Goal: Transaction & Acquisition: Subscribe to service/newsletter

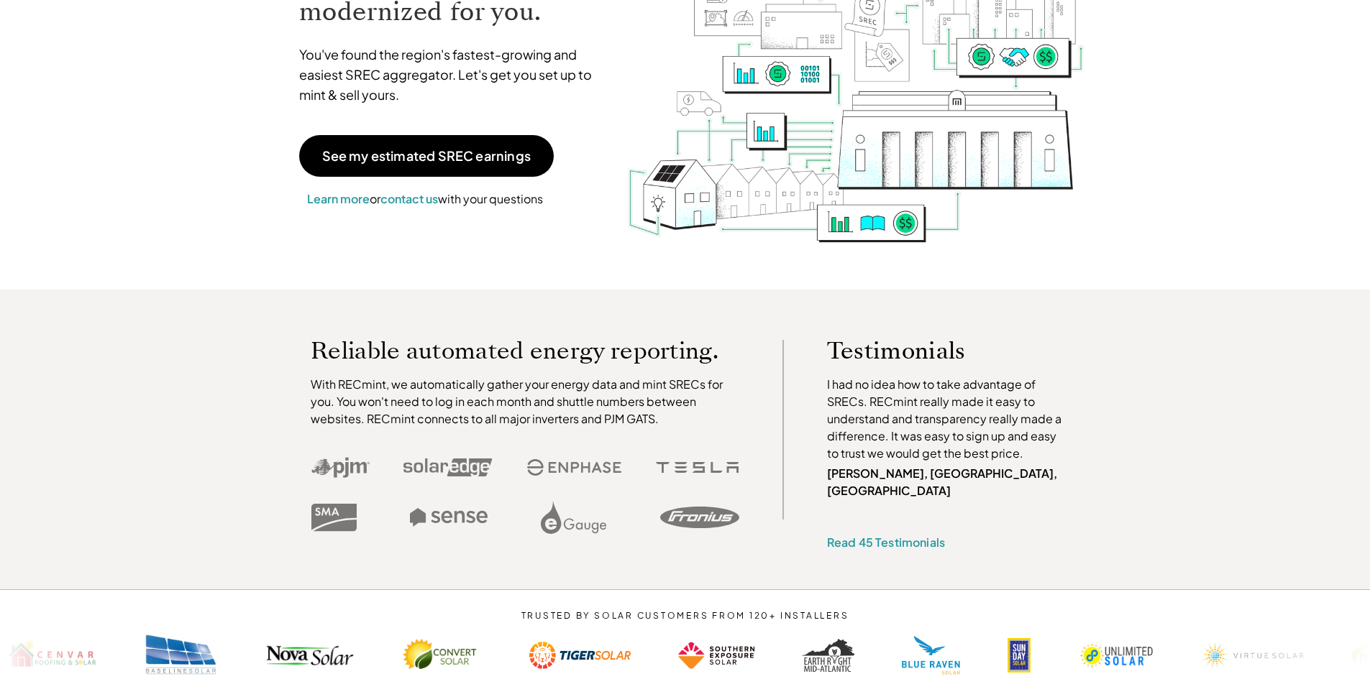
scroll to position [144, 0]
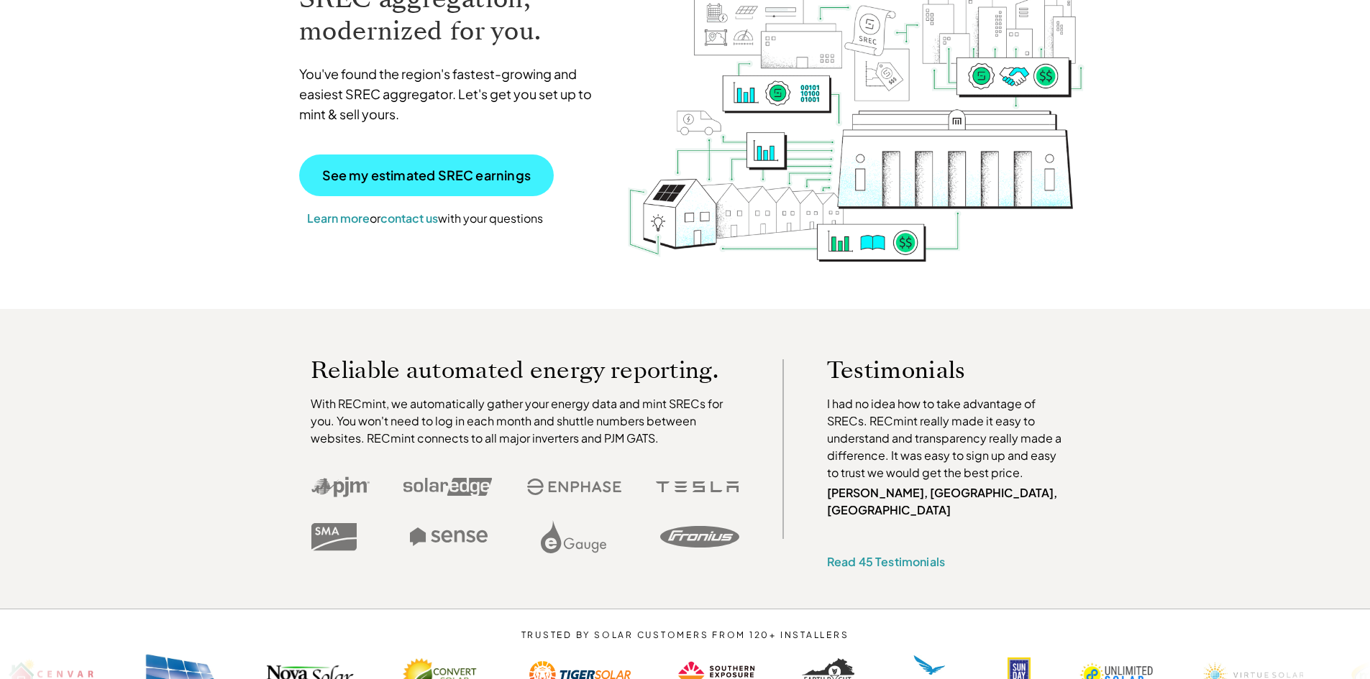
click at [510, 182] on p "See my estimated SREC earnings" at bounding box center [426, 175] width 208 height 13
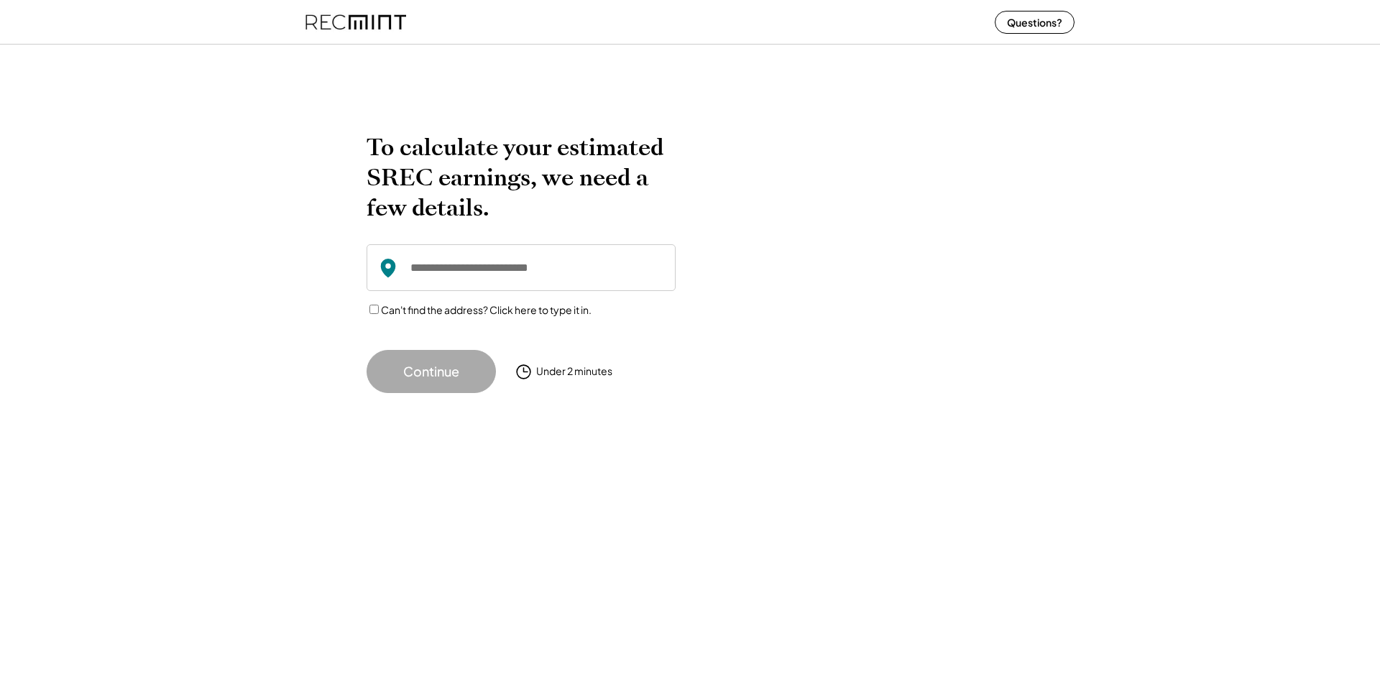
click at [500, 260] on input "input" at bounding box center [521, 267] width 309 height 47
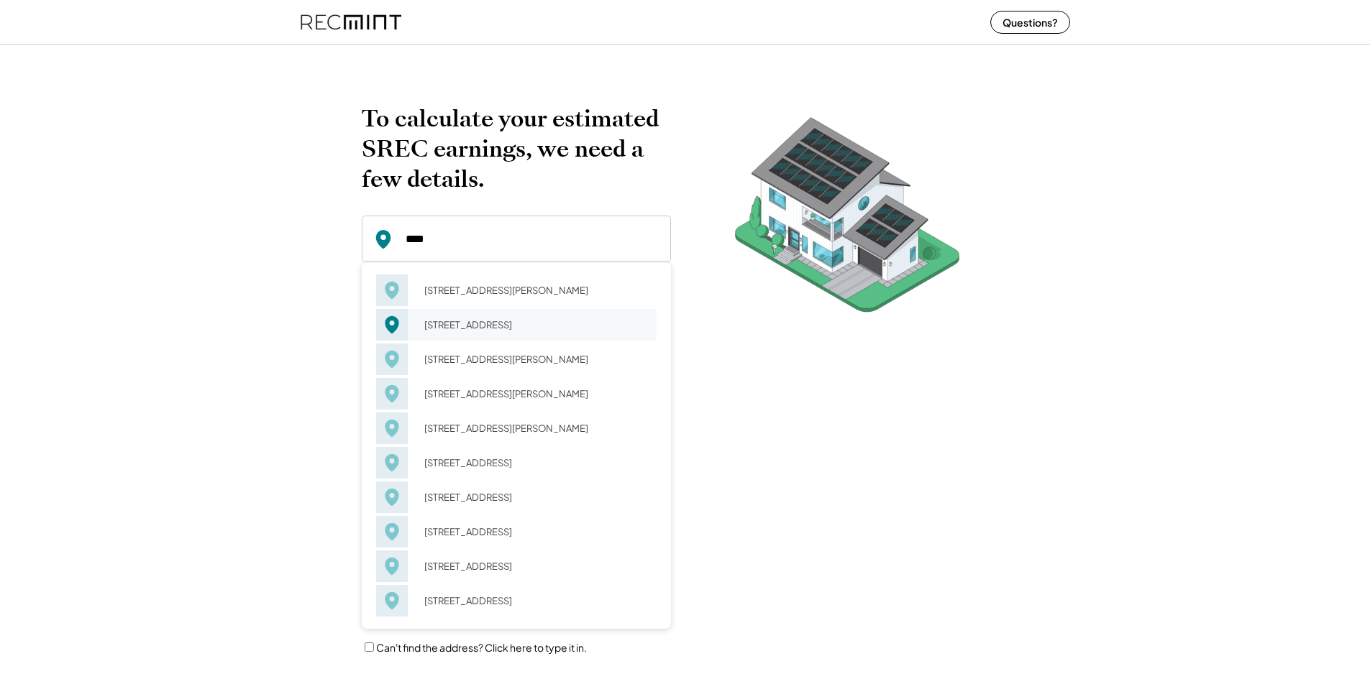
click at [492, 326] on div "8727 Harmony Pkwy Pittsburgh, PA 15237" at bounding box center [536, 325] width 242 height 20
type input "**********"
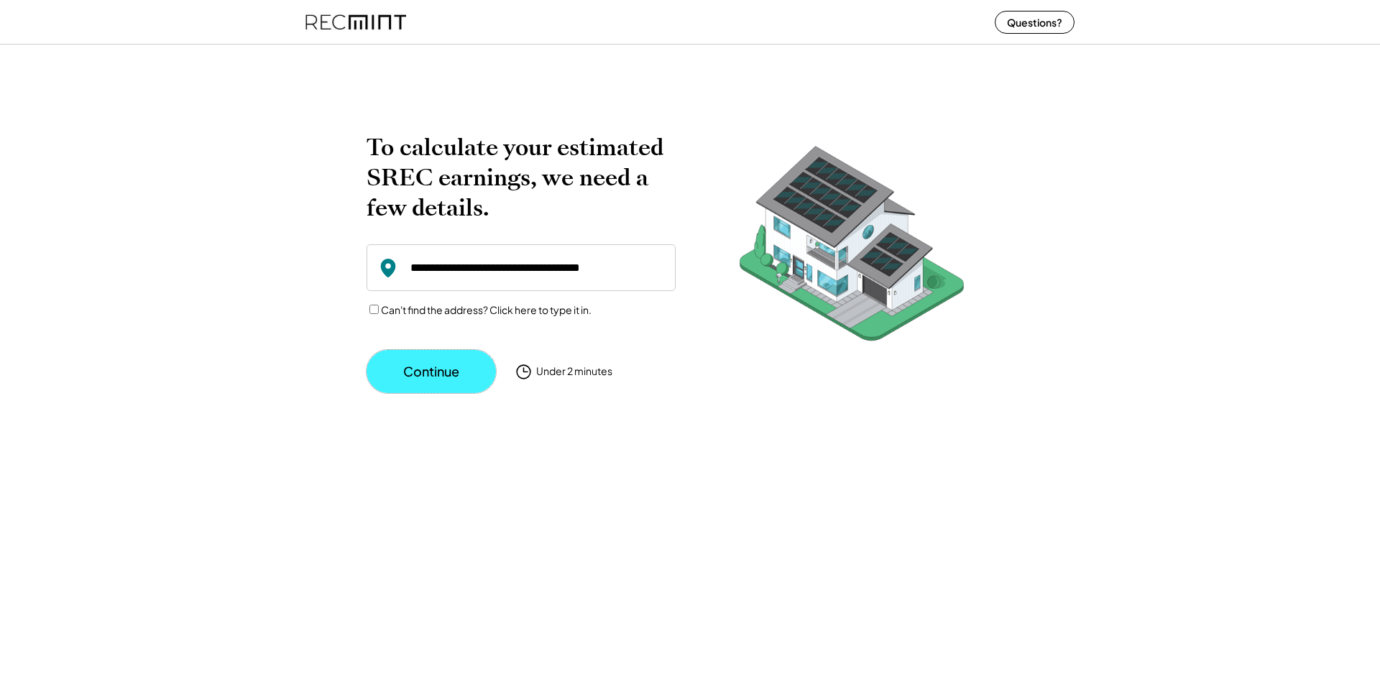
click at [427, 366] on button "Continue" at bounding box center [431, 371] width 129 height 43
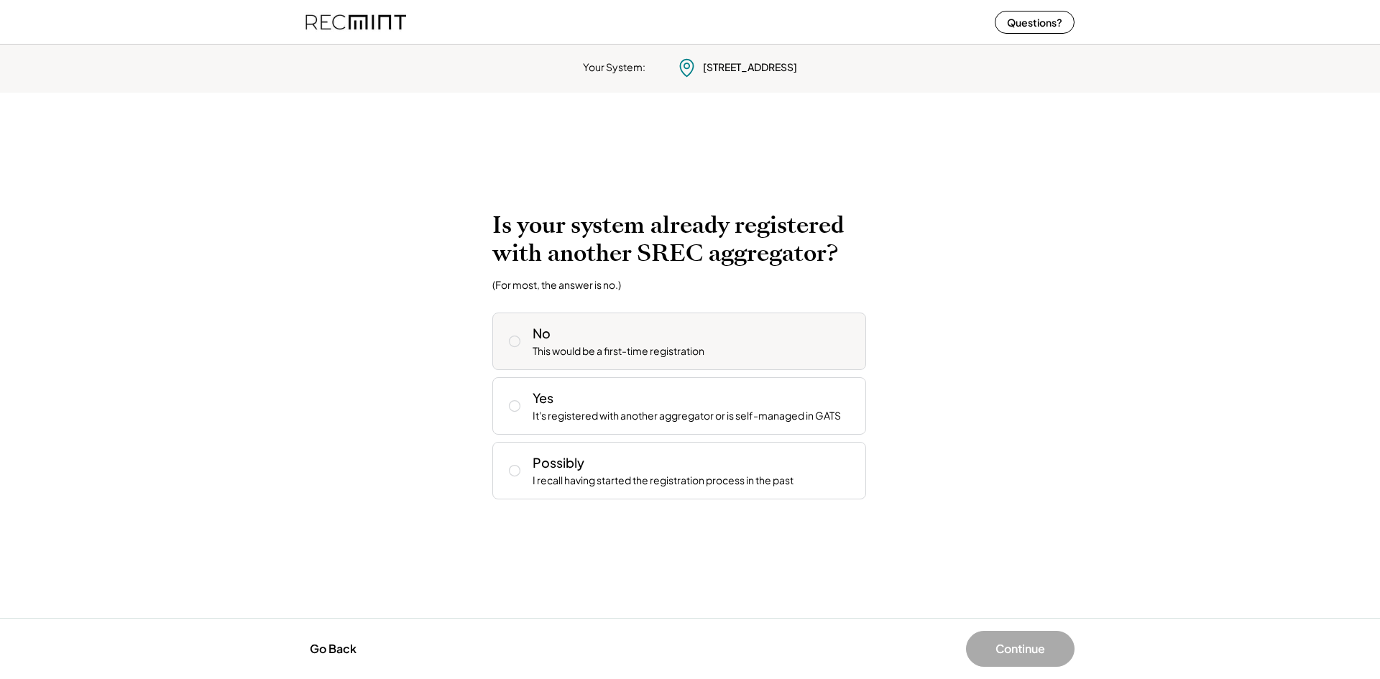
click at [755, 342] on div "No This would be a first-time registration" at bounding box center [694, 341] width 322 height 35
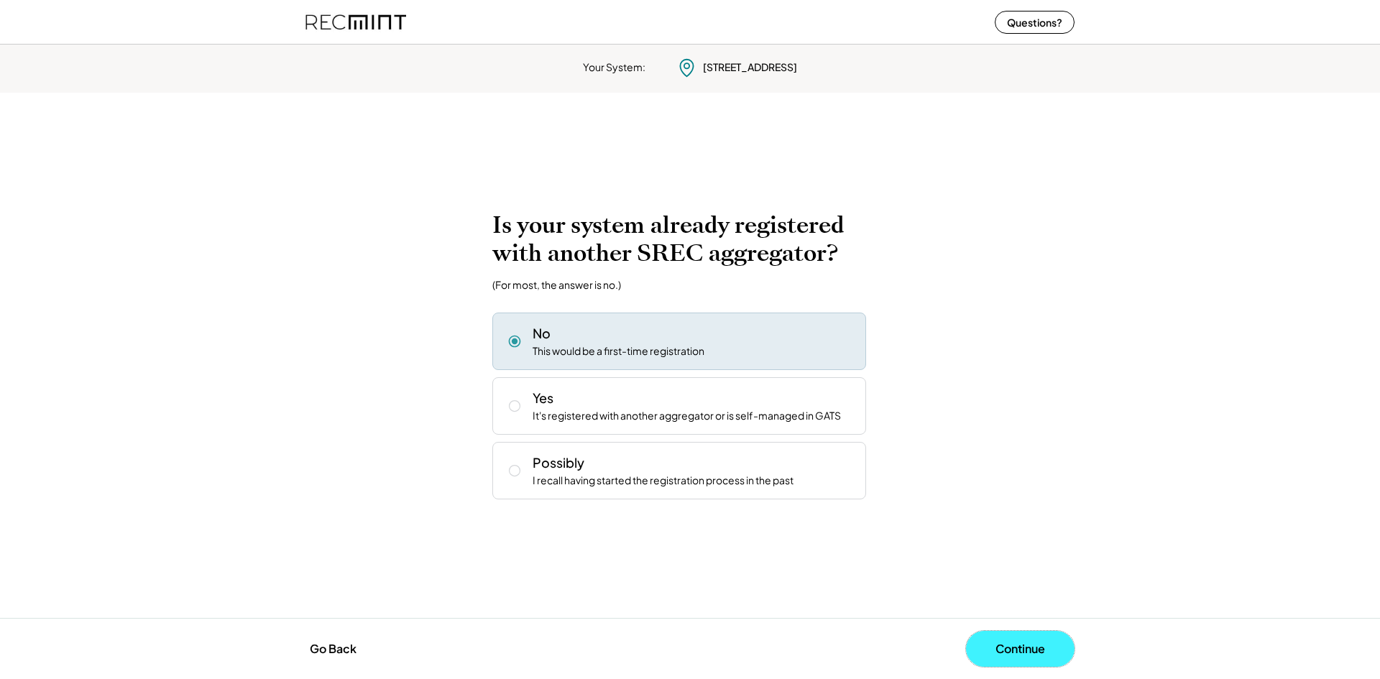
click at [1019, 643] on button "Continue" at bounding box center [1020, 649] width 109 height 36
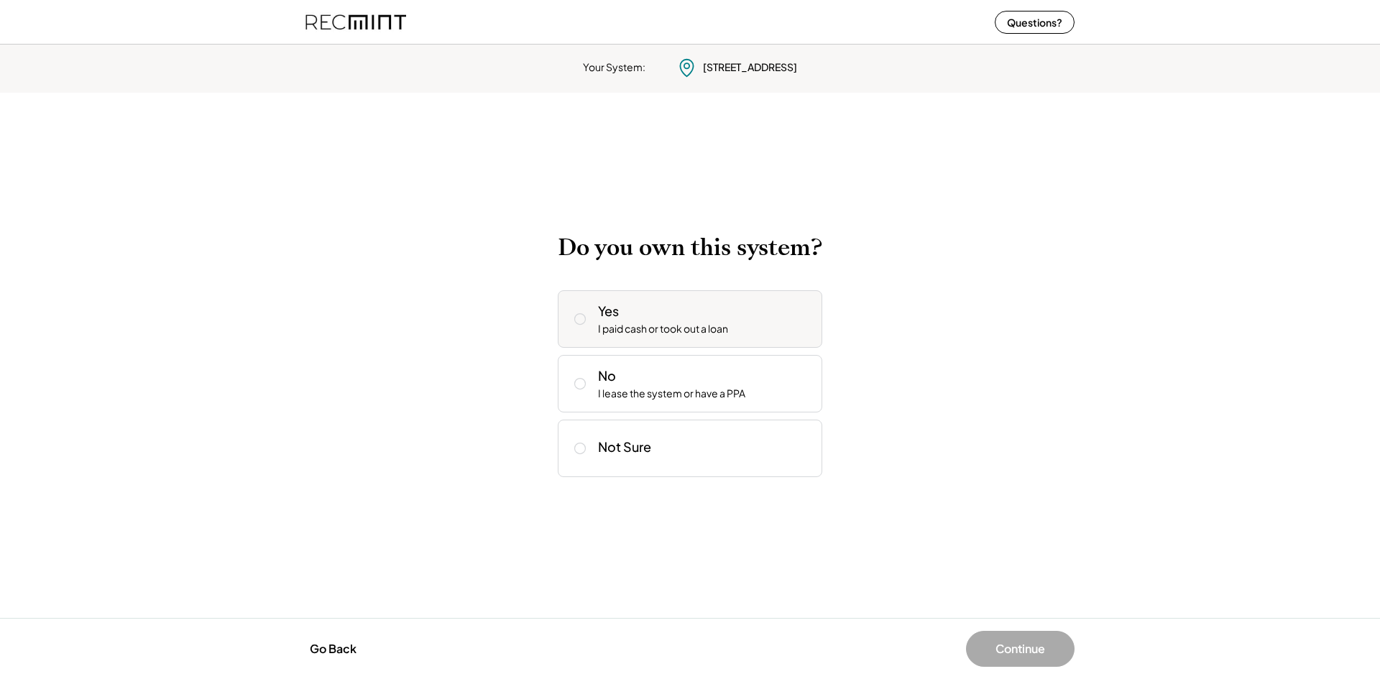
click at [757, 322] on div "Yes I paid cash or took out a loan" at bounding box center [704, 319] width 213 height 35
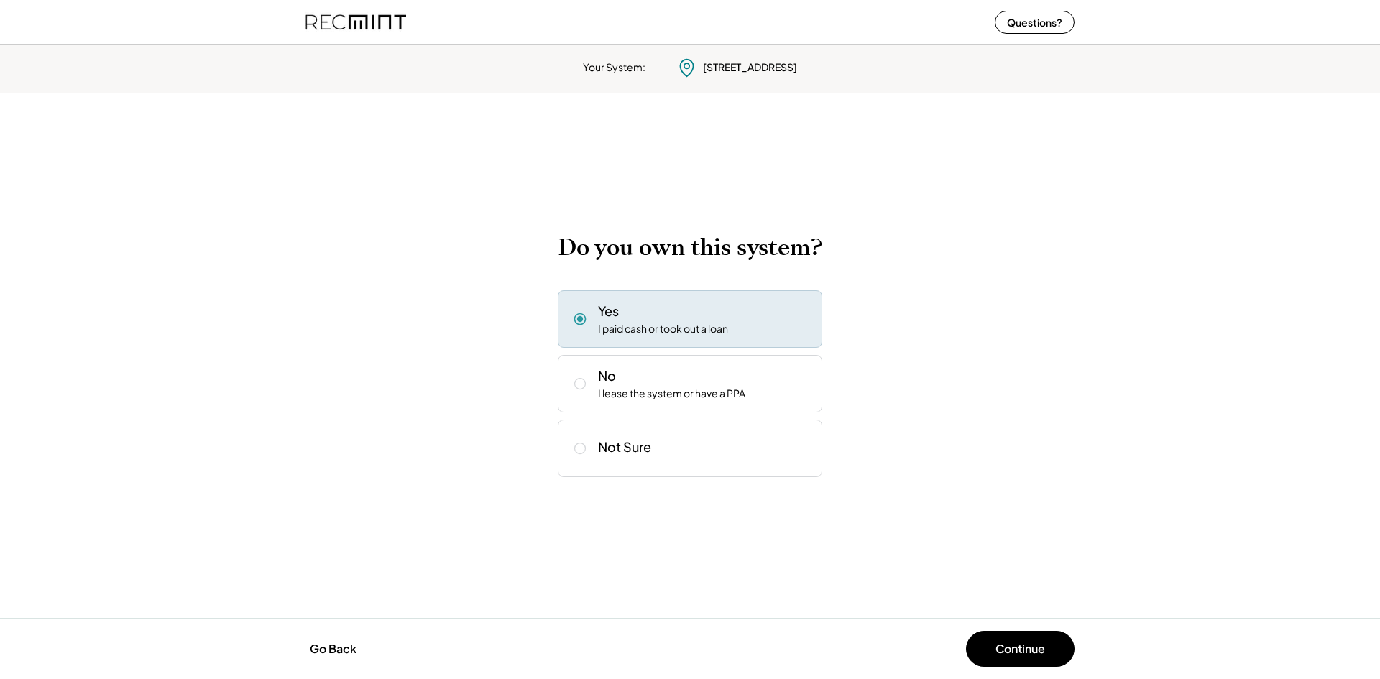
click at [1045, 649] on button "Continue" at bounding box center [1020, 649] width 109 height 36
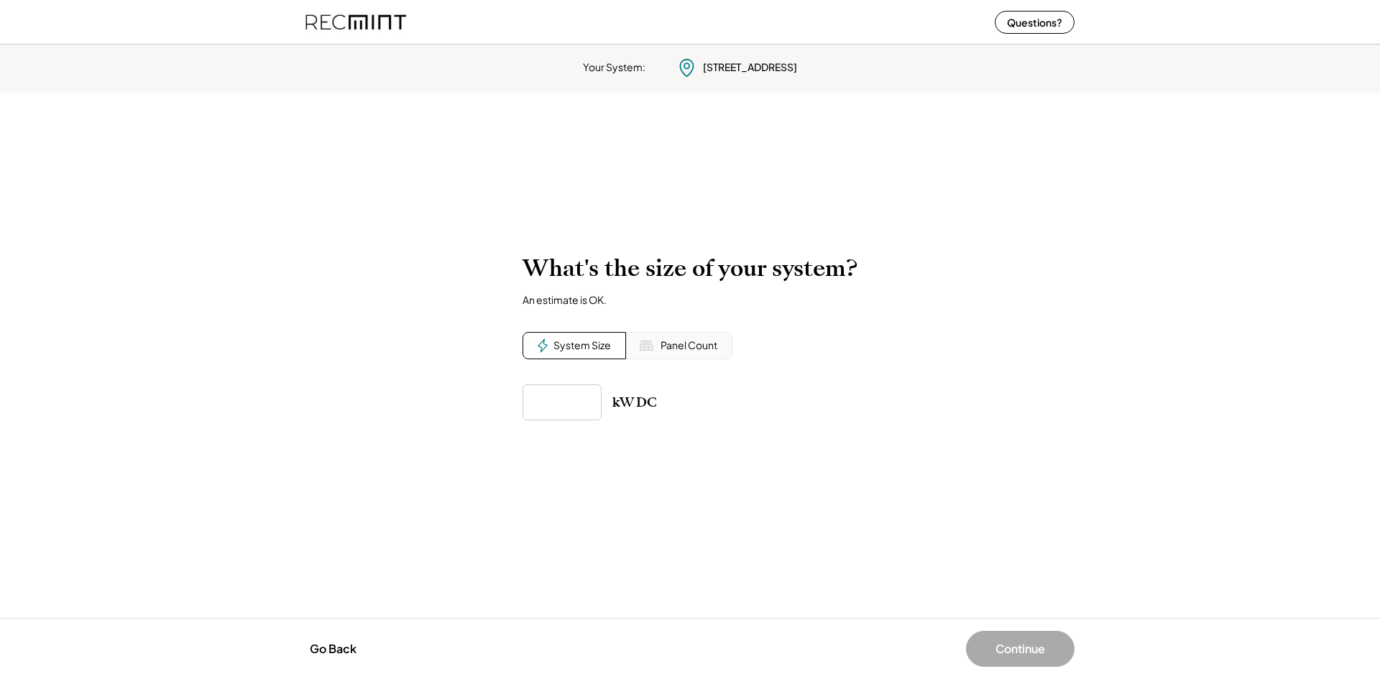
drag, startPoint x: 715, startPoint y: 357, endPoint x: 707, endPoint y: 347, distance: 13.0
click at [713, 356] on div "Panel Count" at bounding box center [679, 345] width 106 height 27
click at [582, 411] on input "input" at bounding box center [562, 403] width 79 height 36
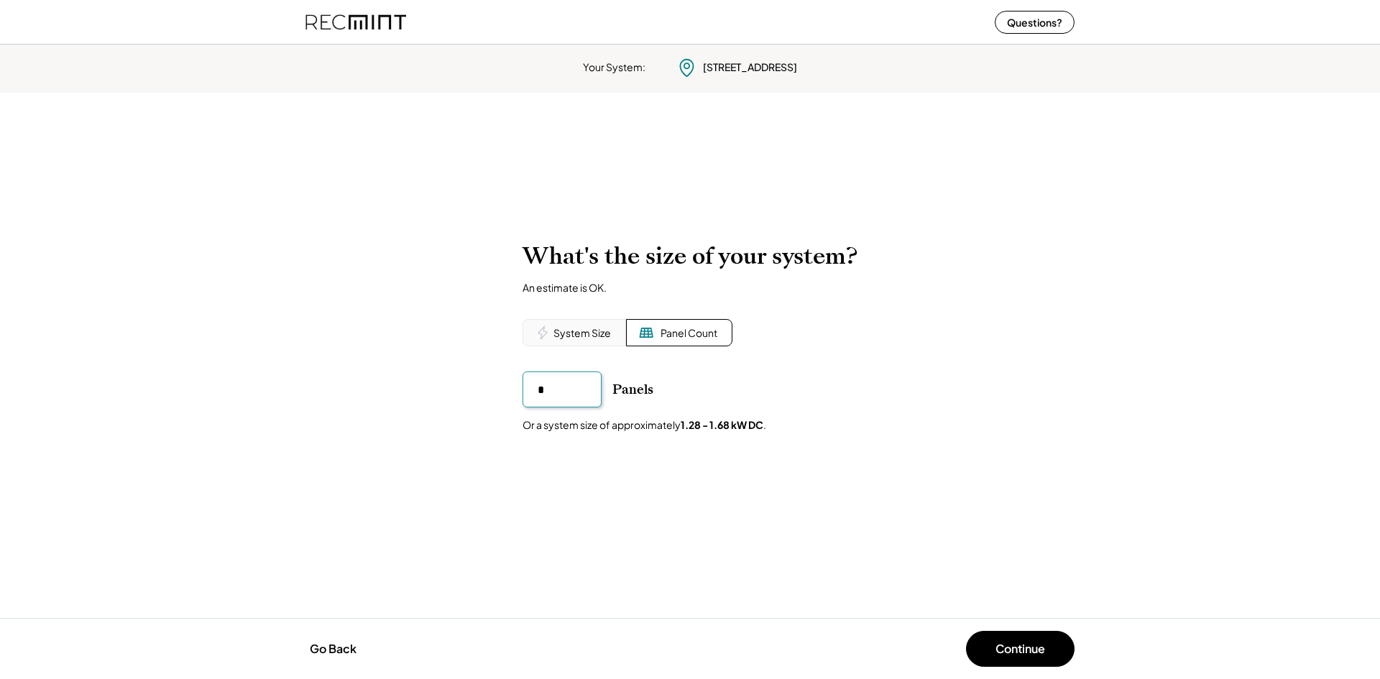
type input "**"
click at [661, 476] on div "To calculate your estimated SREC earnings, we need a few details. 8727 Crawford…" at bounding box center [690, 355] width 1380 height 255
click at [574, 393] on input "input" at bounding box center [562, 390] width 79 height 36
click at [577, 390] on input "input" at bounding box center [562, 390] width 79 height 36
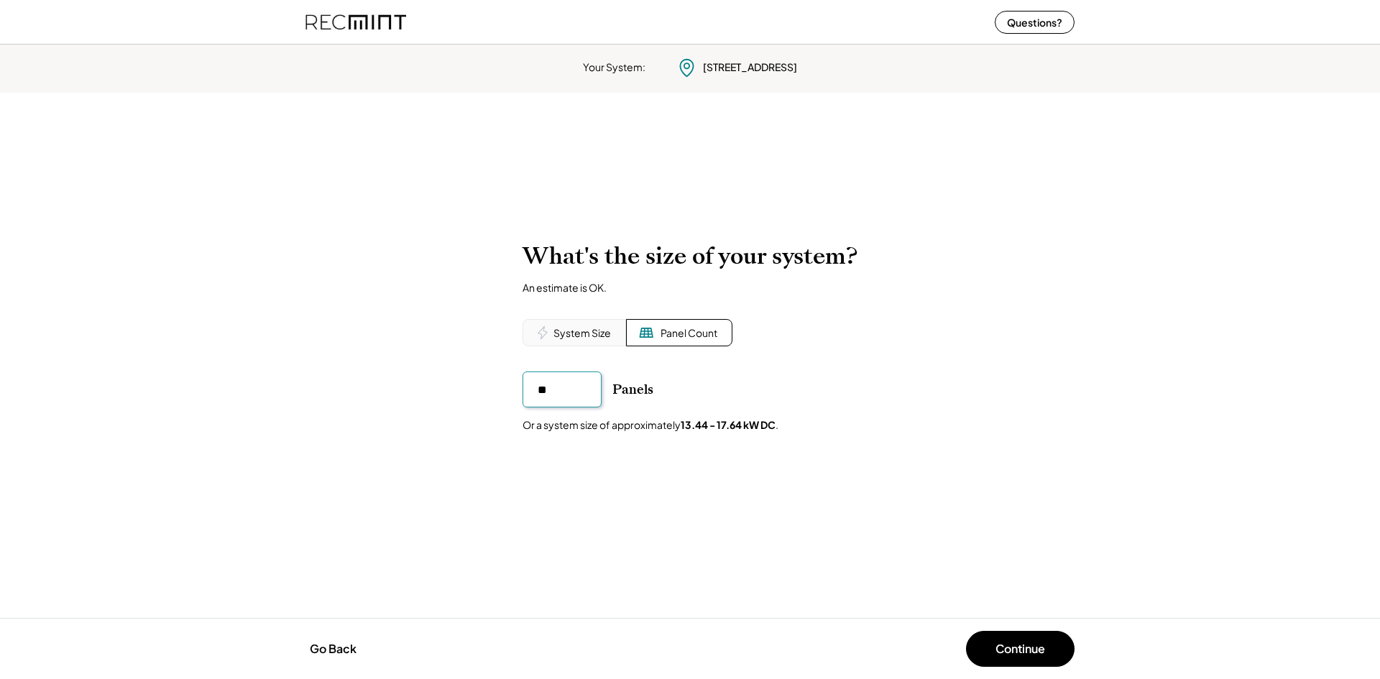
click at [577, 390] on input "input" at bounding box center [562, 390] width 79 height 36
click at [876, 520] on div "Your System: 8727 Harmony Pkwy Pittsburgh, PA 15237 To calculate your estimated…" at bounding box center [690, 359] width 1380 height 641
click at [1015, 648] on button "Continue" at bounding box center [1020, 649] width 109 height 36
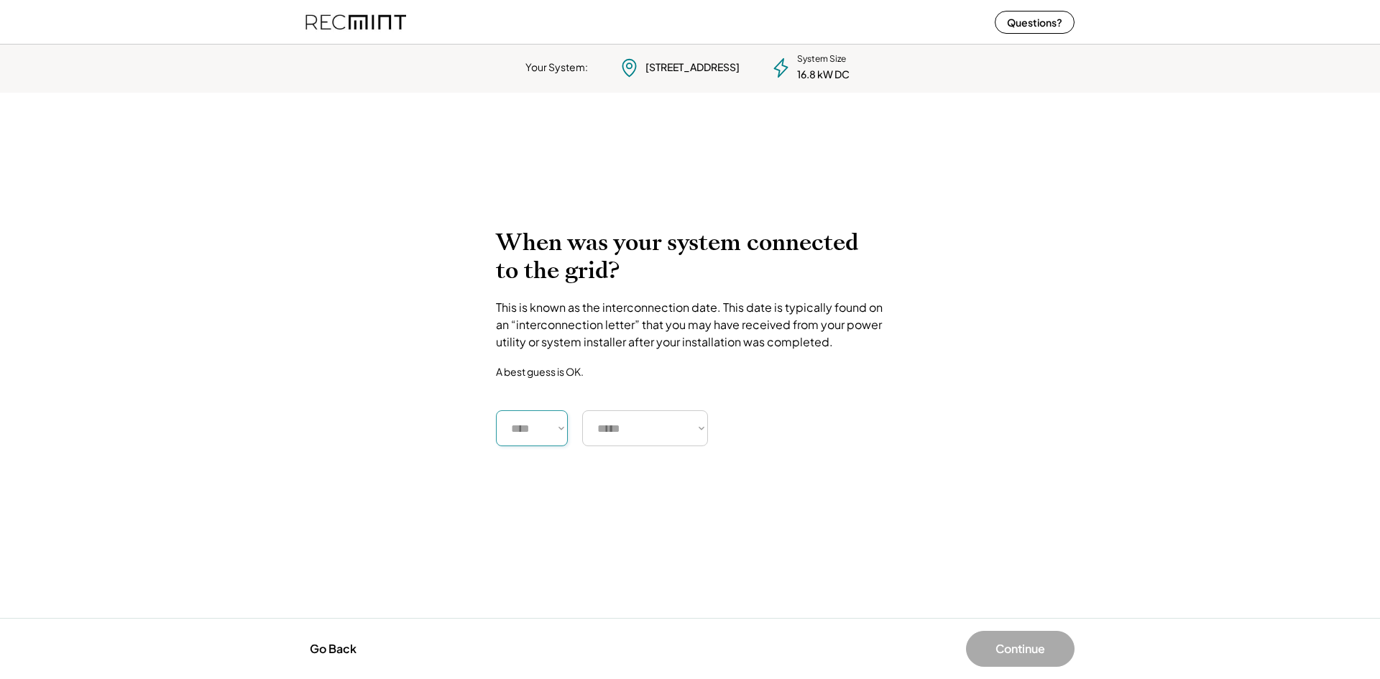
click at [527, 436] on select "**** **** **** **** **** **** **** **** **** **** **** **** **** **** ****" at bounding box center [532, 429] width 72 height 36
select select "****"
click at [496, 411] on select "**** **** **** **** **** **** **** **** **** **** **** **** **** **** ****" at bounding box center [532, 429] width 72 height 36
click at [647, 432] on select "***** ******* ******** ***** ***** *** **** **** ****** ********* ******* *****…" at bounding box center [645, 429] width 126 height 36
select select "******"
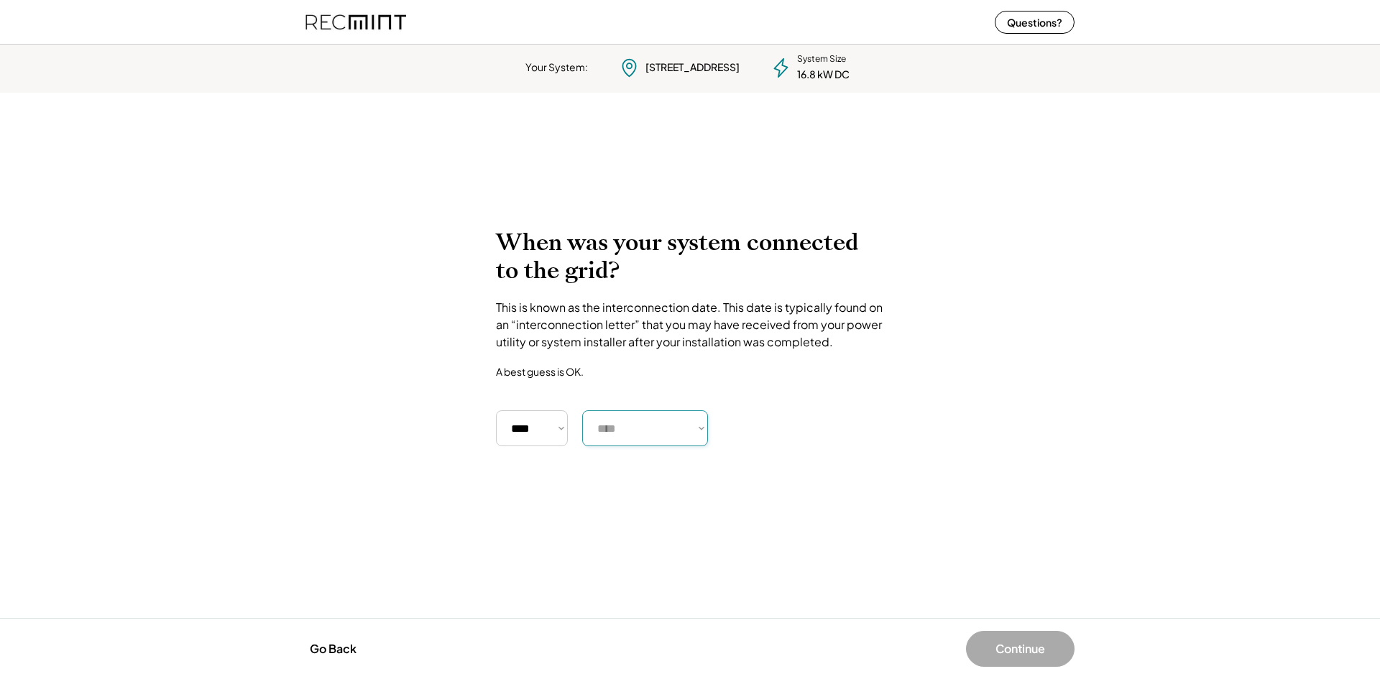
click at [582, 411] on select "***** ******* ******** ***** ***** *** **** **** ****** ********* ******* *****…" at bounding box center [645, 429] width 126 height 36
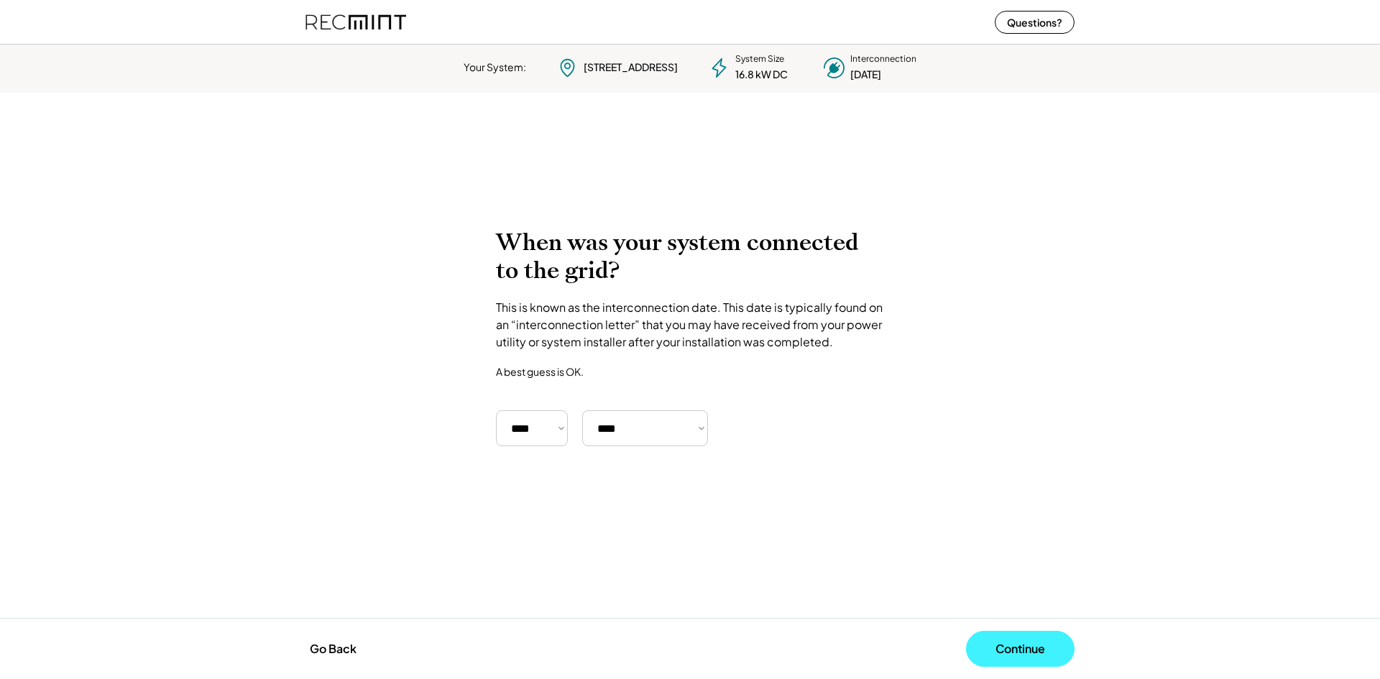
click at [1012, 646] on button "Continue" at bounding box center [1020, 649] width 109 height 36
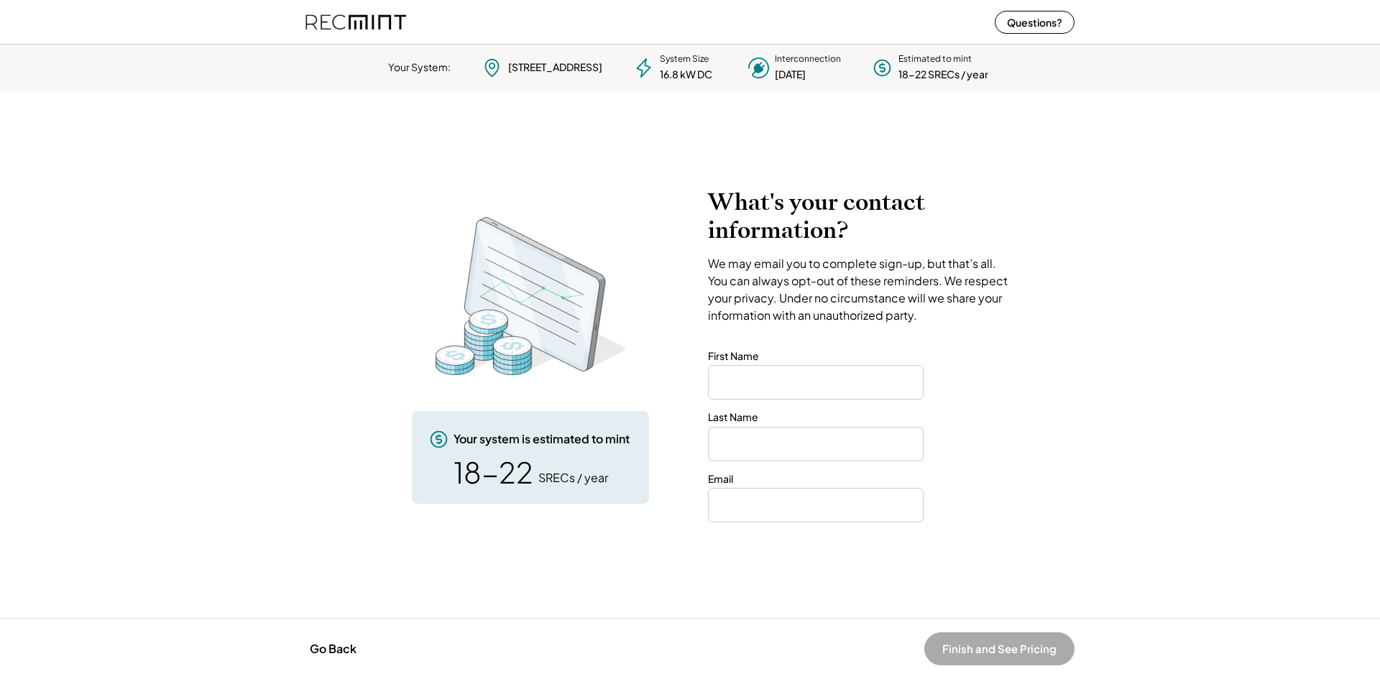
click at [811, 360] on div "First Name" at bounding box center [861, 374] width 306 height 51
click at [833, 388] on input "input" at bounding box center [816, 382] width 216 height 35
type input "******"
type input "**********"
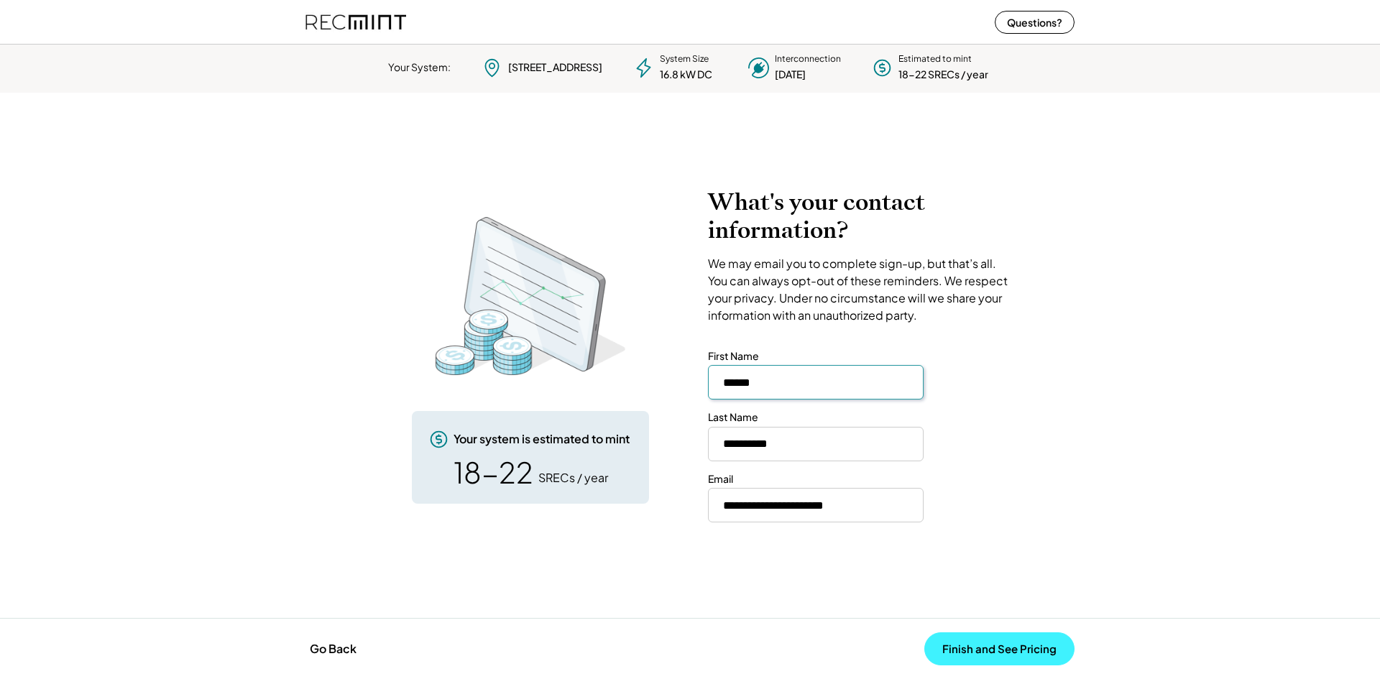
click at [1002, 646] on button "Finish and See Pricing" at bounding box center [1000, 649] width 150 height 33
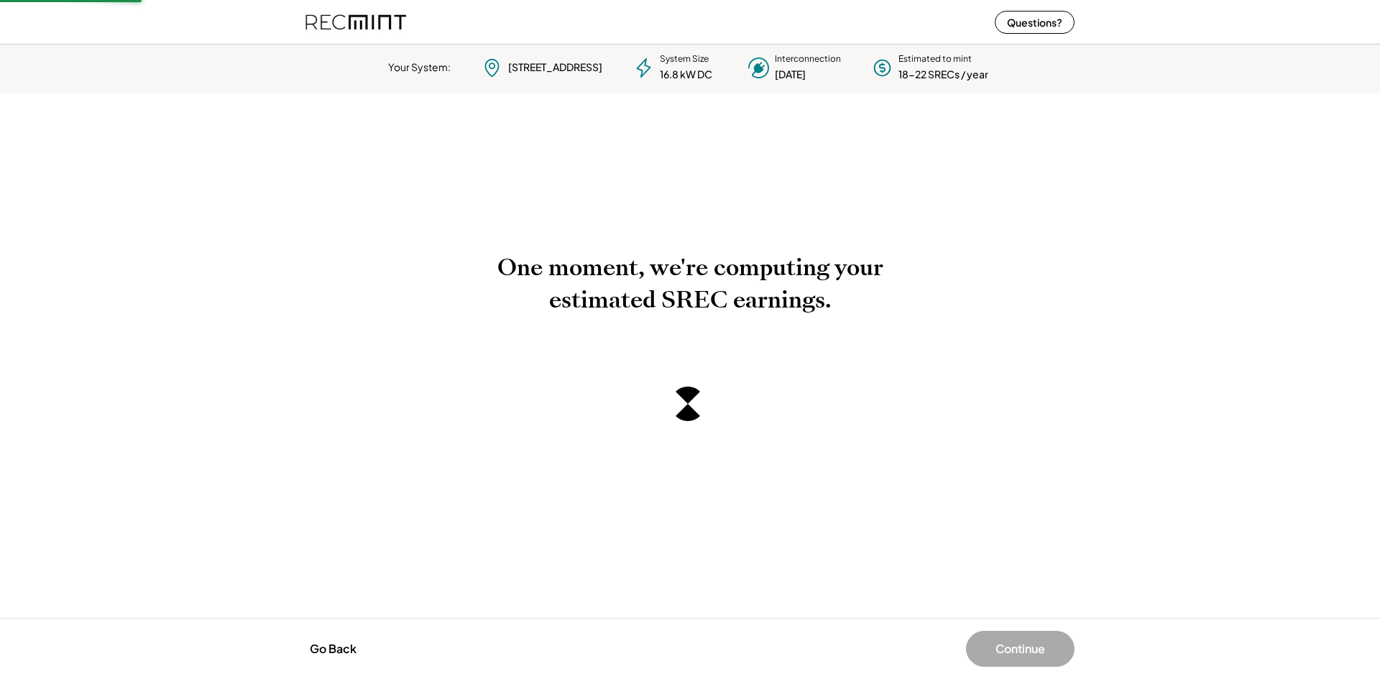
click at [553, 70] on div "8727 Harmony Pkwy Pittsburgh, PA 15237" at bounding box center [555, 67] width 94 height 14
click at [810, 62] on div "Interconnection" at bounding box center [808, 59] width 66 height 12
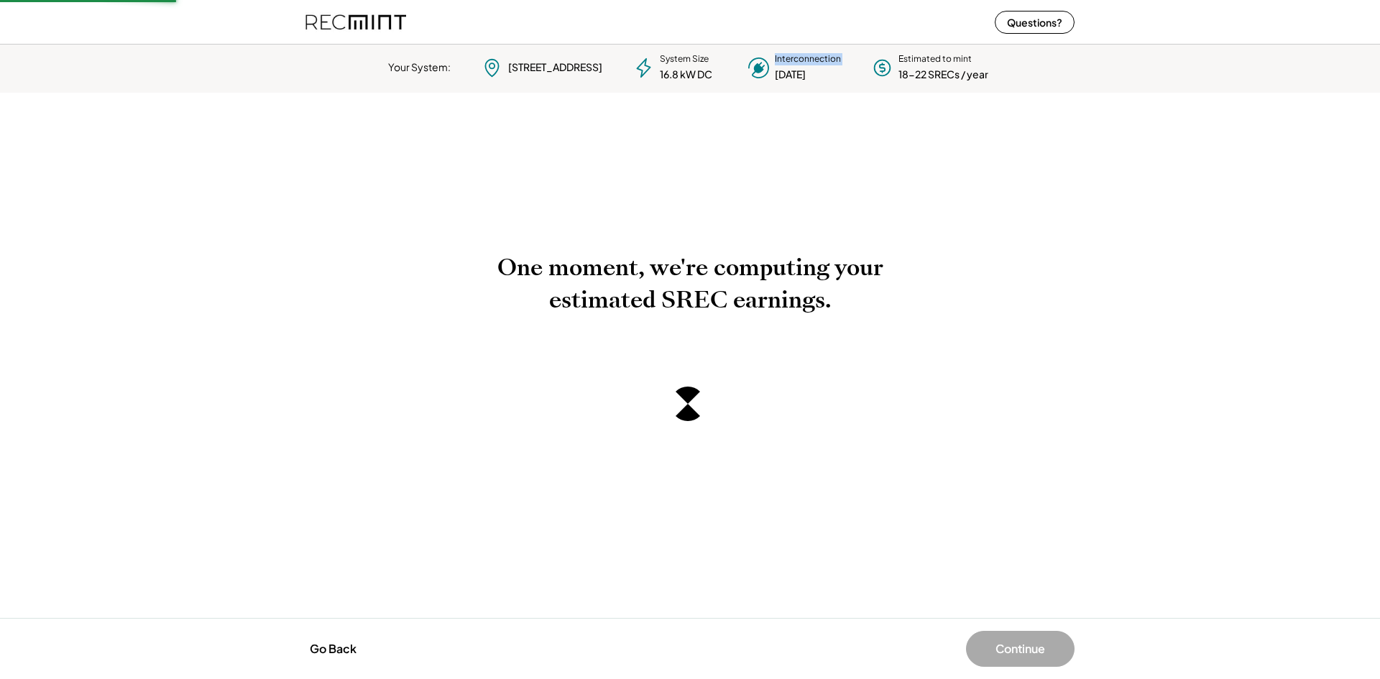
click at [810, 62] on div "Interconnection" at bounding box center [808, 59] width 66 height 12
click at [930, 56] on div "Estimated to mint" at bounding box center [935, 59] width 73 height 12
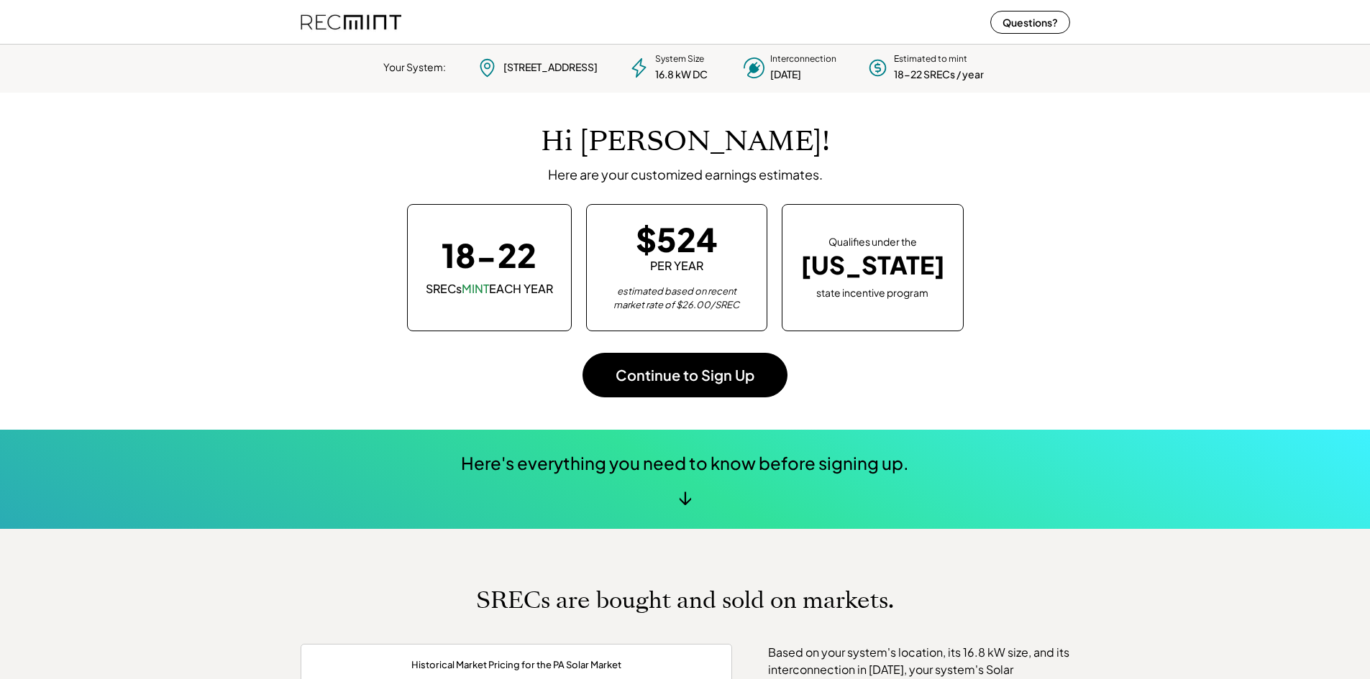
click at [666, 244] on div "$524" at bounding box center [677, 239] width 82 height 32
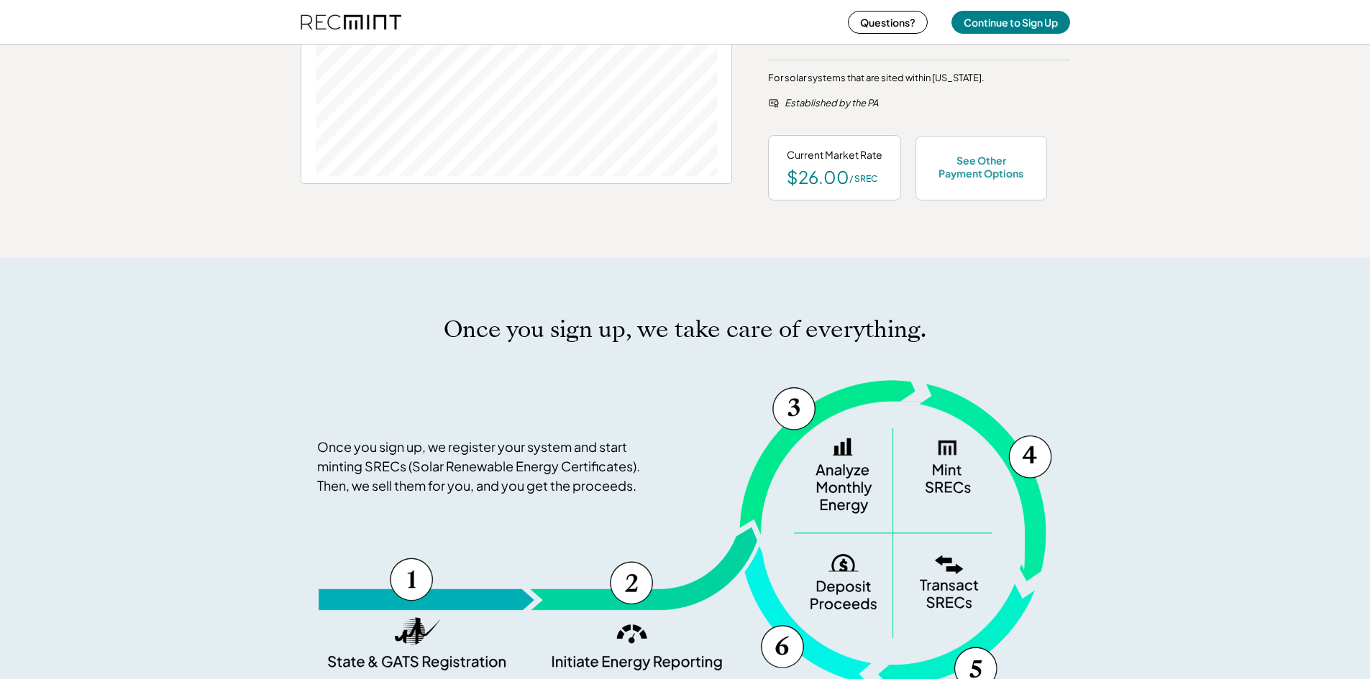
scroll to position [719, 0]
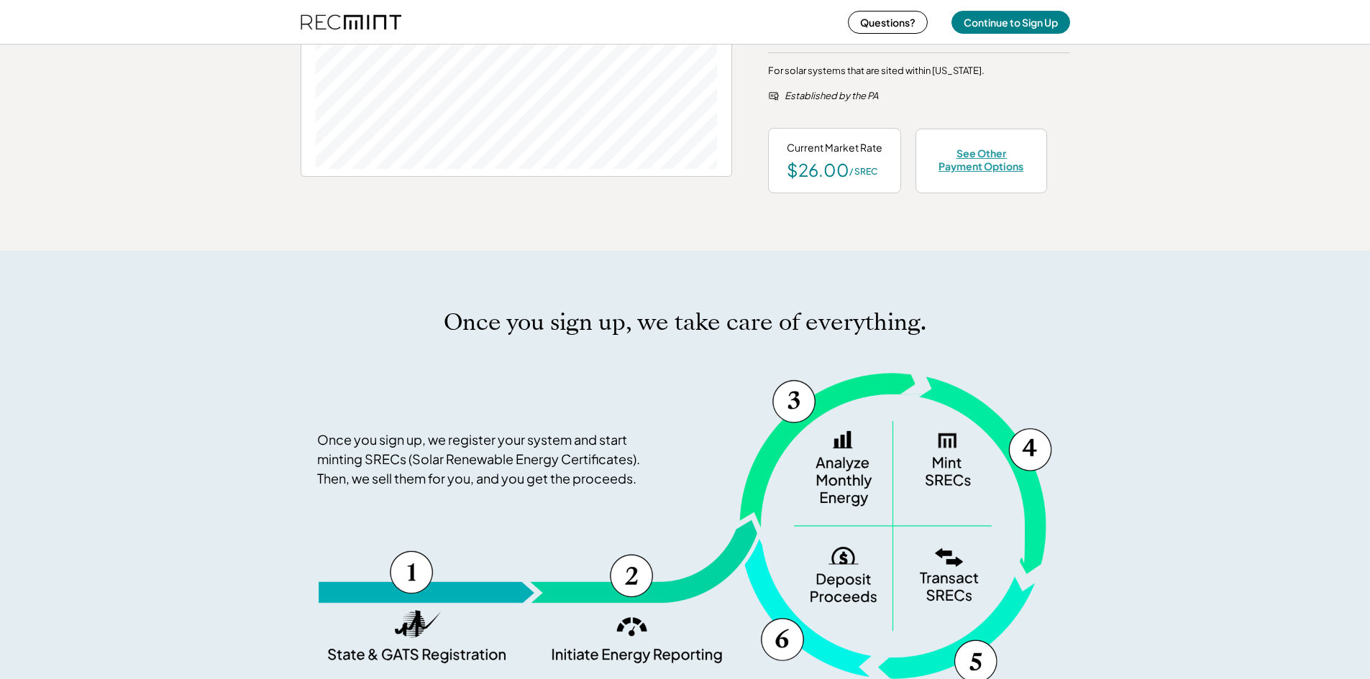
click at [981, 153] on div "See Other Payment Options" at bounding box center [981, 160] width 94 height 26
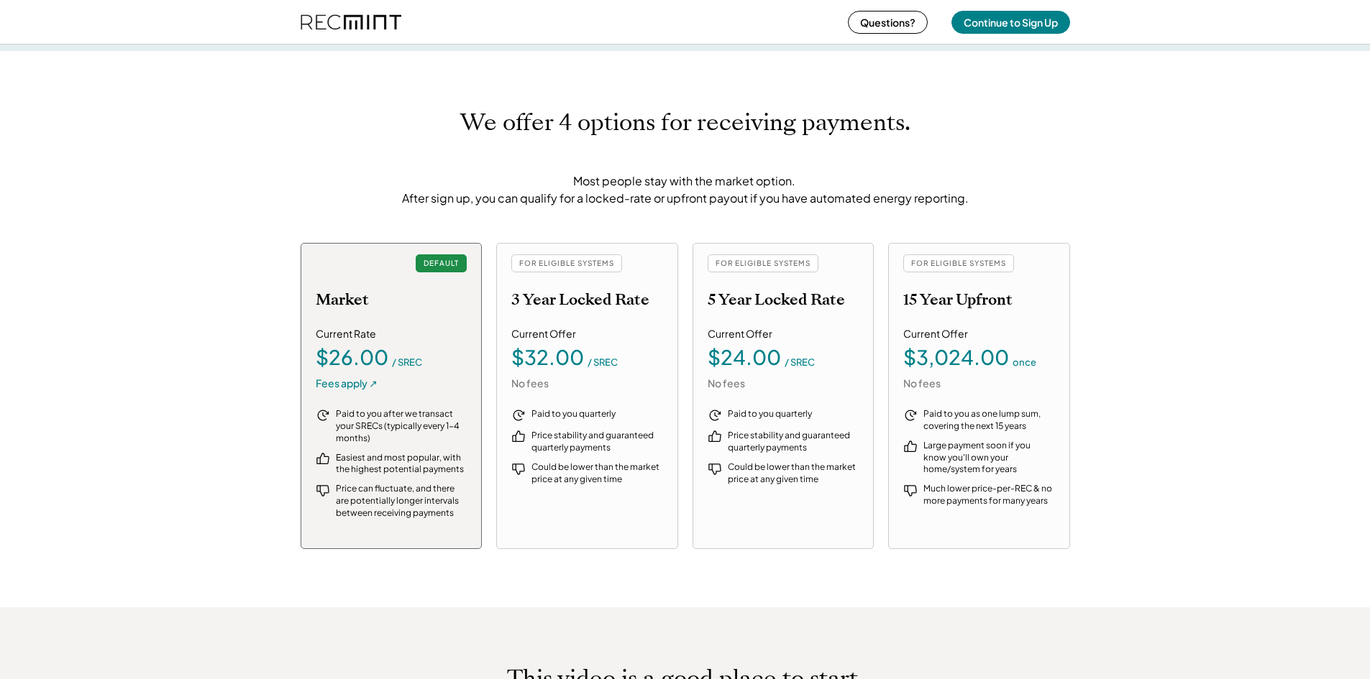
scroll to position [1461, 0]
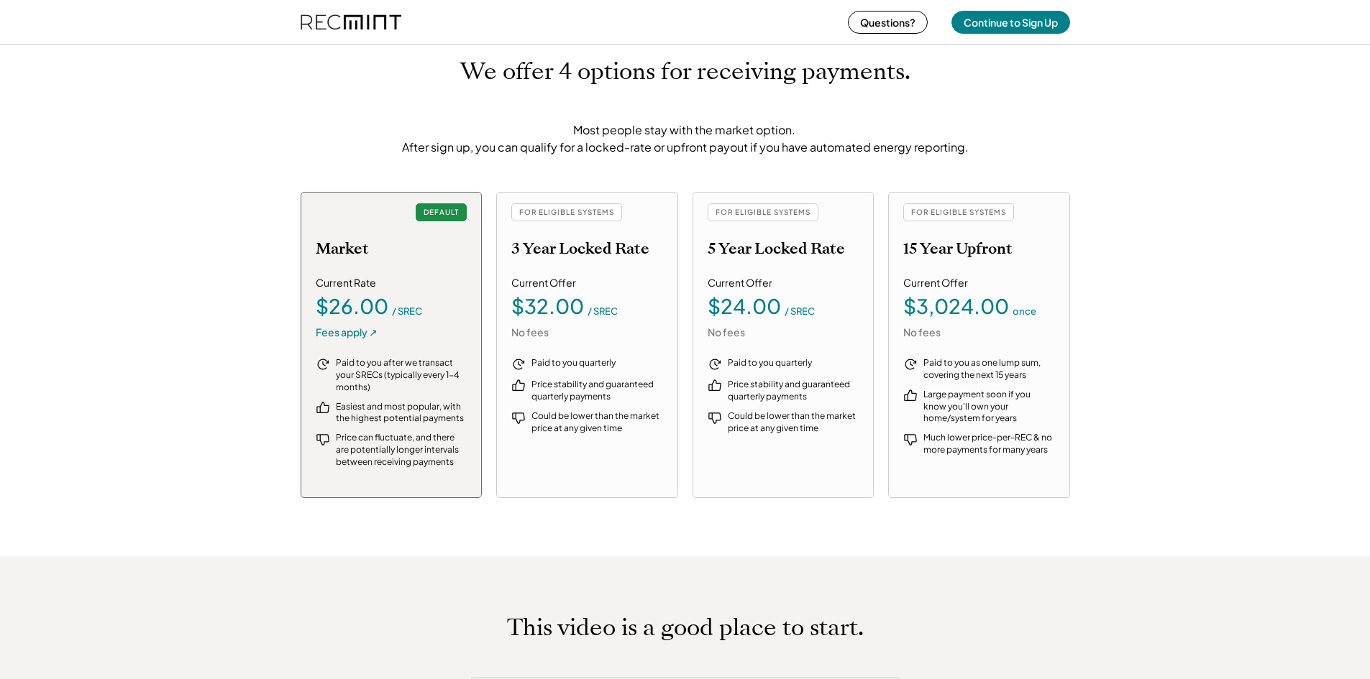
click at [544, 269] on div "FOR ELIGIBLE SYSTEMS 3 Year Locked Rate Current Offer $32.00 / SREC No fees Pai…" at bounding box center [587, 345] width 182 height 306
click at [598, 344] on div "FOR ELIGIBLE SYSTEMS 3 Year Locked Rate Current Offer $32.00 / SREC No fees Pai…" at bounding box center [587, 345] width 182 height 306
click at [596, 409] on div "Paid to you quarterly Price stability and guaranteed quarterly payments Could b…" at bounding box center [587, 418] width 152 height 122
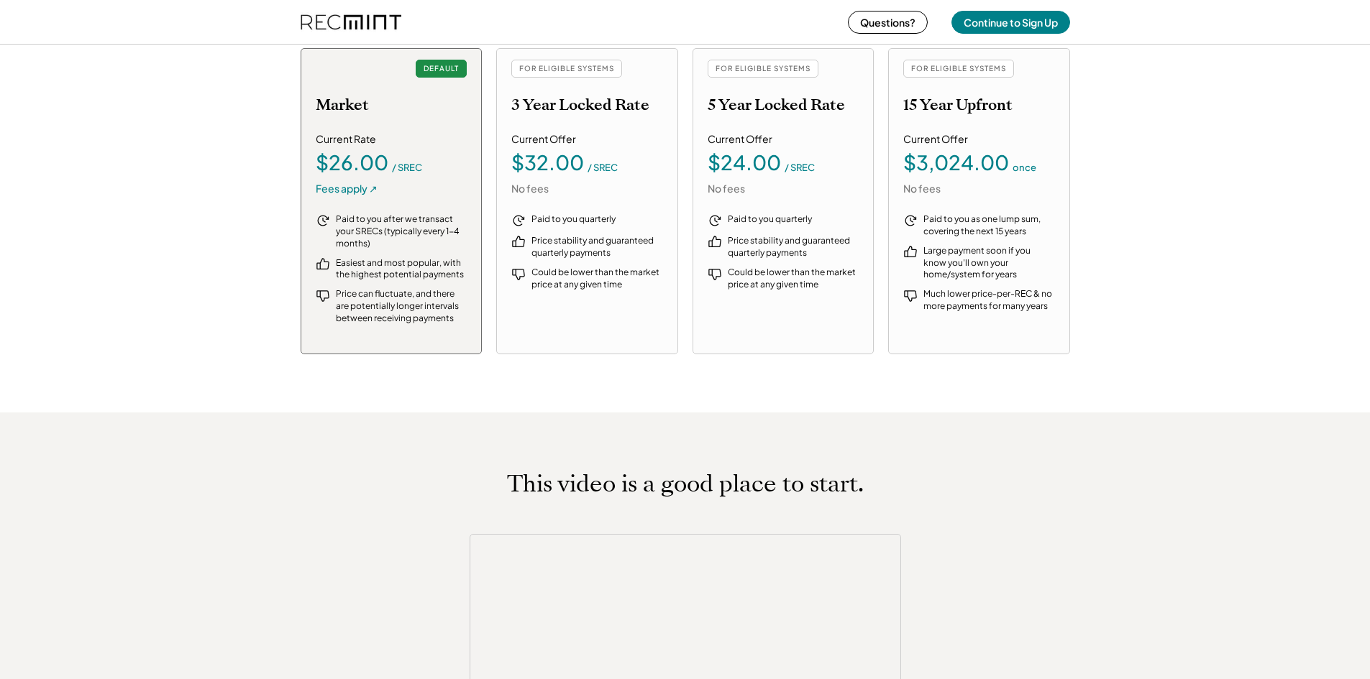
click at [550, 197] on div "FOR ELIGIBLE SYSTEMS 3 Year Locked Rate Current Offer $32.00 / SREC No fees Pai…" at bounding box center [587, 201] width 182 height 306
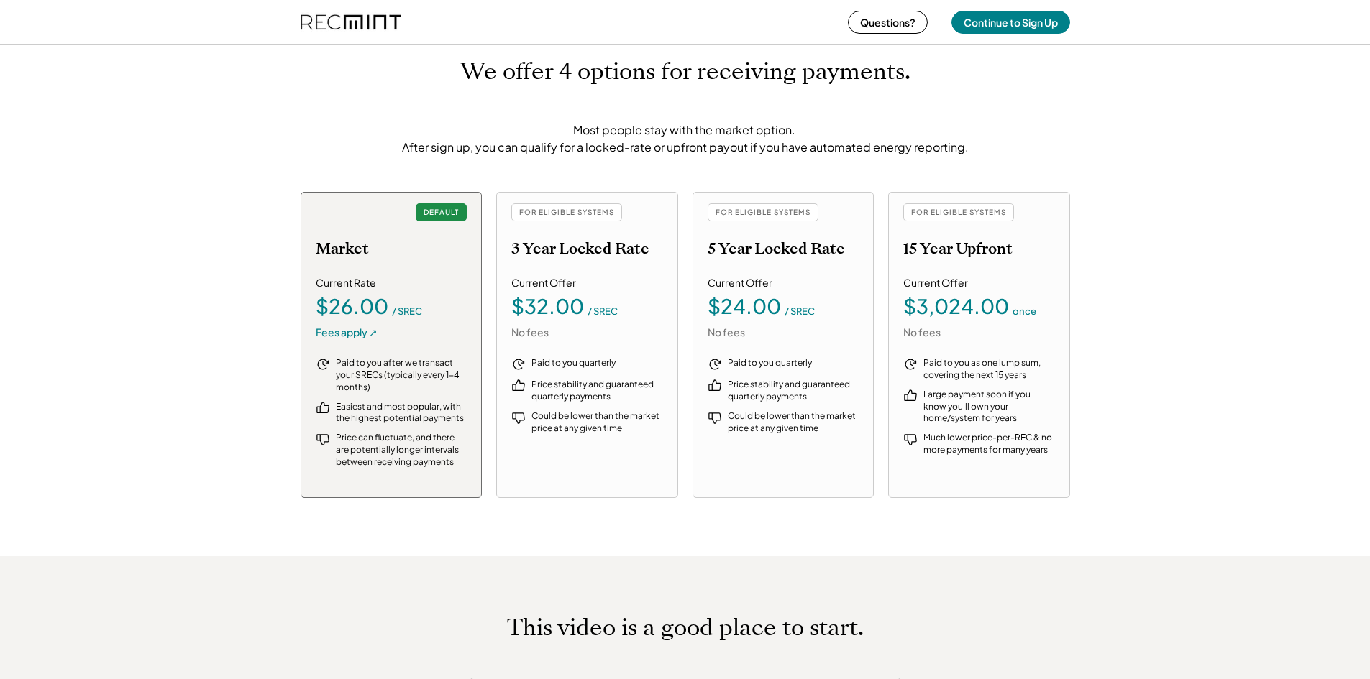
click at [548, 267] on div "FOR ELIGIBLE SYSTEMS 3 Year Locked Rate Current Offer $32.00 / SREC No fees Pai…" at bounding box center [587, 345] width 182 height 306
click at [559, 247] on h2 "3 Year Locked Rate" at bounding box center [580, 248] width 138 height 19
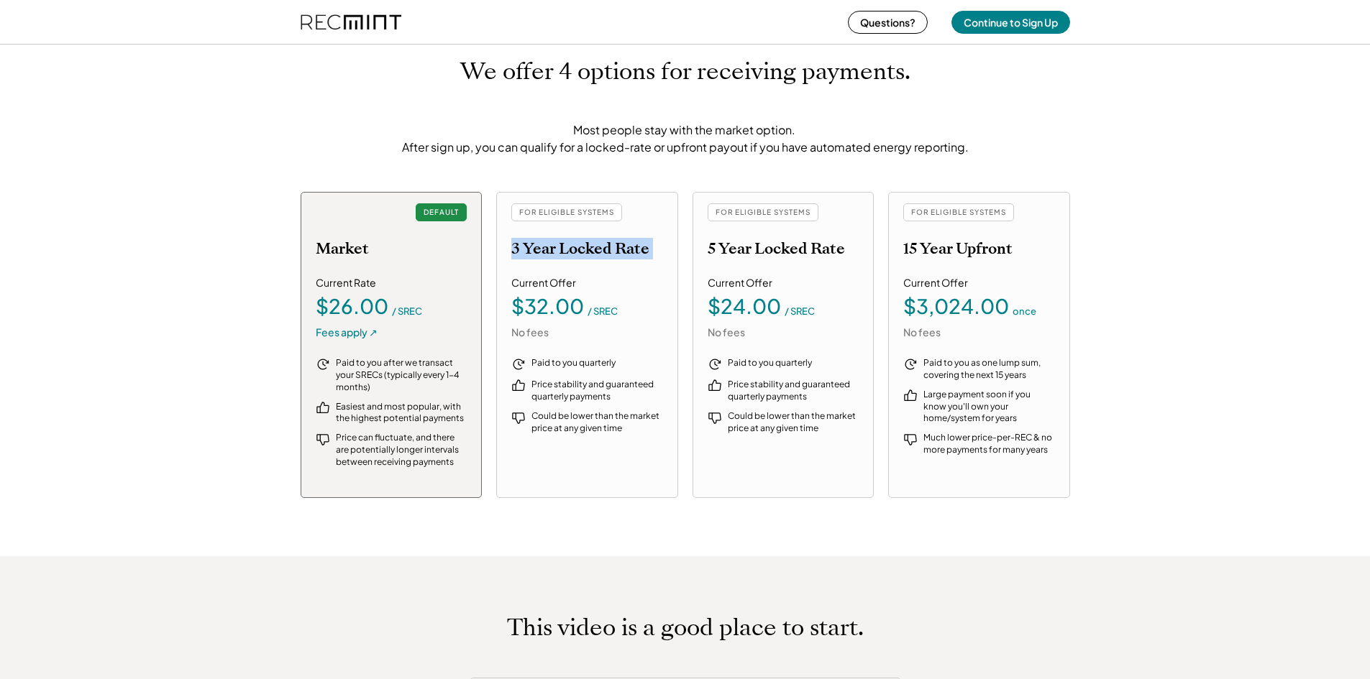
click at [559, 247] on h2 "3 Year Locked Rate" at bounding box center [580, 248] width 138 height 19
click at [545, 316] on div "$32.00" at bounding box center [547, 306] width 73 height 20
click at [545, 329] on div "No fees" at bounding box center [529, 333] width 37 height 14
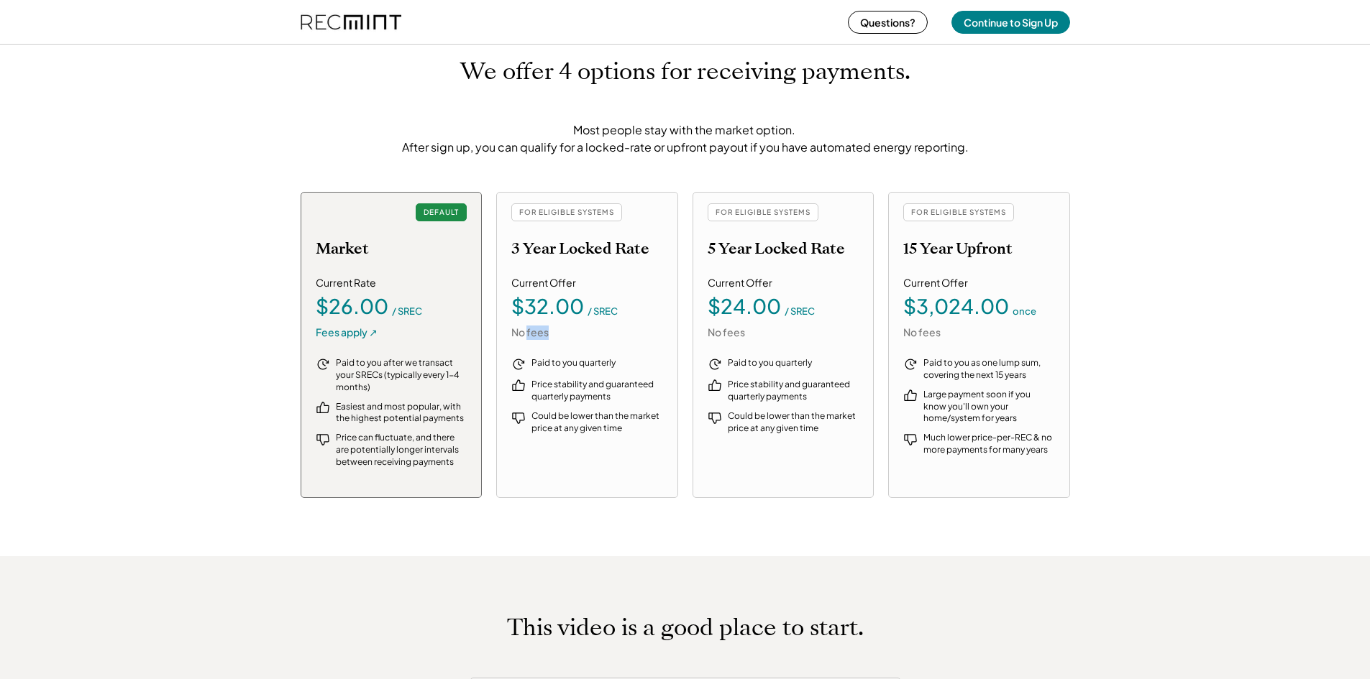
click at [545, 329] on div "No fees" at bounding box center [529, 333] width 37 height 14
click at [579, 383] on div "Price stability and guaranteed quarterly payments" at bounding box center [597, 391] width 132 height 24
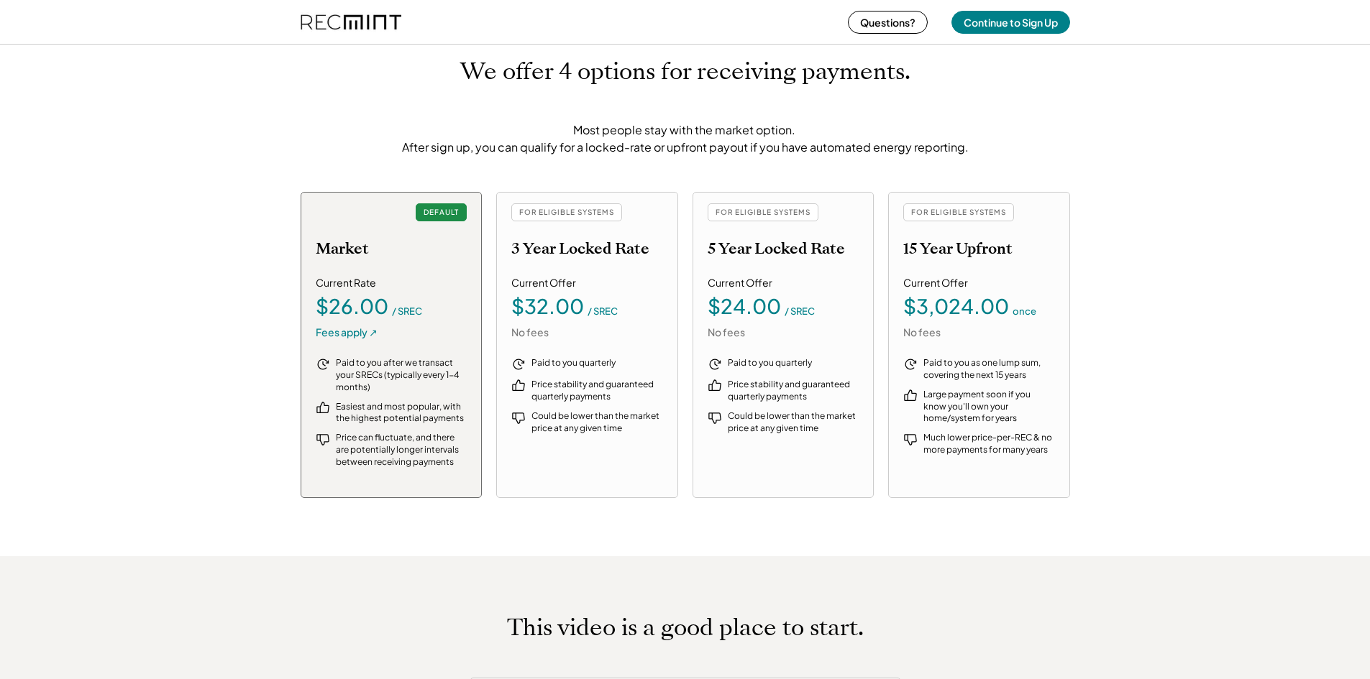
click at [592, 427] on div "Could be lower than the market price at any given time" at bounding box center [597, 423] width 132 height 24
click at [602, 448] on div "Paid to you quarterly Price stability and guaranteed quarterly payments Could b…" at bounding box center [587, 418] width 152 height 122
click at [1007, 26] on button "Continue to Sign Up" at bounding box center [1010, 22] width 119 height 23
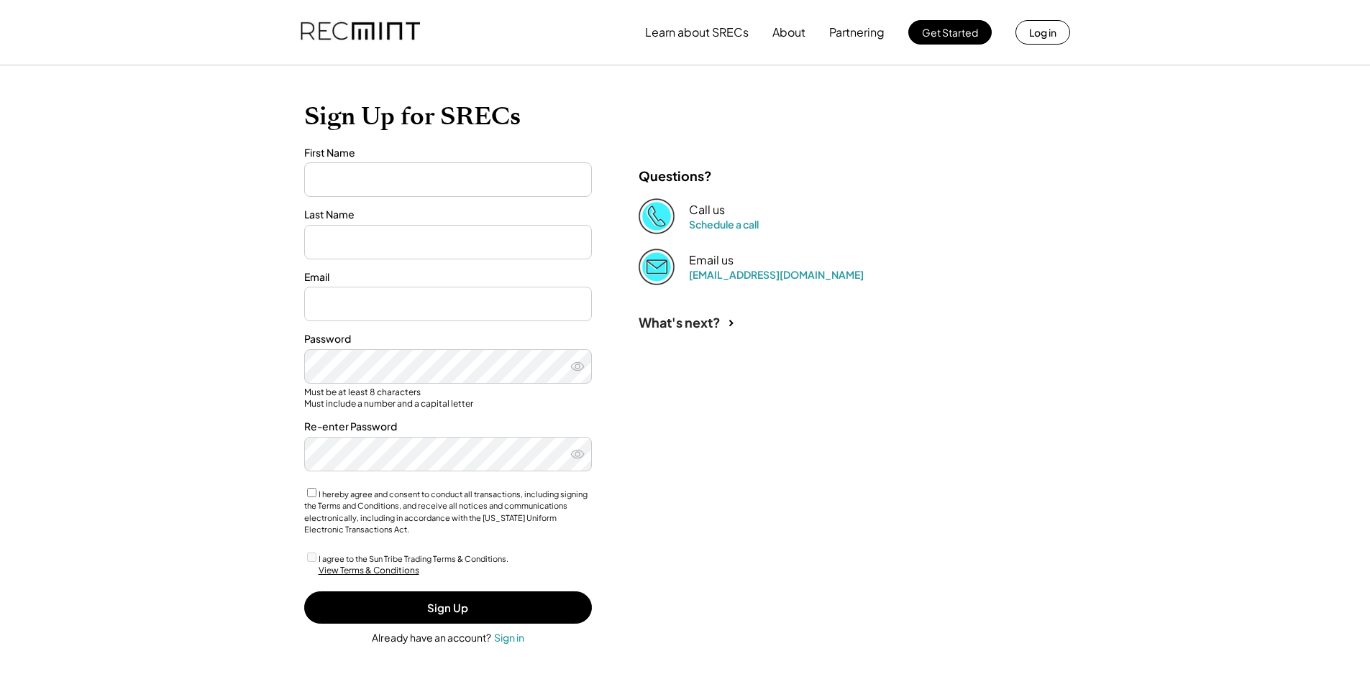
type input "******"
type input "**********"
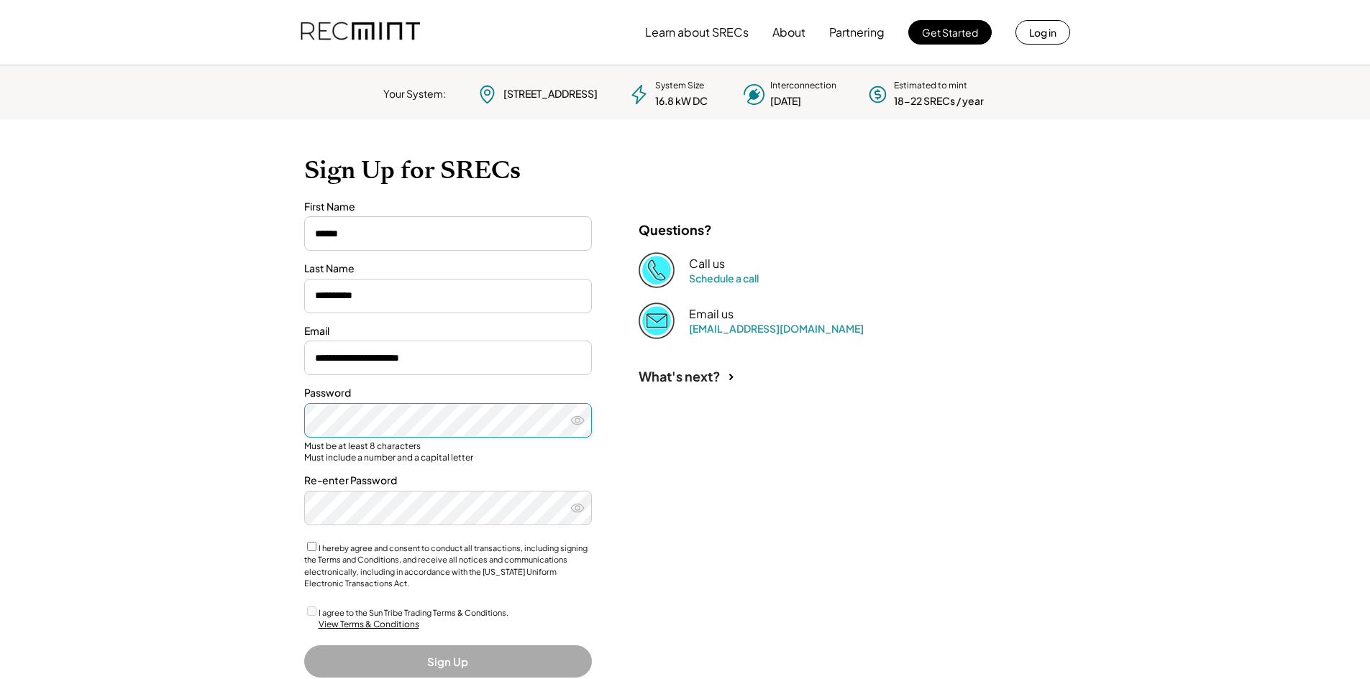
click at [582, 426] on icon at bounding box center [577, 420] width 14 height 14
click at [536, 561] on label "I hereby agree and consent to conduct all transactions, including signing the T…" at bounding box center [445, 566] width 283 height 45
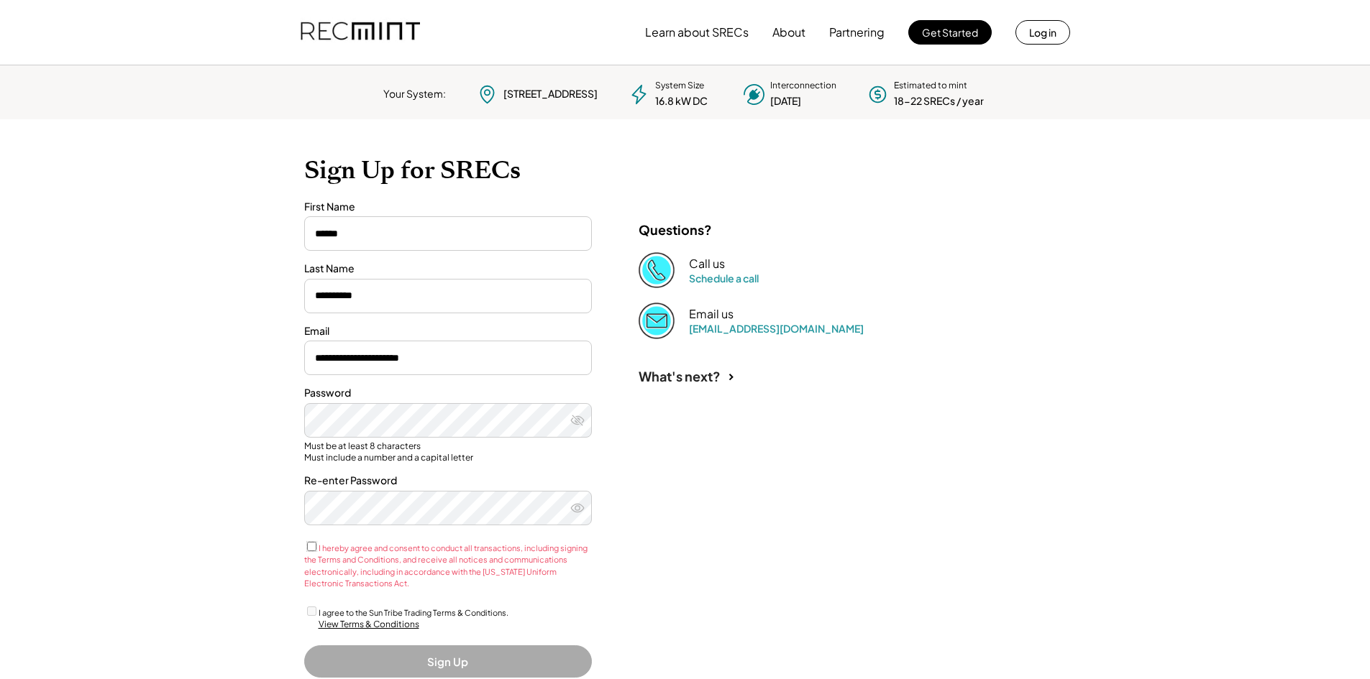
scroll to position [56, 0]
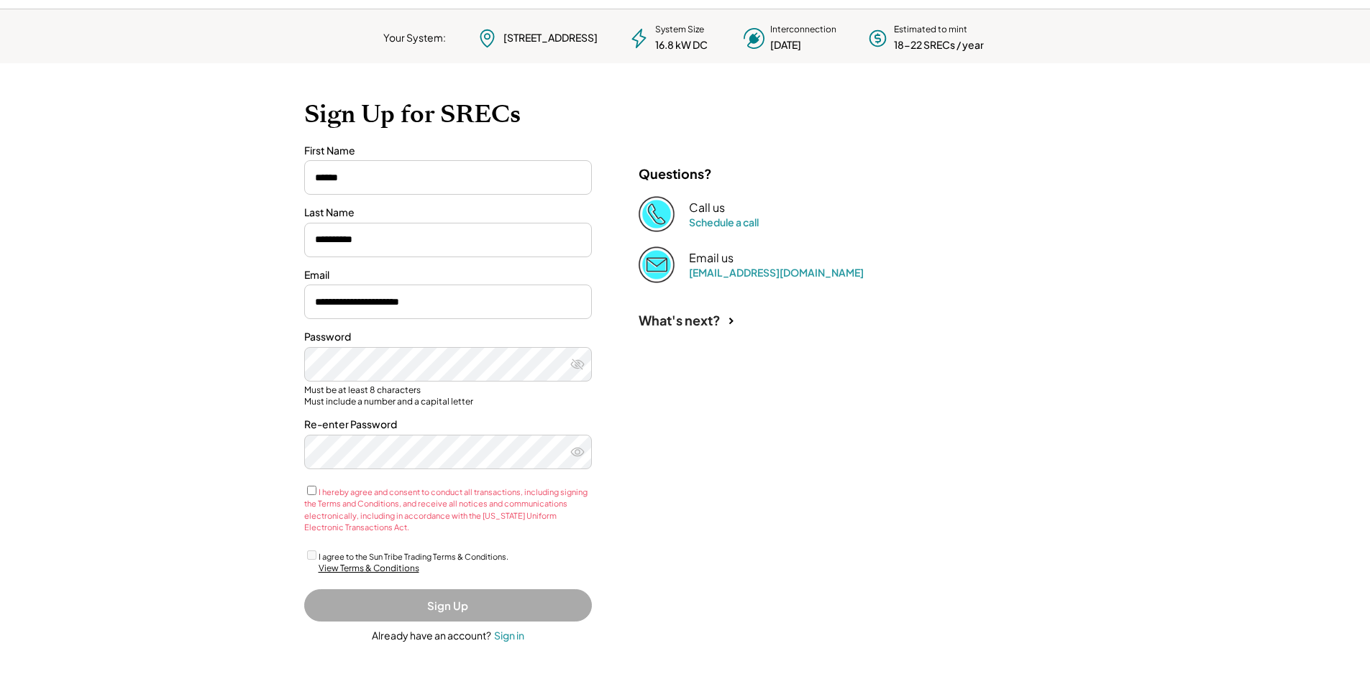
click at [497, 509] on div "I hereby agree and consent to conduct all transactions, including signing the T…" at bounding box center [448, 509] width 288 height 50
click at [308, 496] on div "I hereby agree and consent to conduct all transactions, including signing the T…" at bounding box center [448, 509] width 288 height 50
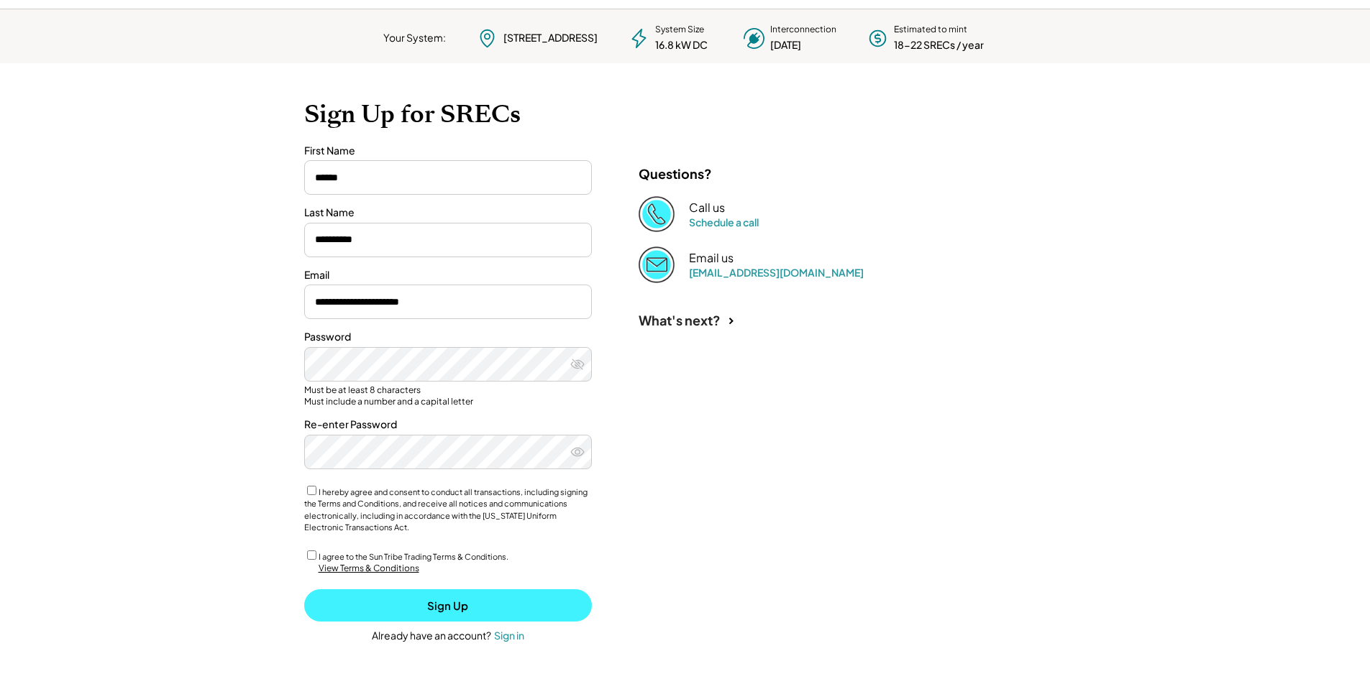
click at [399, 610] on button "Sign Up" at bounding box center [448, 606] width 288 height 32
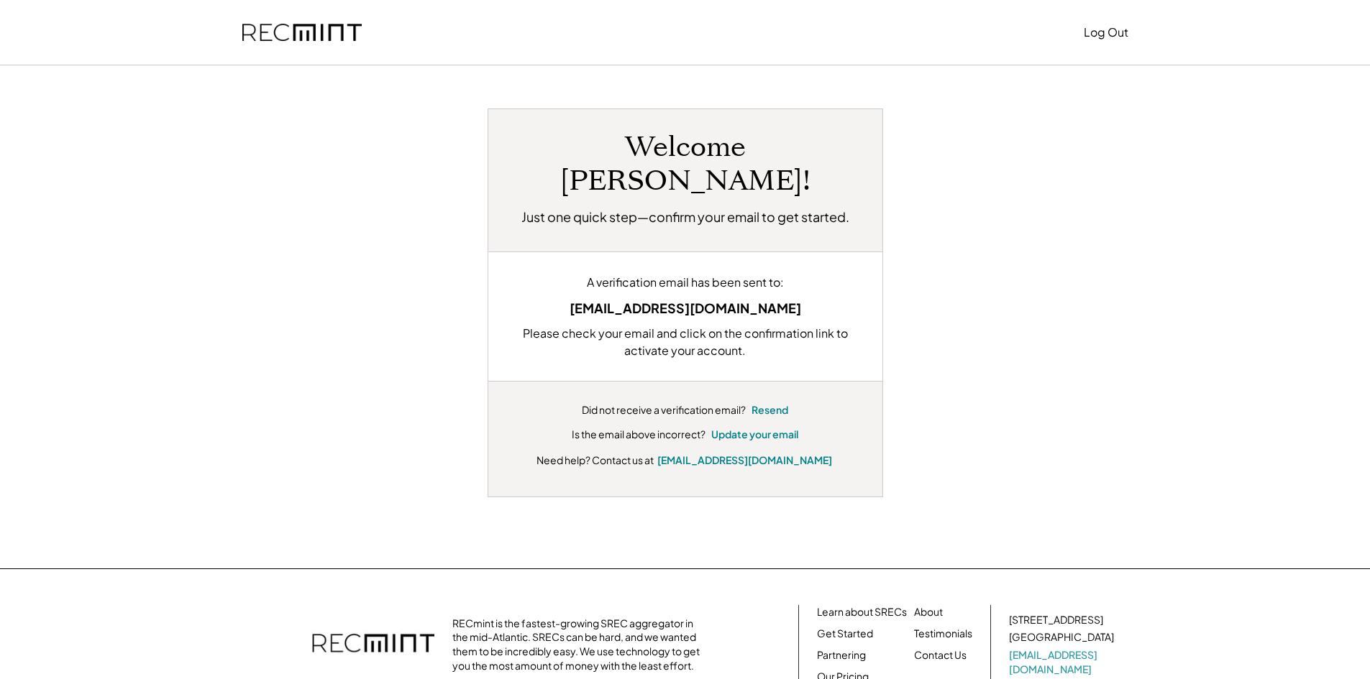
click at [679, 298] on div "[EMAIL_ADDRESS][DOMAIN_NAME]" at bounding box center [685, 307] width 351 height 19
click at [679, 298] on div "tompanighetti@gmail.com" at bounding box center [685, 307] width 351 height 19
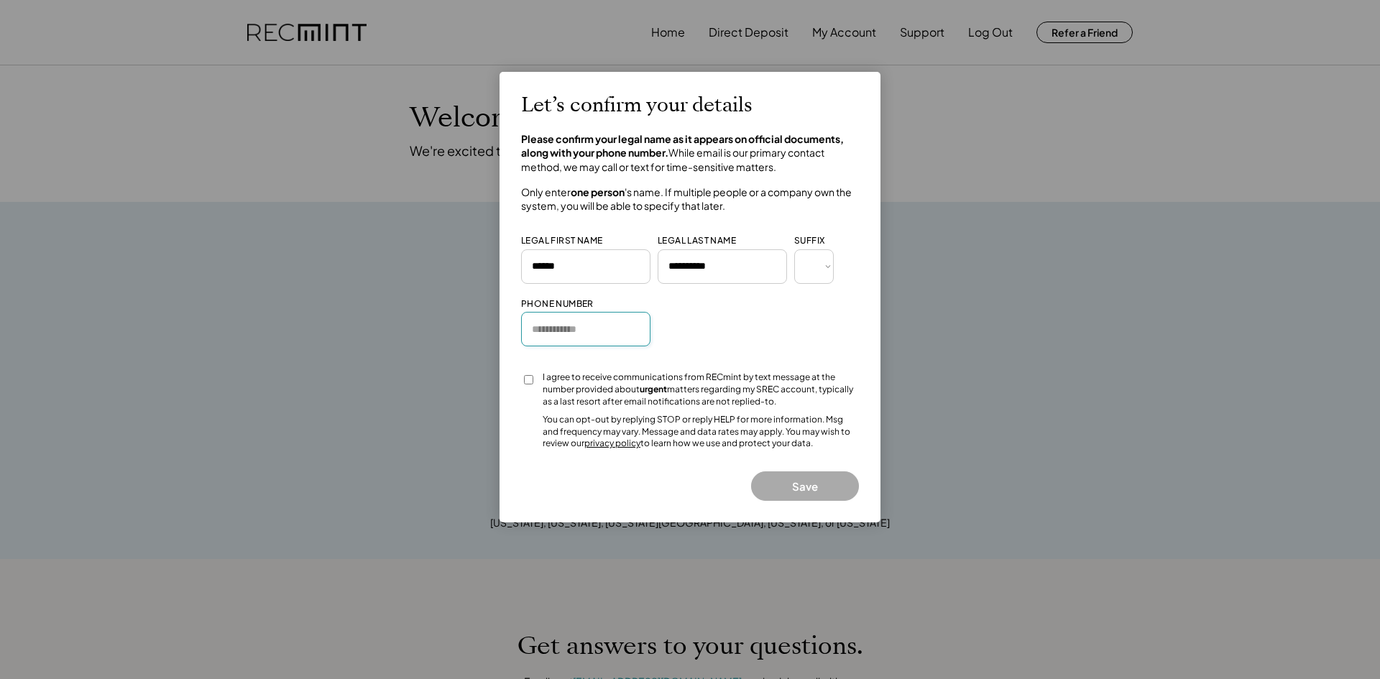
click at [594, 324] on input "input" at bounding box center [585, 329] width 129 height 35
click at [608, 334] on input "input" at bounding box center [585, 329] width 129 height 35
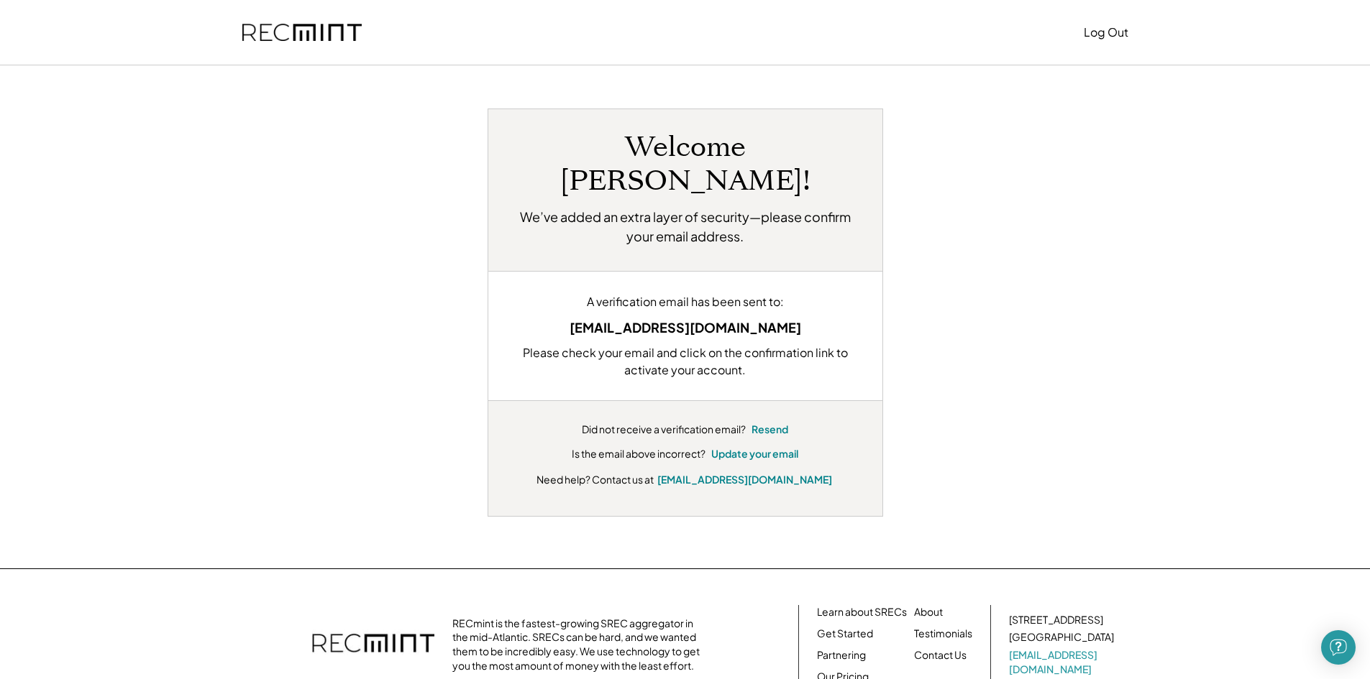
click at [652, 318] on div "tompanighetti@gmail.com" at bounding box center [685, 327] width 351 height 19
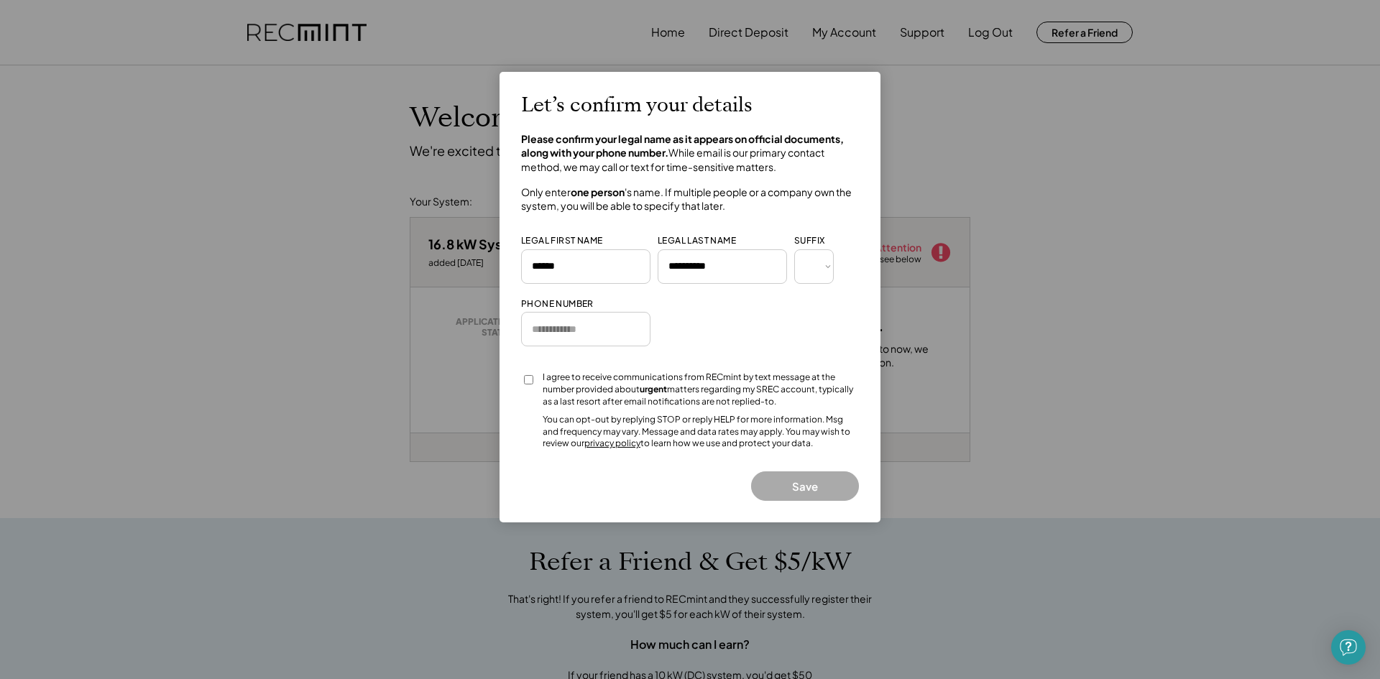
click at [602, 342] on input "input" at bounding box center [585, 329] width 129 height 35
type input "**********"
click at [779, 478] on button "Save" at bounding box center [805, 486] width 108 height 29
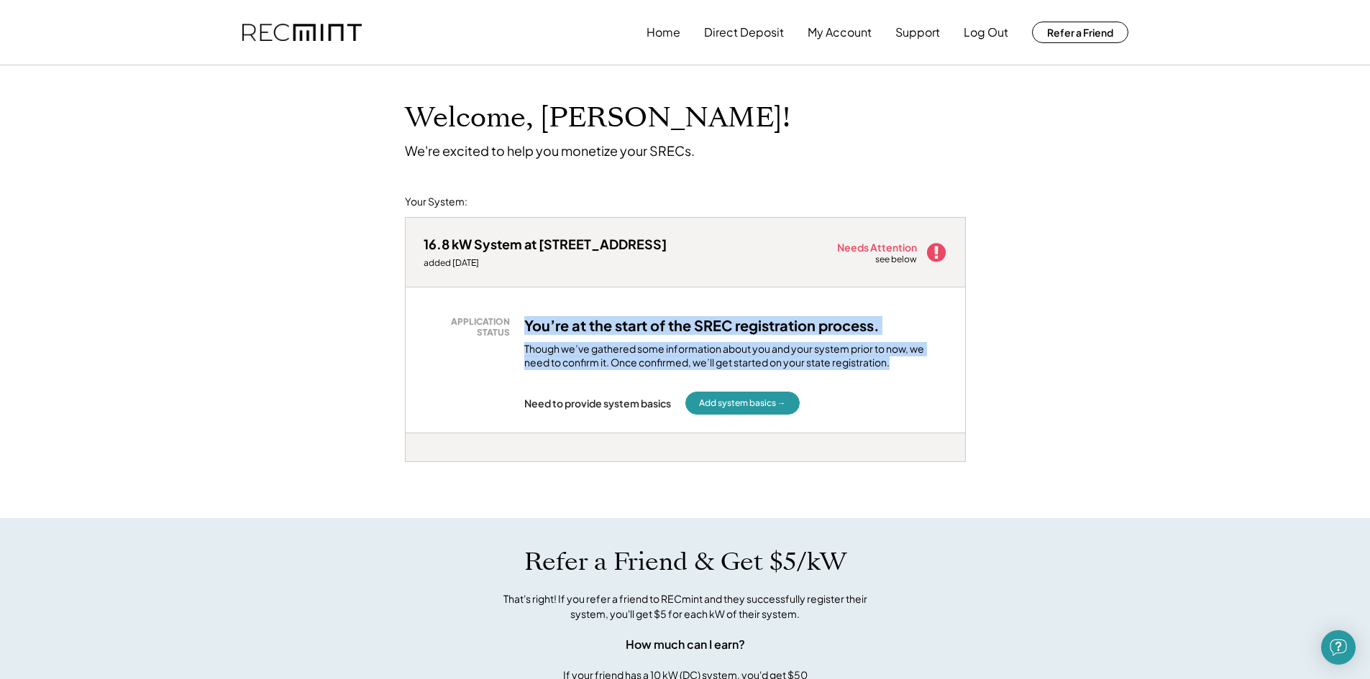
drag, startPoint x: 538, startPoint y: 325, endPoint x: 897, endPoint y: 357, distance: 360.9
click at [897, 357] on div "You’re at the start of the SREC registration process. Though we’ve gathered som…" at bounding box center [735, 343] width 423 height 54
click at [897, 357] on div "Though we’ve gathered some information about you and your system prior to now, …" at bounding box center [735, 356] width 423 height 28
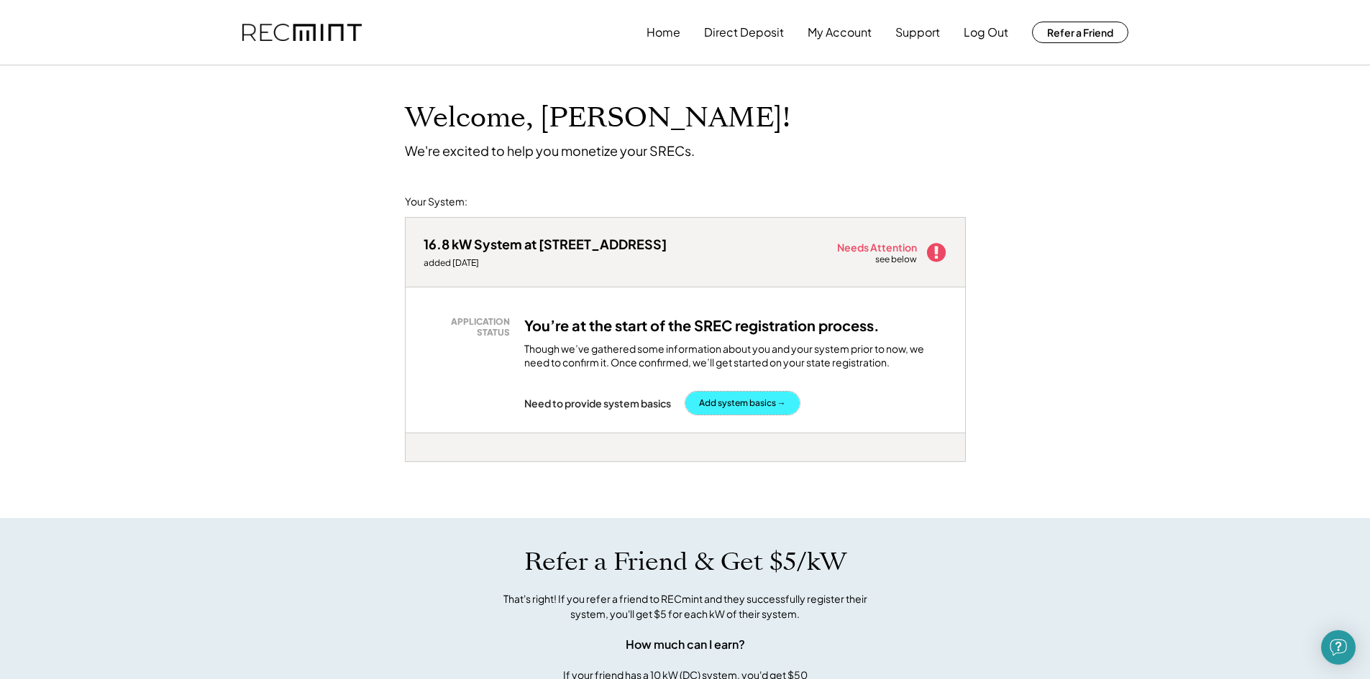
click at [749, 403] on button "Add system basics →" at bounding box center [742, 403] width 114 height 23
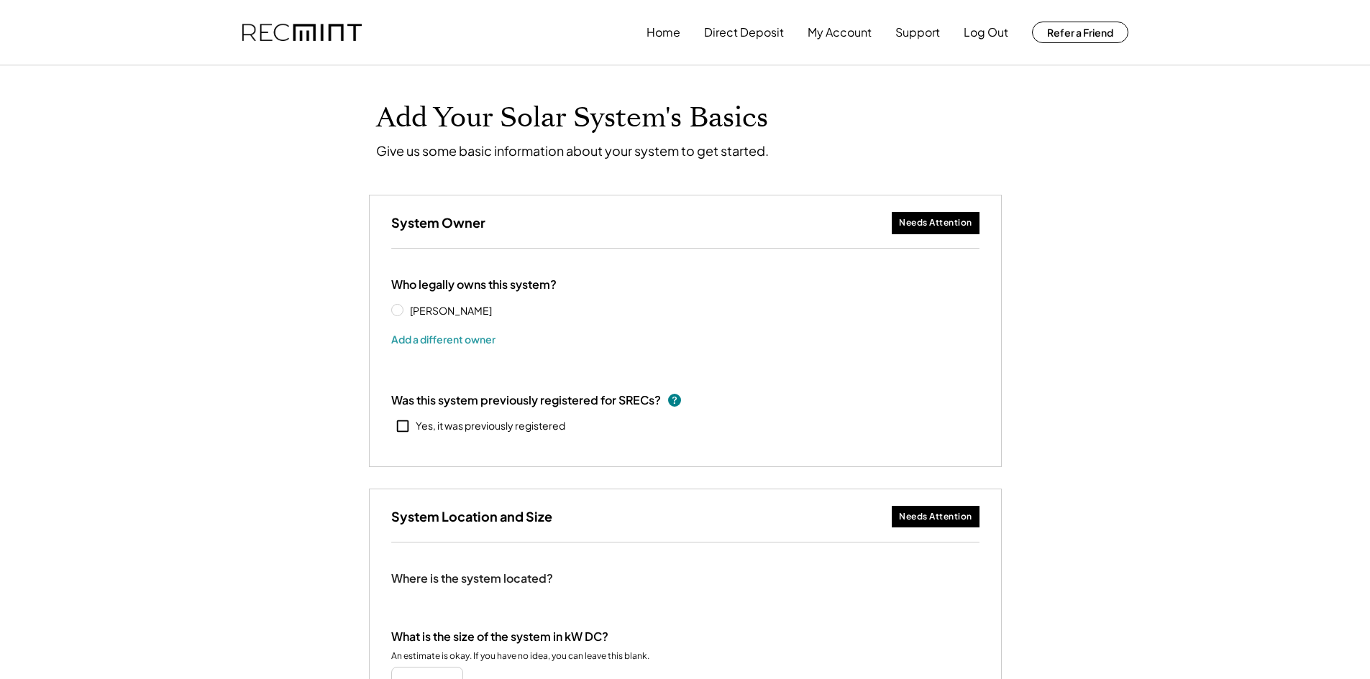
type input "******"
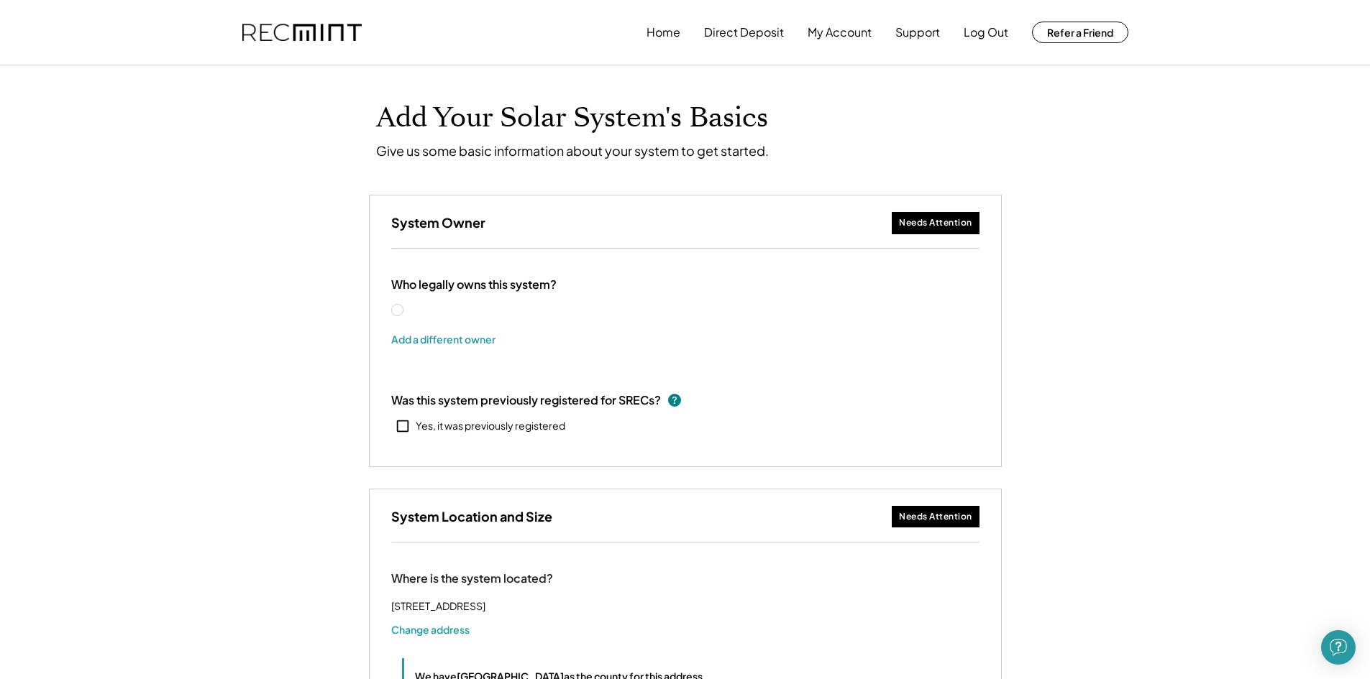
click at [454, 308] on label "Thomas Panighetti" at bounding box center [469, 311] width 129 height 10
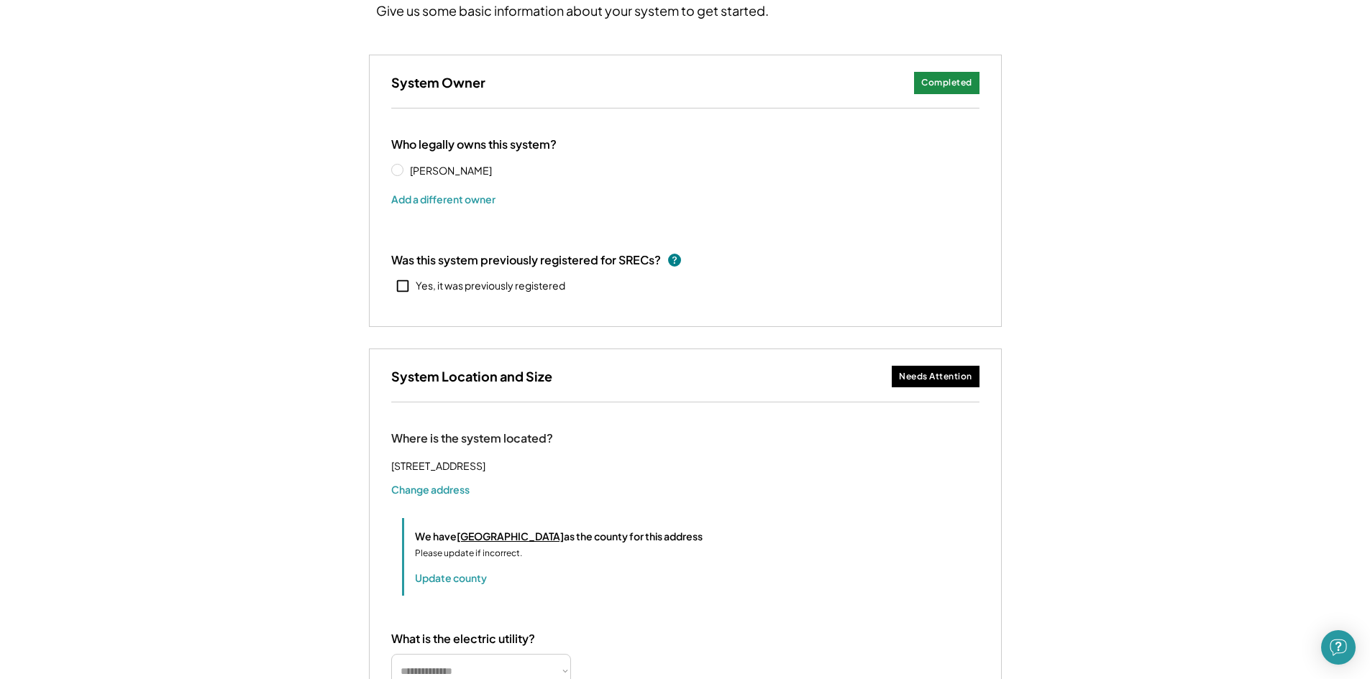
scroll to position [144, 0]
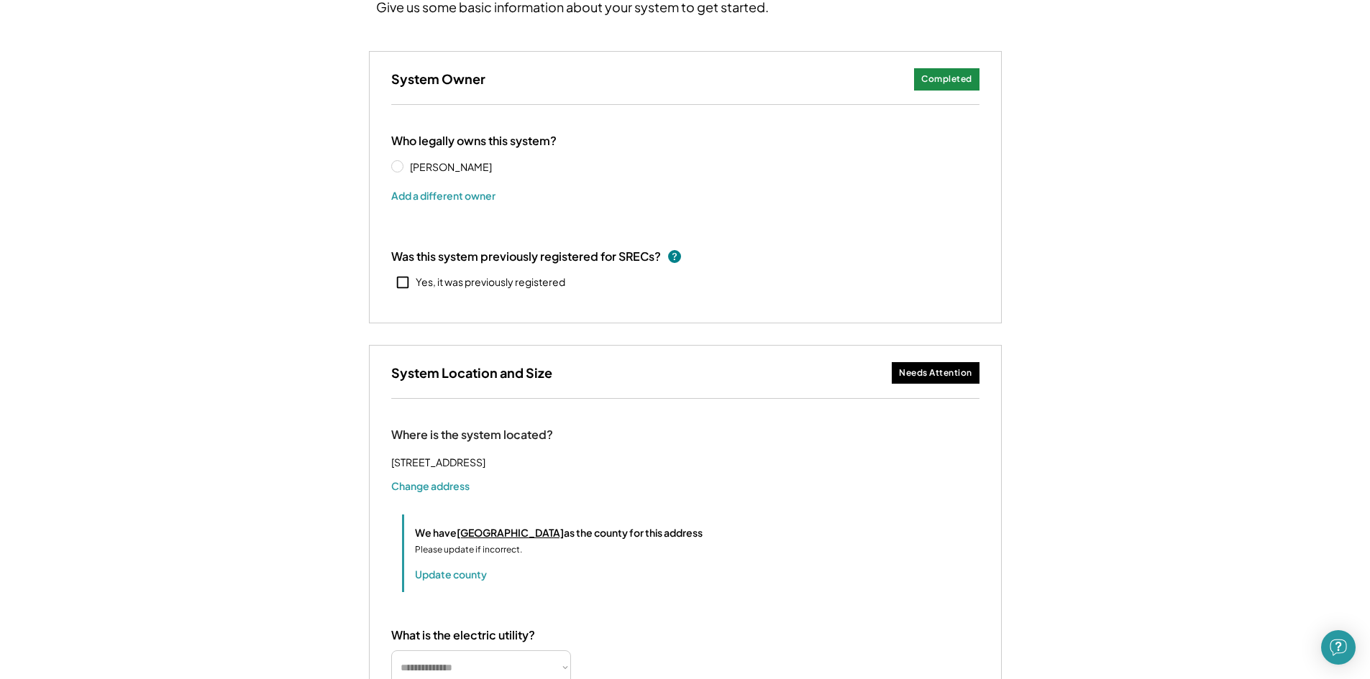
click at [462, 255] on div "Was this system previously registered for SRECs?" at bounding box center [526, 257] width 270 height 16
click at [672, 256] on use at bounding box center [674, 256] width 13 height 13
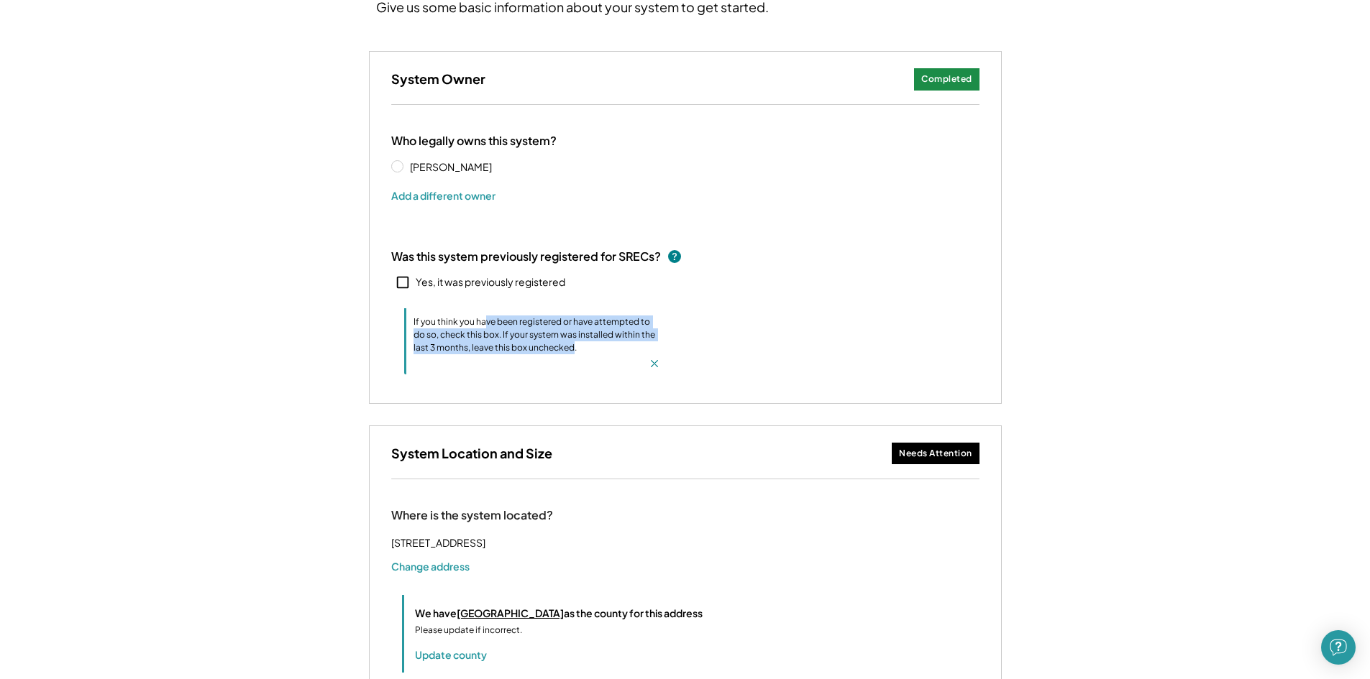
drag, startPoint x: 496, startPoint y: 322, endPoint x: 573, endPoint y: 342, distance: 79.3
click at [573, 342] on div "If you think you have been registered or have attempted to do so, check this bo…" at bounding box center [537, 335] width 248 height 39
click at [408, 280] on icon at bounding box center [403, 283] width 16 height 16
click at [398, 283] on icon at bounding box center [403, 283] width 16 height 16
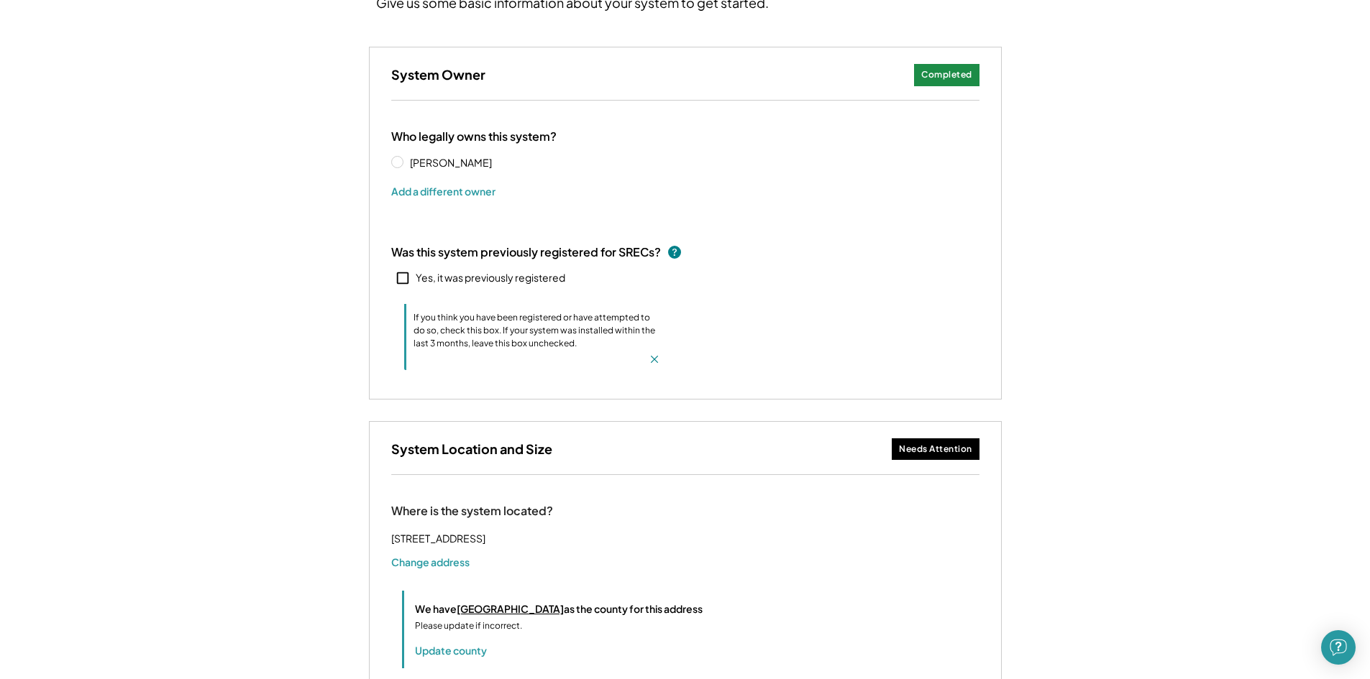
scroll to position [288, 0]
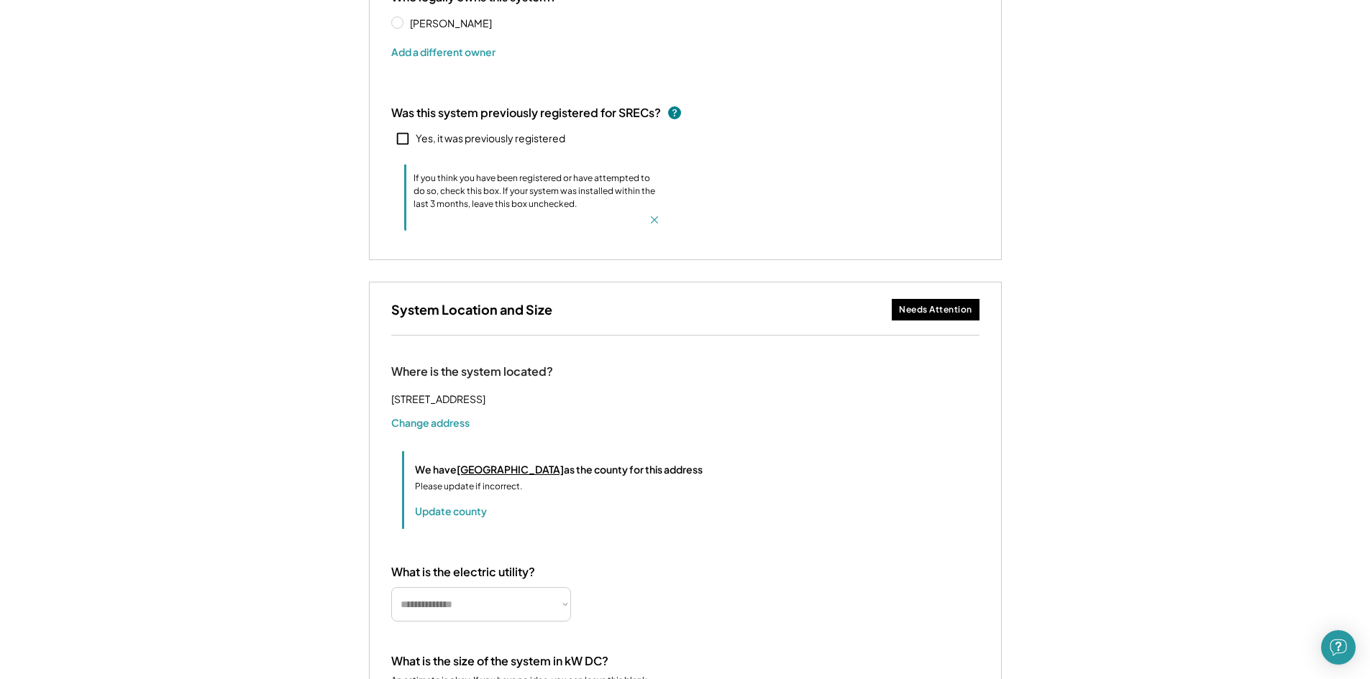
click at [659, 215] on icon at bounding box center [654, 220] width 14 height 14
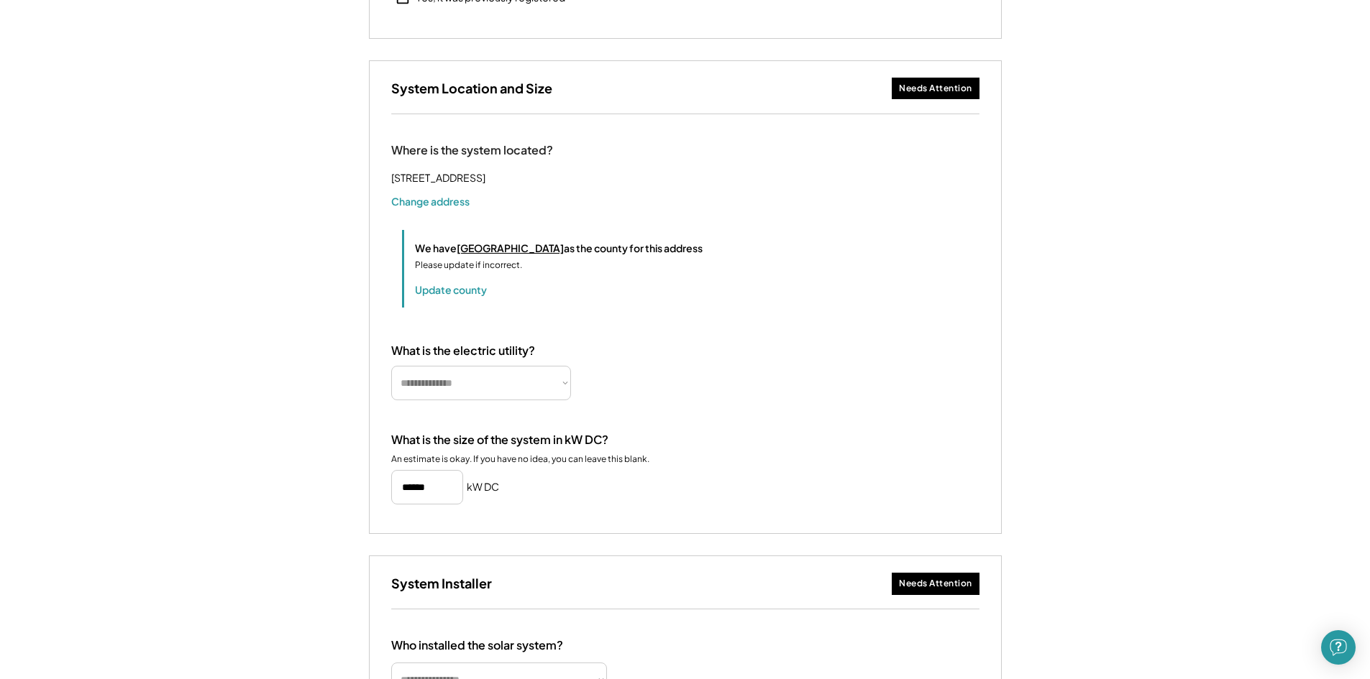
scroll to position [431, 0]
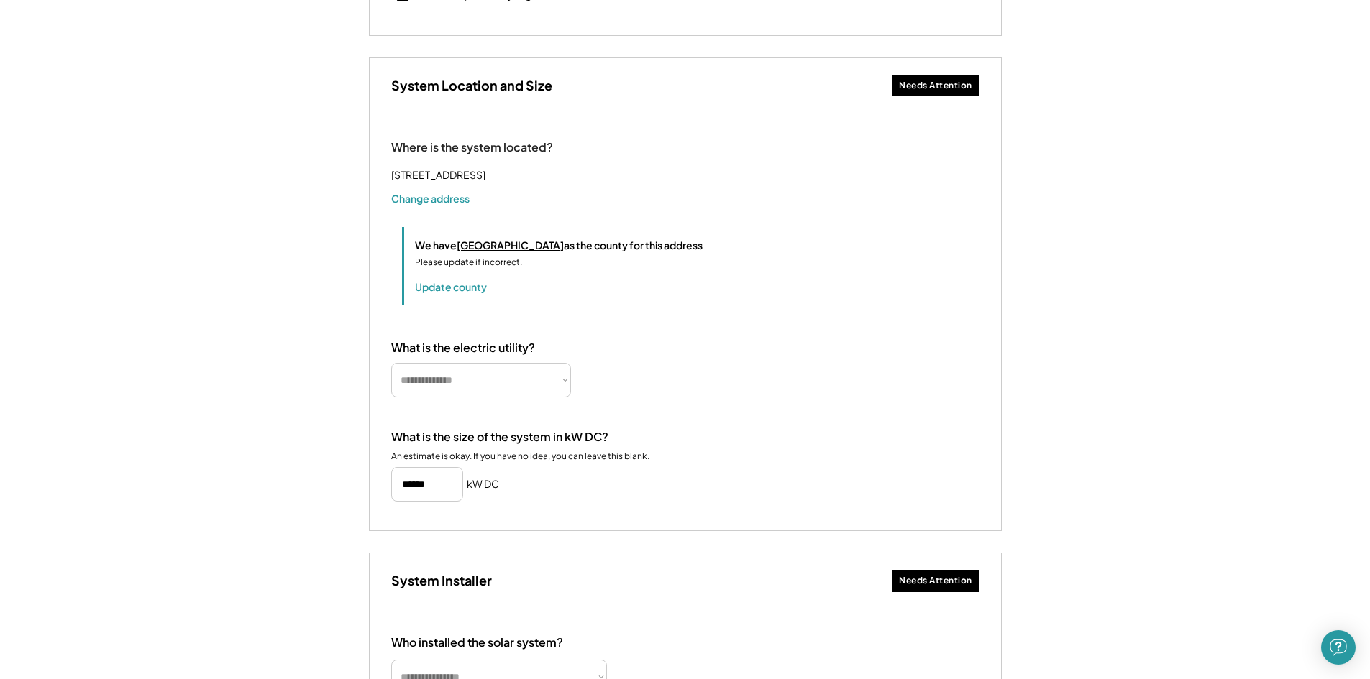
click at [472, 269] on div "Please update if incorrect." at bounding box center [468, 262] width 107 height 13
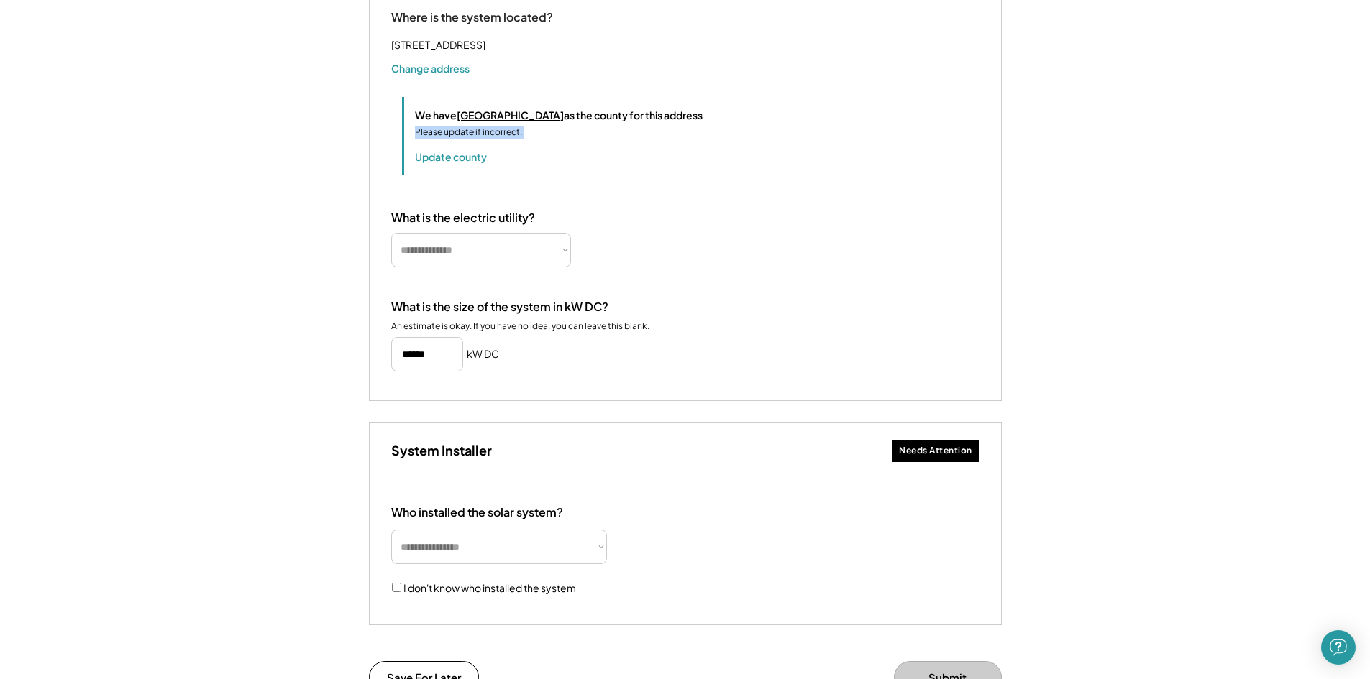
scroll to position [575, 0]
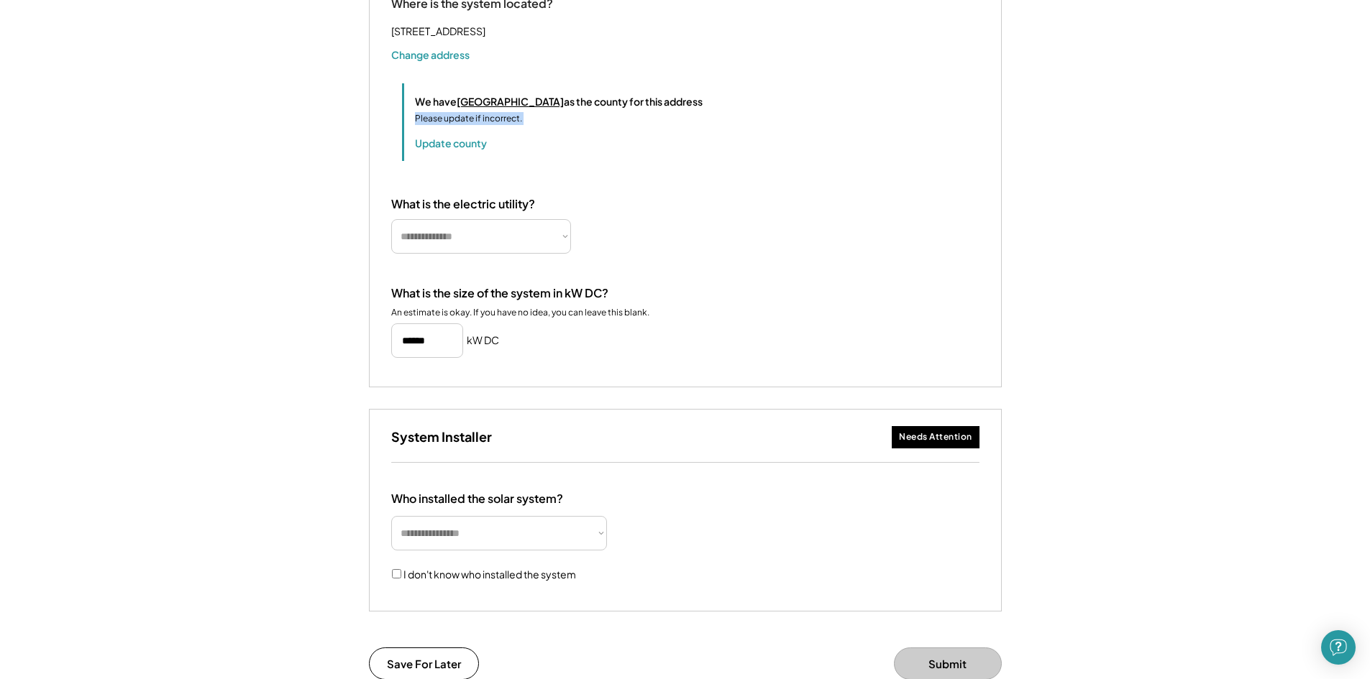
click at [497, 254] on select "**********" at bounding box center [481, 236] width 180 height 35
select select "**********"
click at [391, 237] on select "**********" at bounding box center [481, 236] width 180 height 35
click at [615, 319] on div "An estimate is okay. If you have no idea, you can leave this blank." at bounding box center [520, 313] width 258 height 12
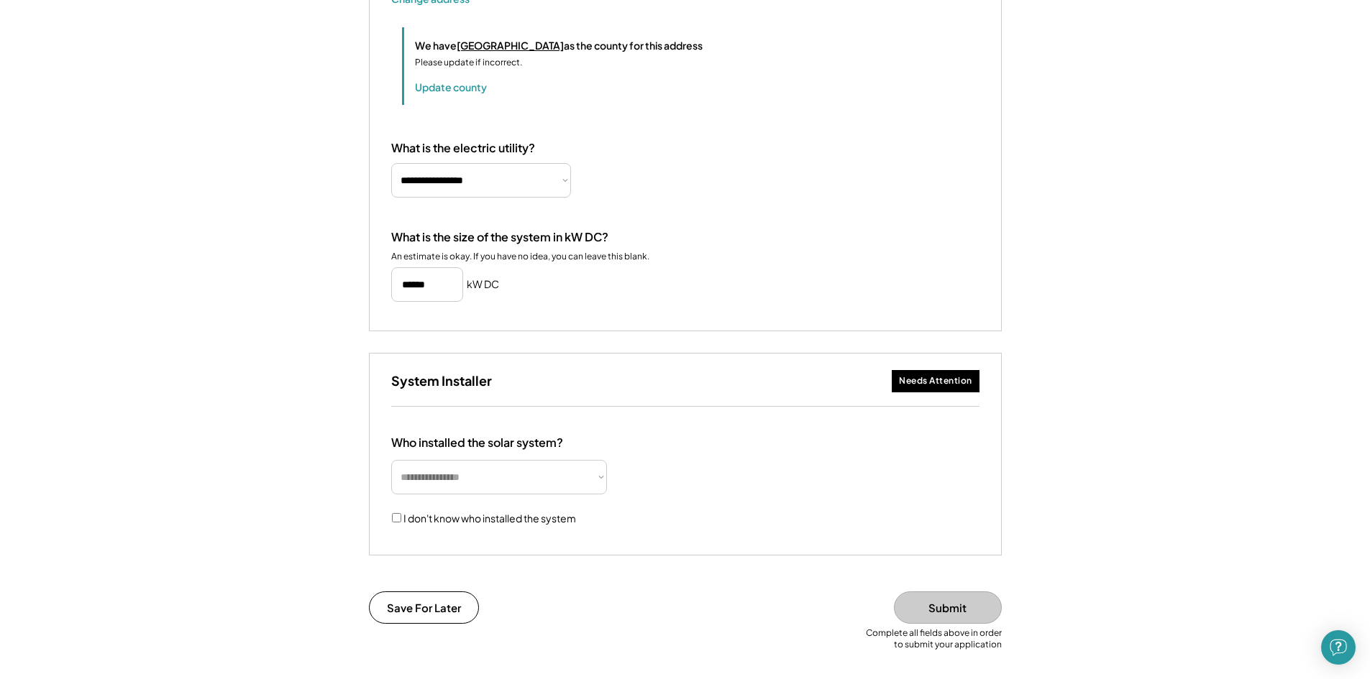
scroll to position [719, 0]
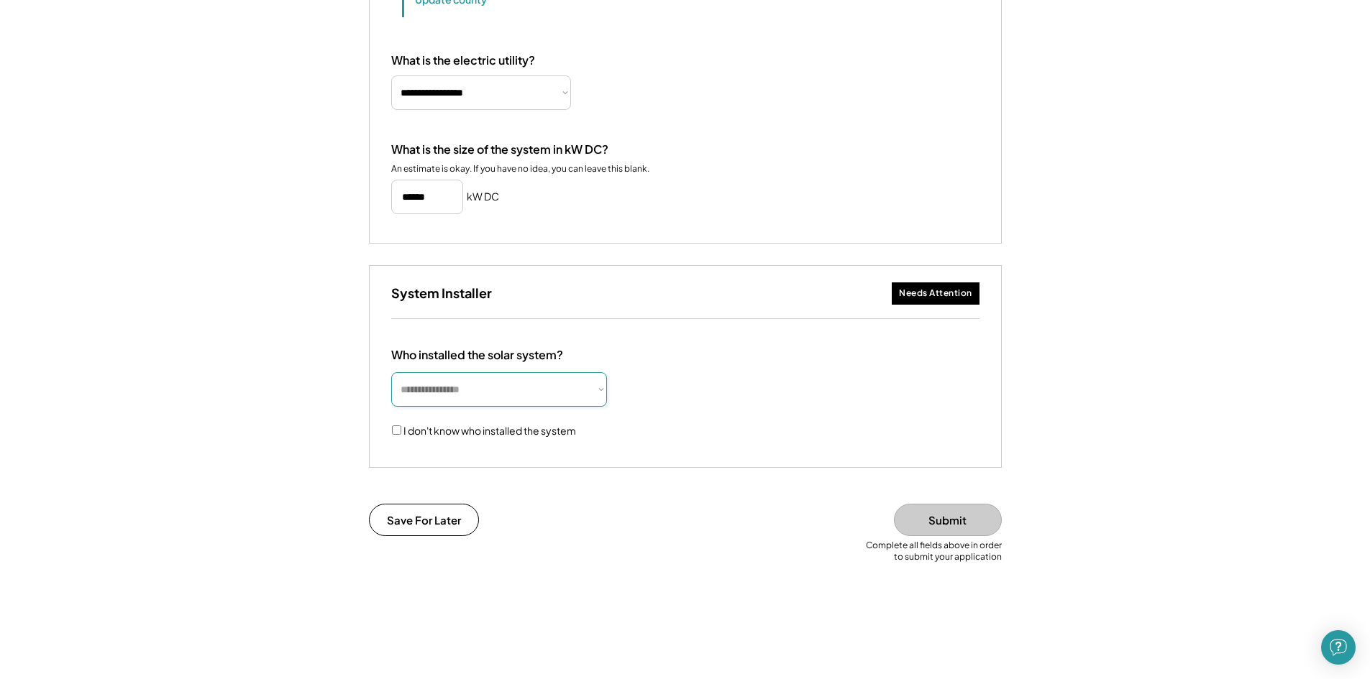
click at [496, 403] on select "**********" at bounding box center [499, 389] width 216 height 35
select select "**********"
click at [391, 390] on select "**********" at bounding box center [499, 389] width 216 height 35
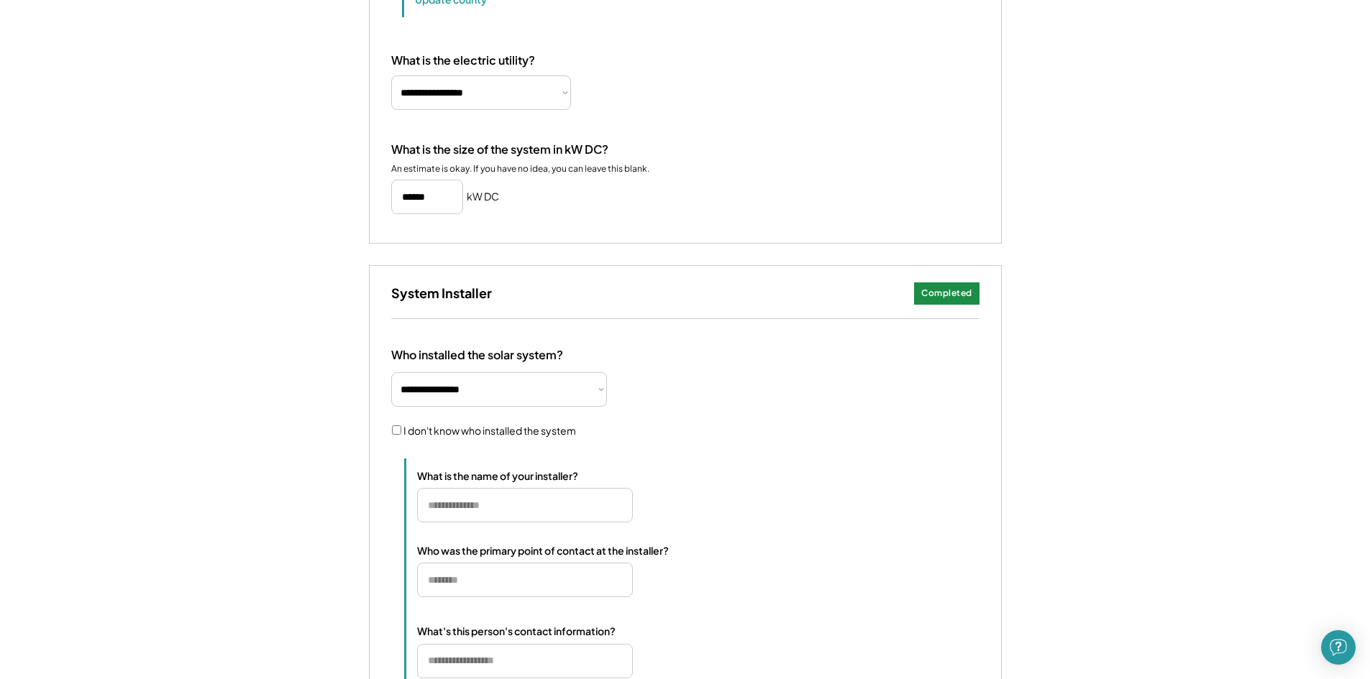
click at [562, 388] on div "**********" at bounding box center [685, 568] width 588 height 440
click at [562, 403] on select "**********" at bounding box center [499, 389] width 216 height 35
click at [636, 402] on div "**********" at bounding box center [685, 568] width 588 height 440
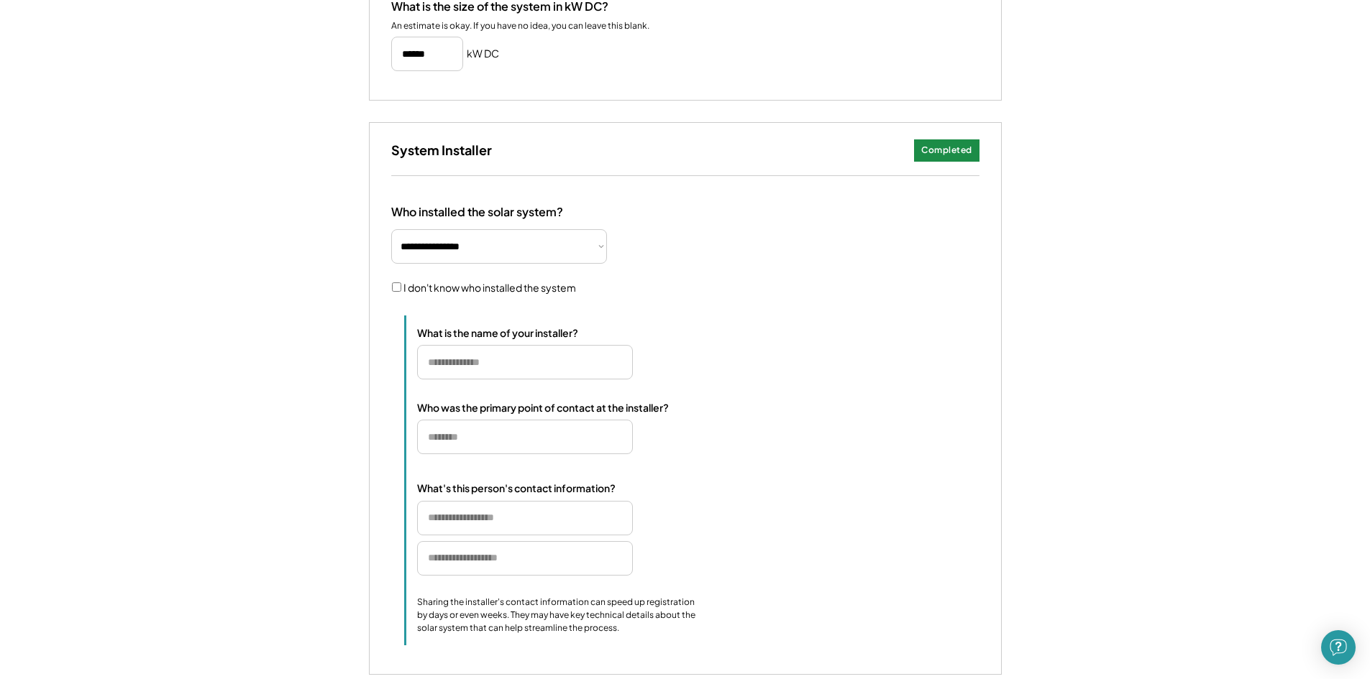
scroll to position [863, 0]
click at [493, 379] on input "input" at bounding box center [525, 361] width 216 height 35
type input "**********"
type input "*"
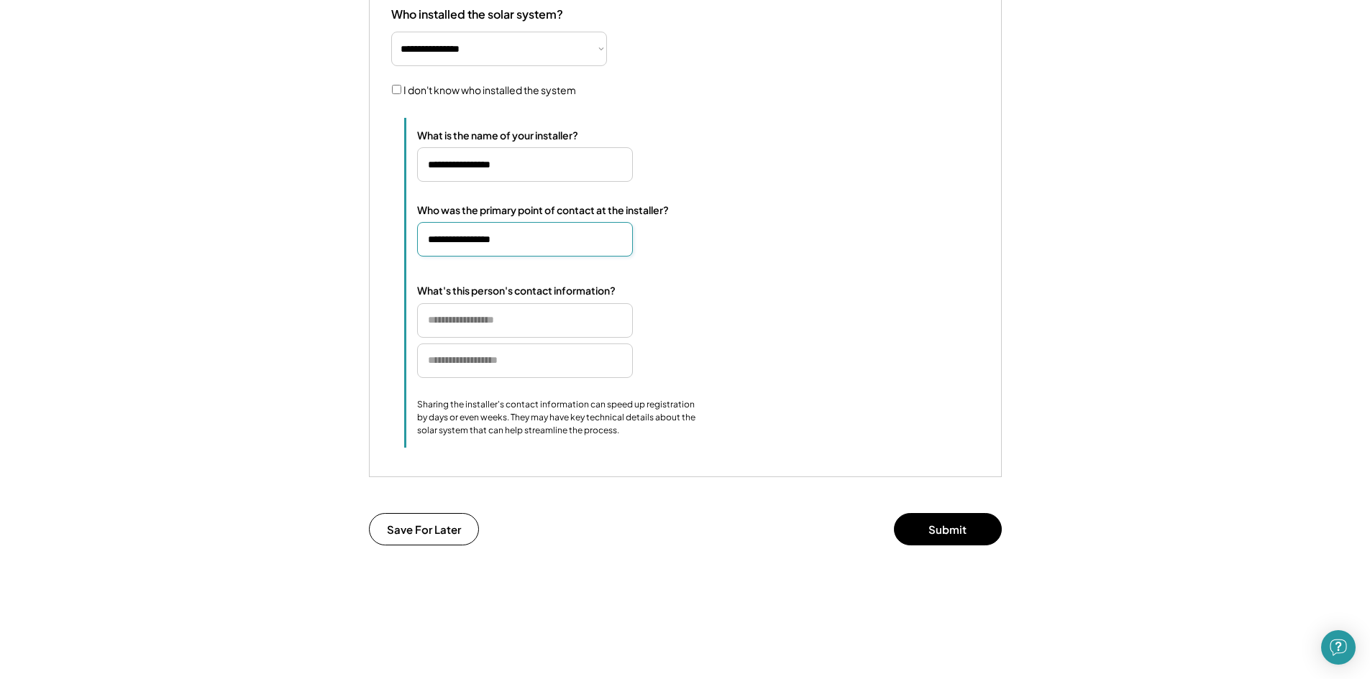
scroll to position [1078, 0]
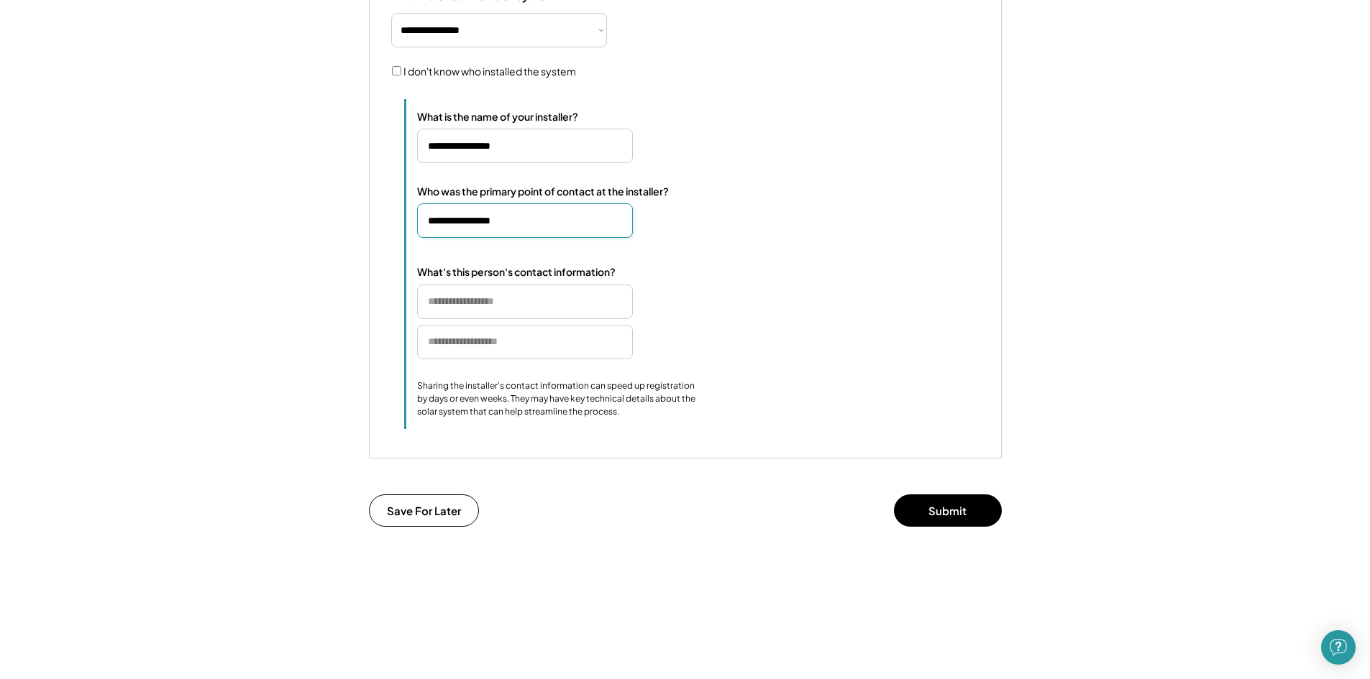
type input "**********"
click at [492, 303] on input "input" at bounding box center [525, 302] width 216 height 35
type input "**********"
click at [751, 418] on div "Who was the primary point of contact at the installer? What's this person's con…" at bounding box center [698, 301] width 562 height 233
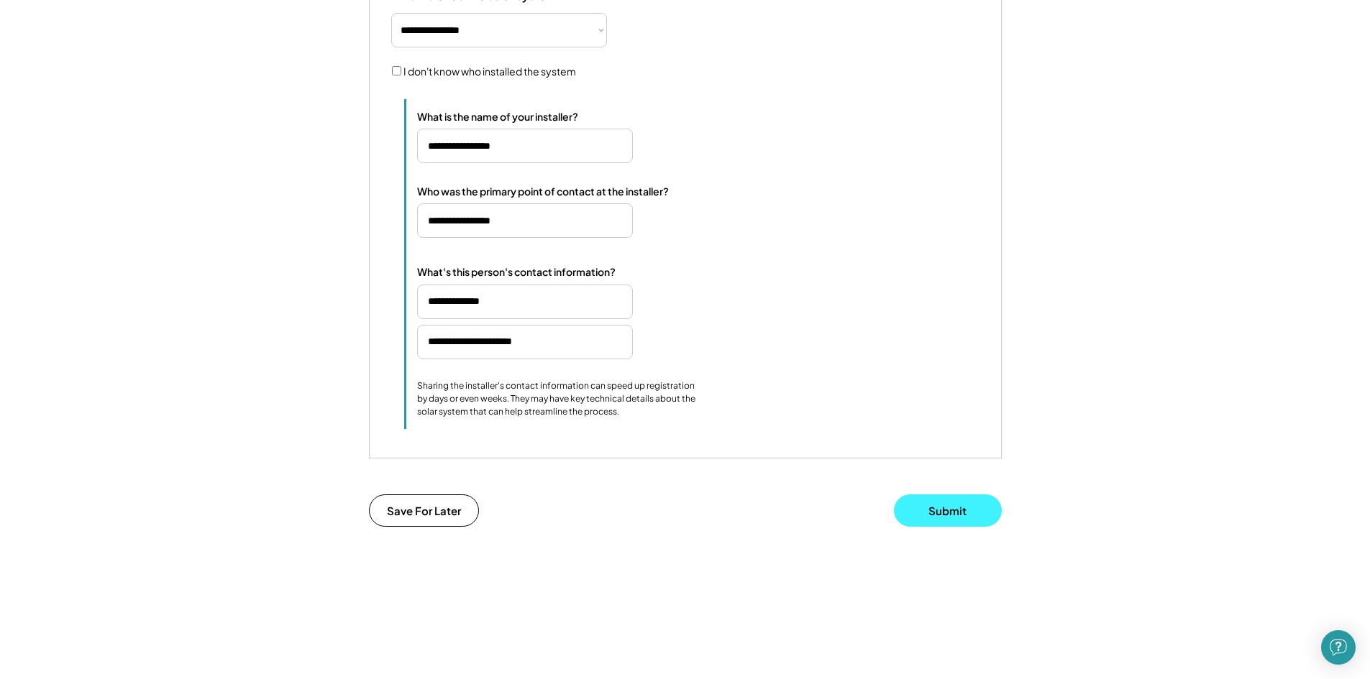
click at [947, 526] on button "Submit" at bounding box center [948, 511] width 108 height 32
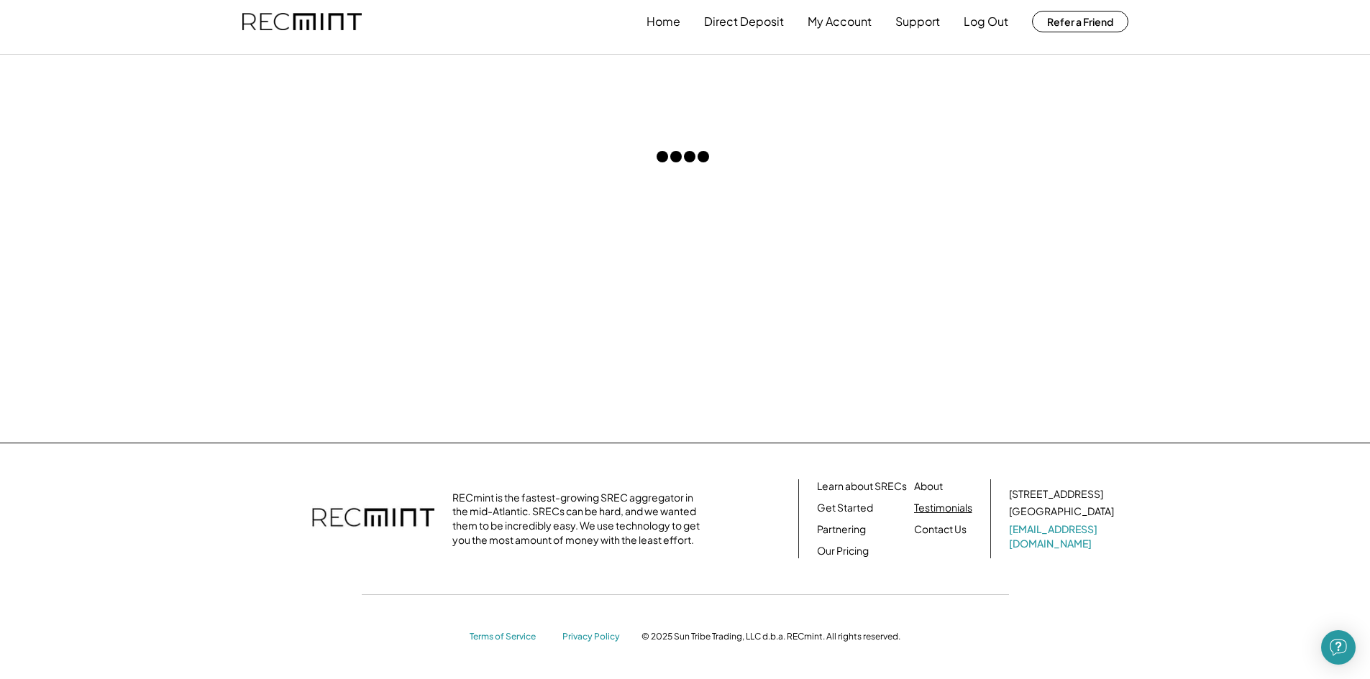
scroll to position [0, 0]
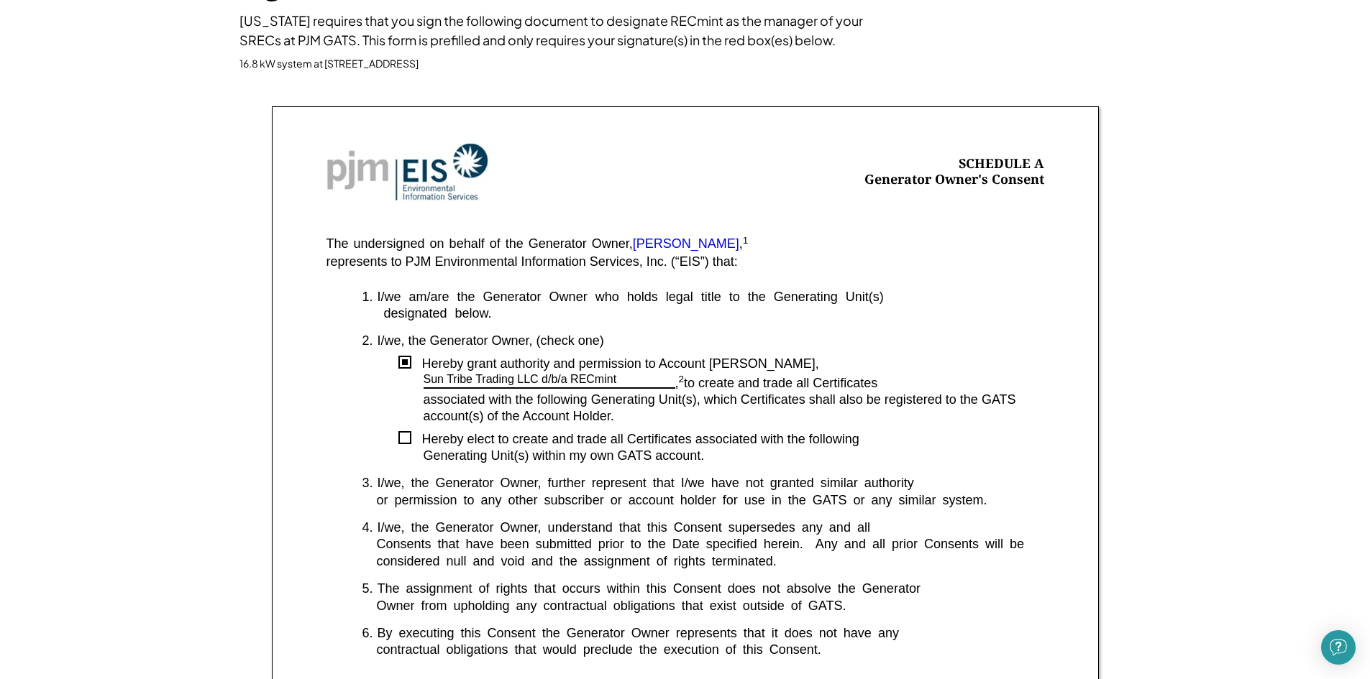
scroll to position [216, 0]
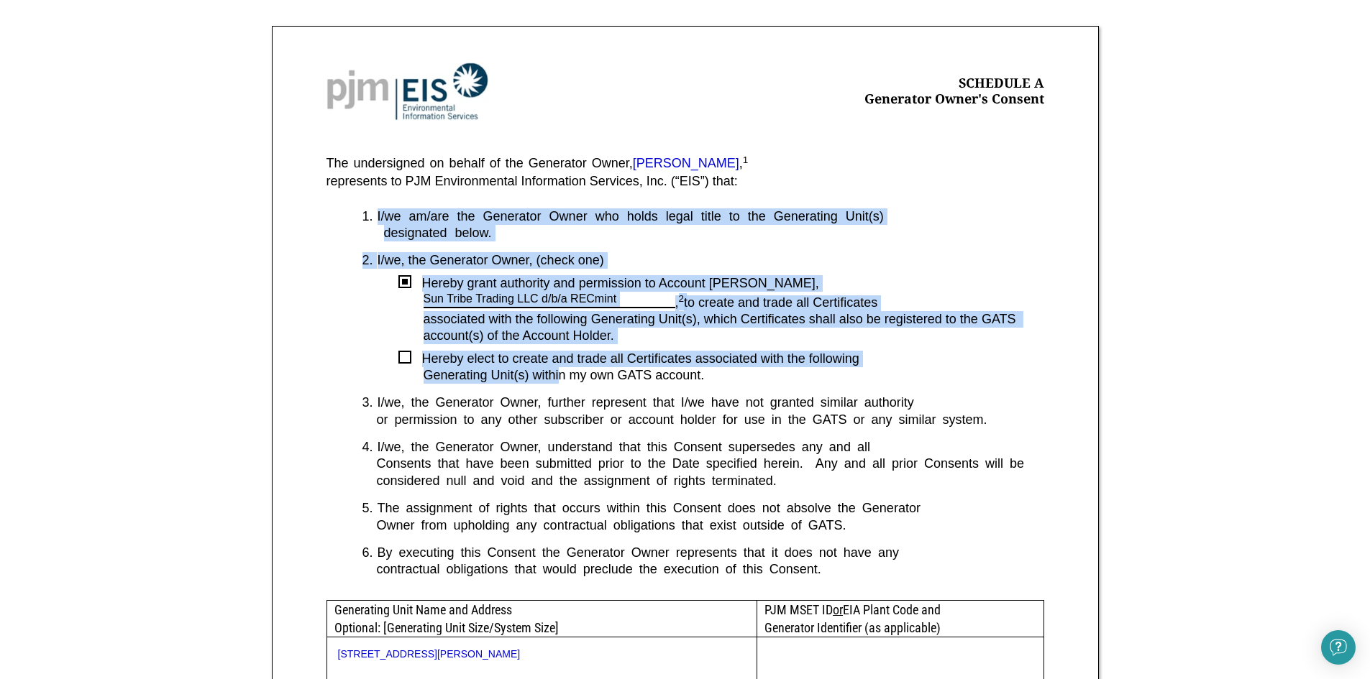
drag, startPoint x: 374, startPoint y: 211, endPoint x: 559, endPoint y: 372, distance: 244.6
click at [559, 372] on div "1. I/we am/are the Generator Owner who holds legal title to the Generating Unit…" at bounding box center [685, 404] width 718 height 392
click at [559, 372] on div "Generating Unit(s) within my own GATS account." at bounding box center [733, 375] width 620 height 17
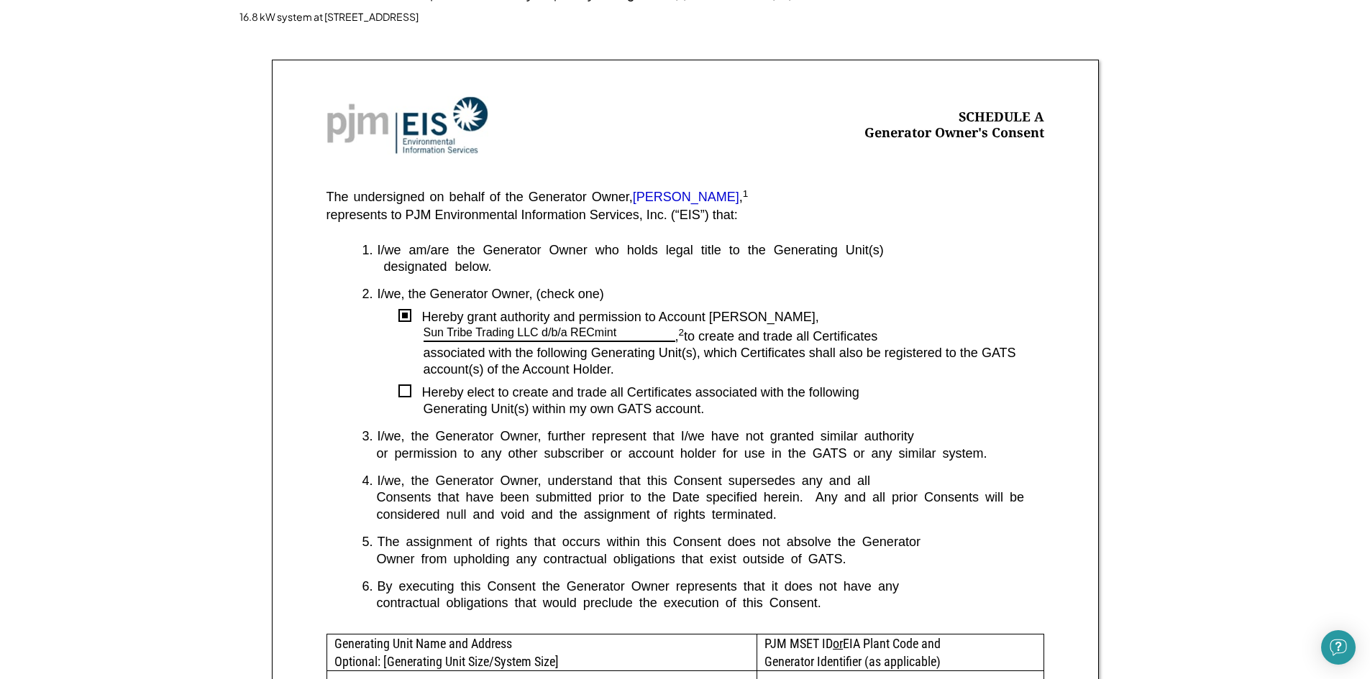
scroll to position [0, 0]
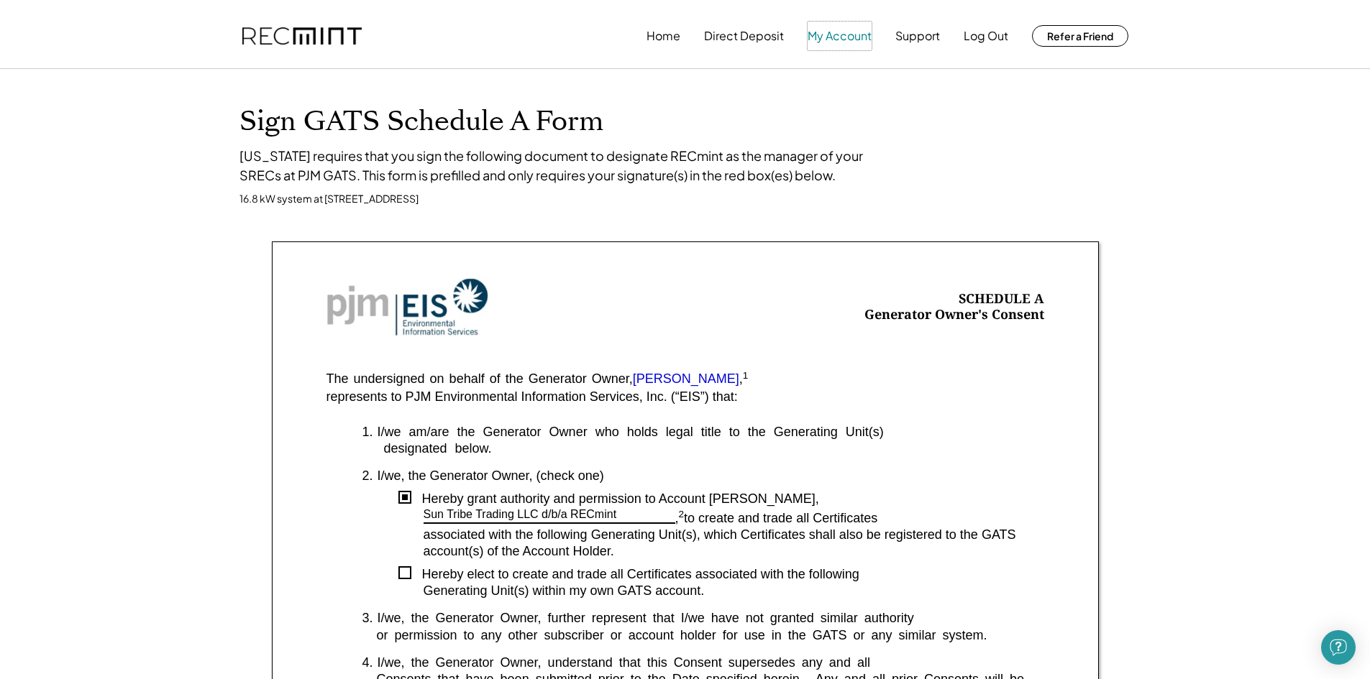
click at [832, 35] on button "My Account" at bounding box center [839, 36] width 64 height 29
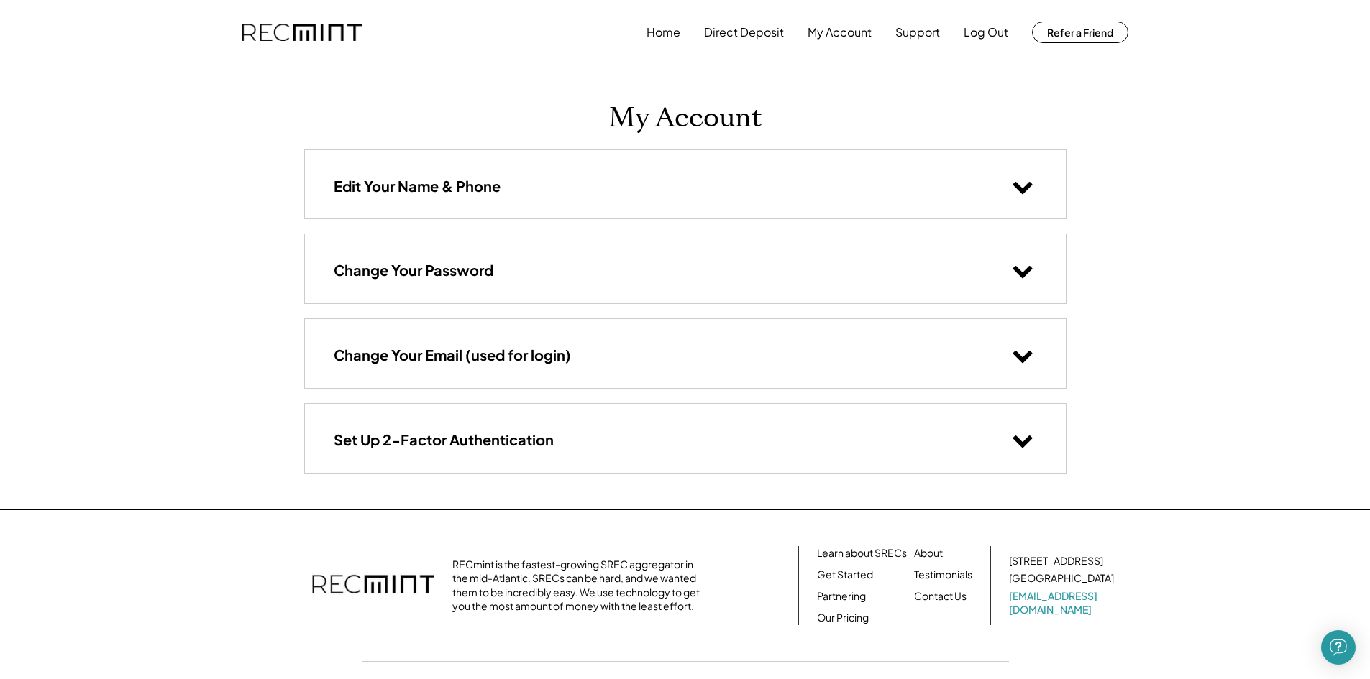
click at [278, 39] on img at bounding box center [301, 33] width 119 height 18
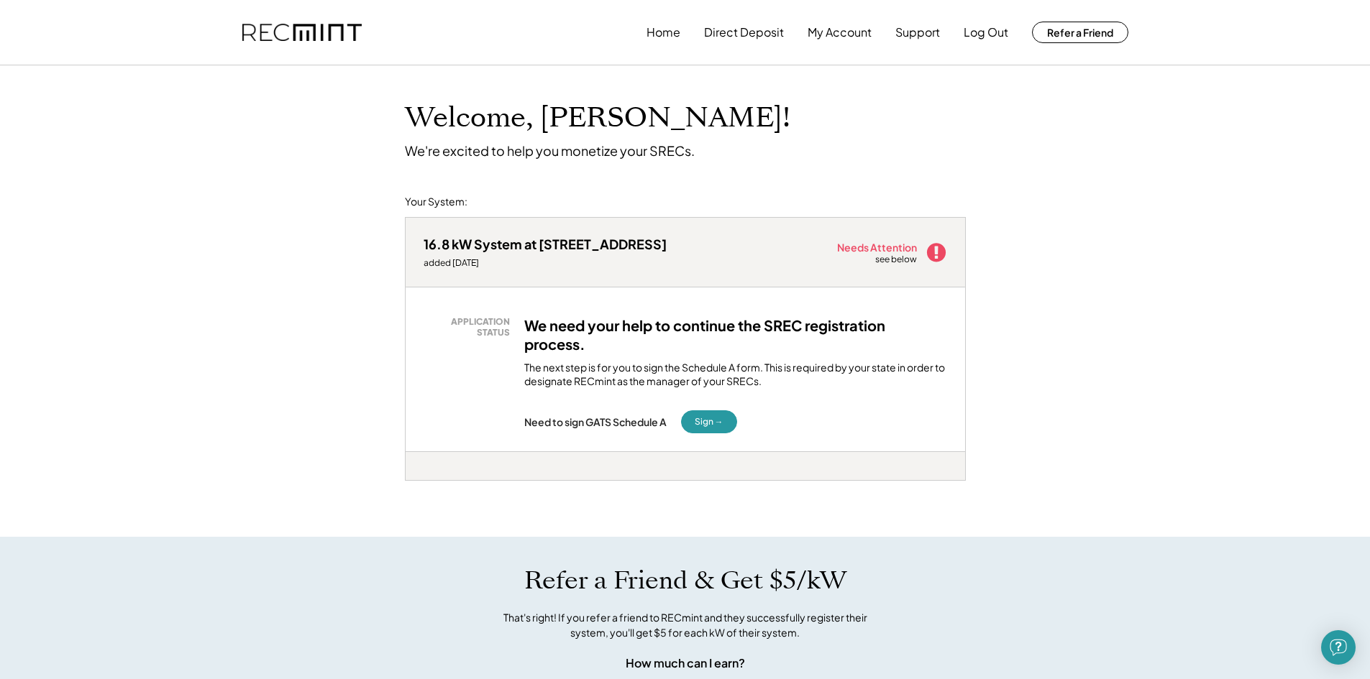
click at [626, 370] on div "The next step is for you to sign the Schedule A form. This is required by your …" at bounding box center [735, 375] width 423 height 28
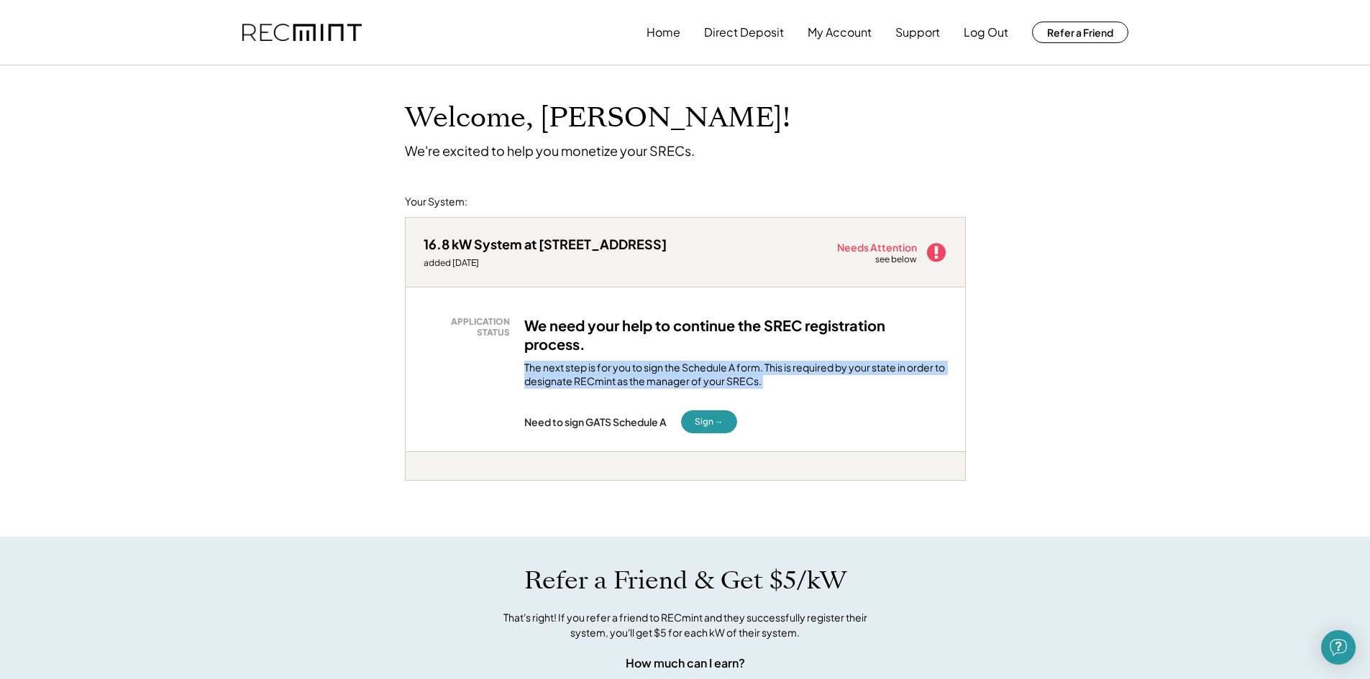
click at [626, 370] on div "The next step is for you to sign the Schedule A form. This is required by your …" at bounding box center [735, 375] width 423 height 28
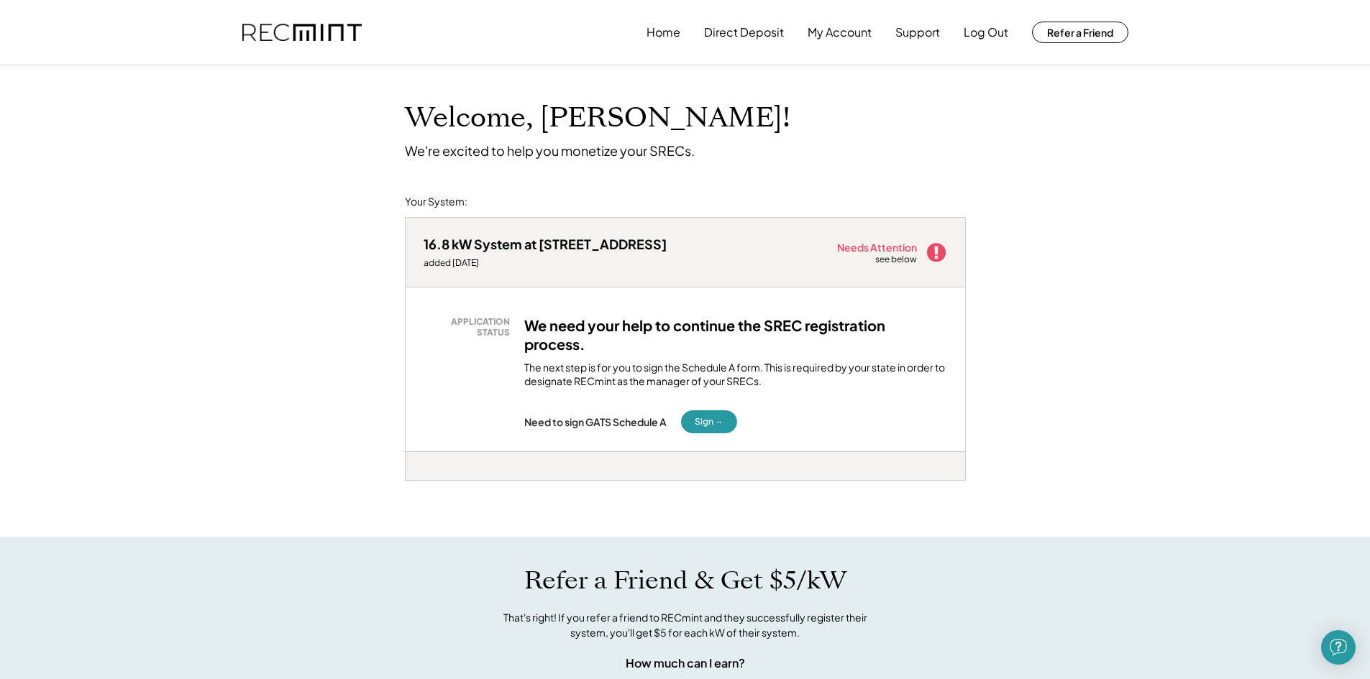
click at [625, 326] on h3 "We need your help to continue the SREC registration process." at bounding box center [735, 334] width 423 height 37
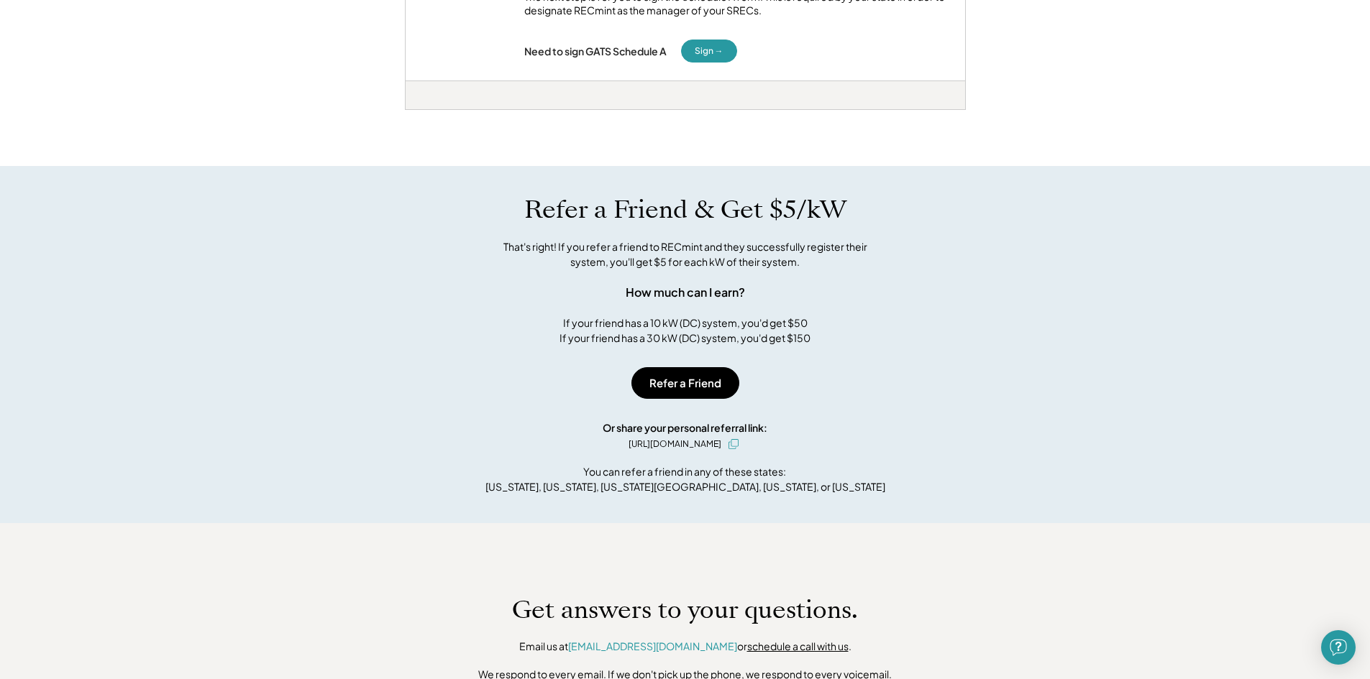
scroll to position [359, 0]
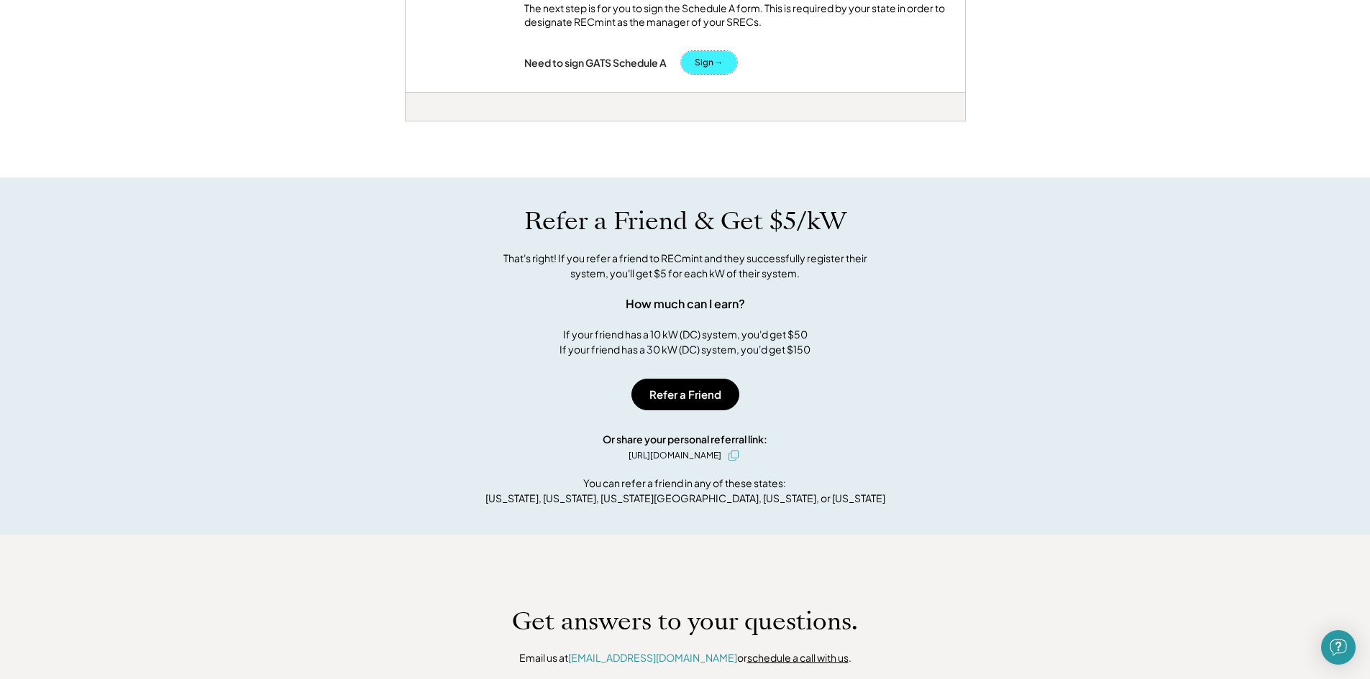
click at [695, 64] on button "Sign →" at bounding box center [709, 62] width 56 height 23
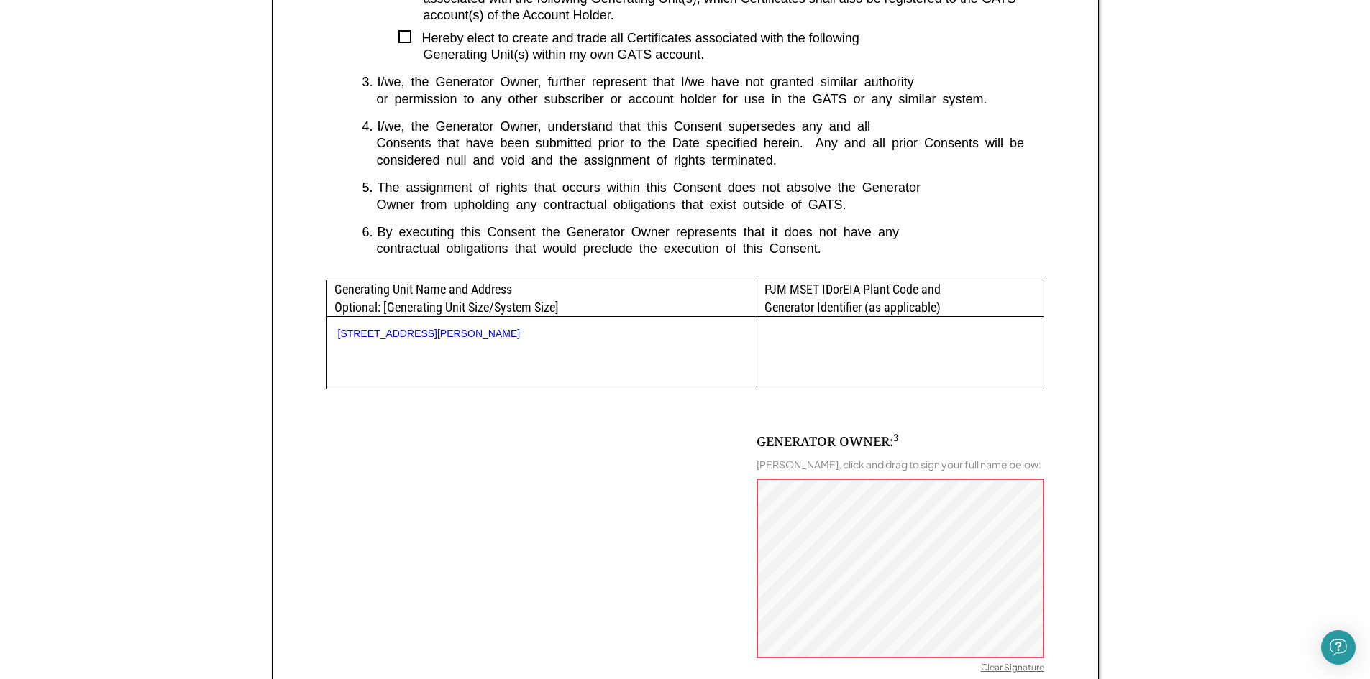
scroll to position [503, 0]
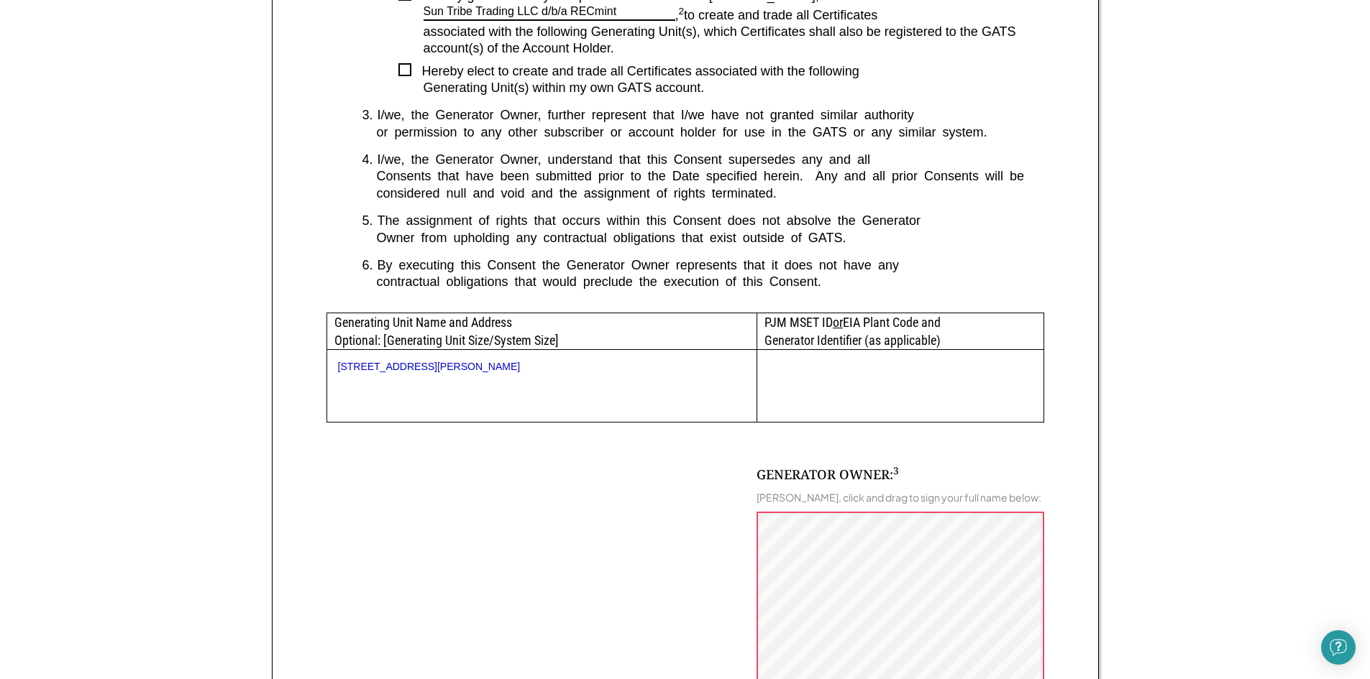
click at [863, 317] on div "PJM MSET ID or EIA Plant Code and Generator Identifier (as applicable)" at bounding box center [899, 331] width 285 height 36
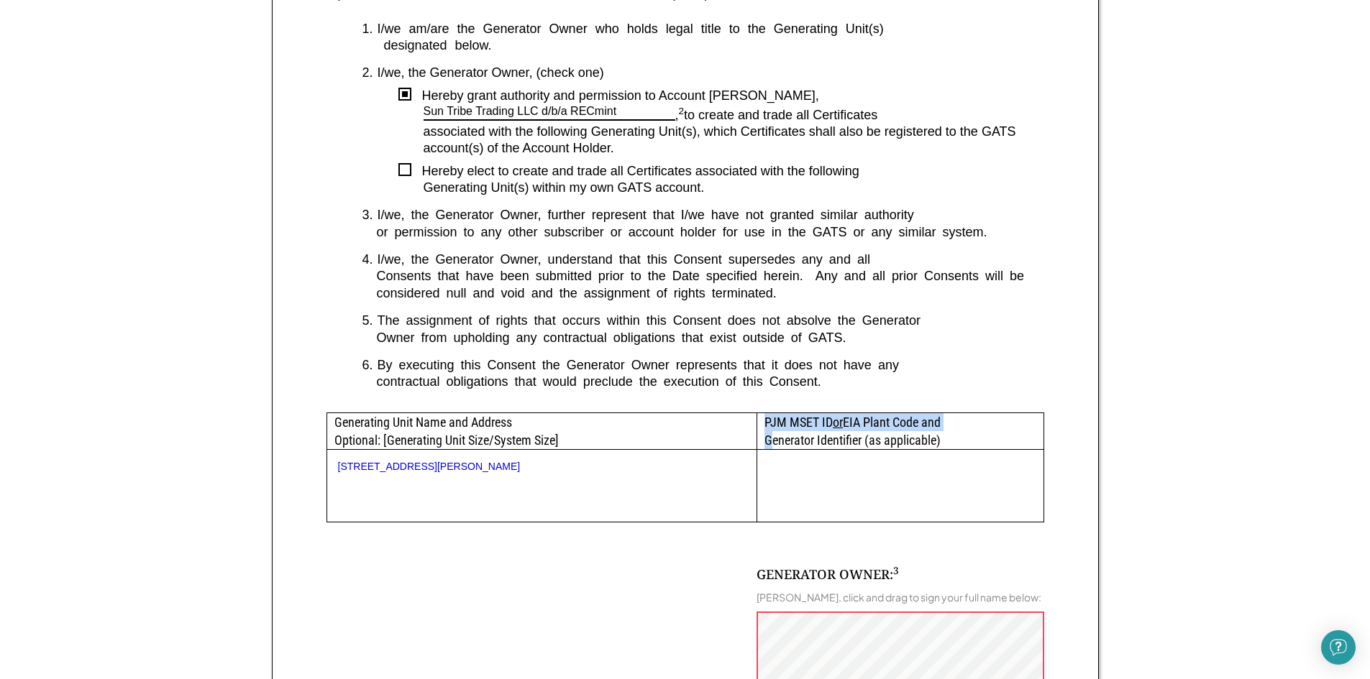
scroll to position [359, 0]
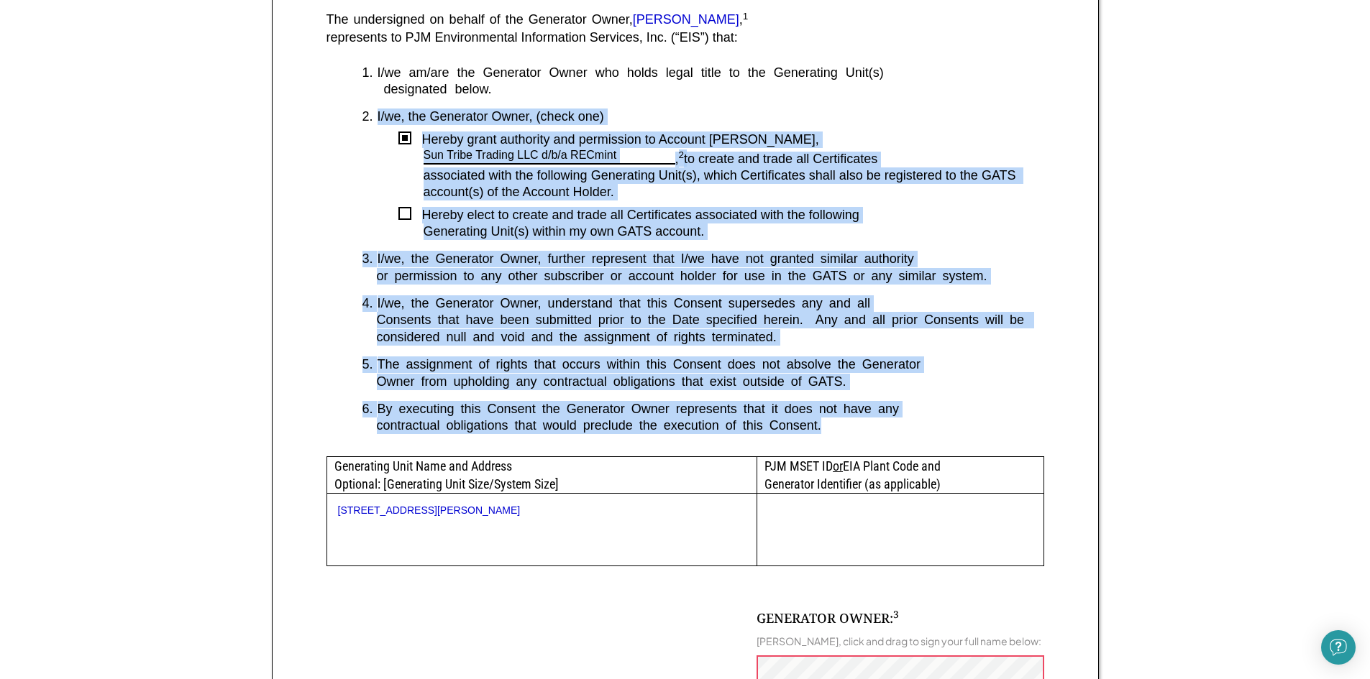
drag, startPoint x: 843, startPoint y: 426, endPoint x: 375, endPoint y: 109, distance: 565.3
click at [375, 109] on div "1. I/we am/are the Generator Owner who holds legal title to the Generating Unit…" at bounding box center [685, 261] width 718 height 392
click at [375, 109] on div "2. I/we, the Generator Owner, (check one)" at bounding box center [685, 117] width 718 height 17
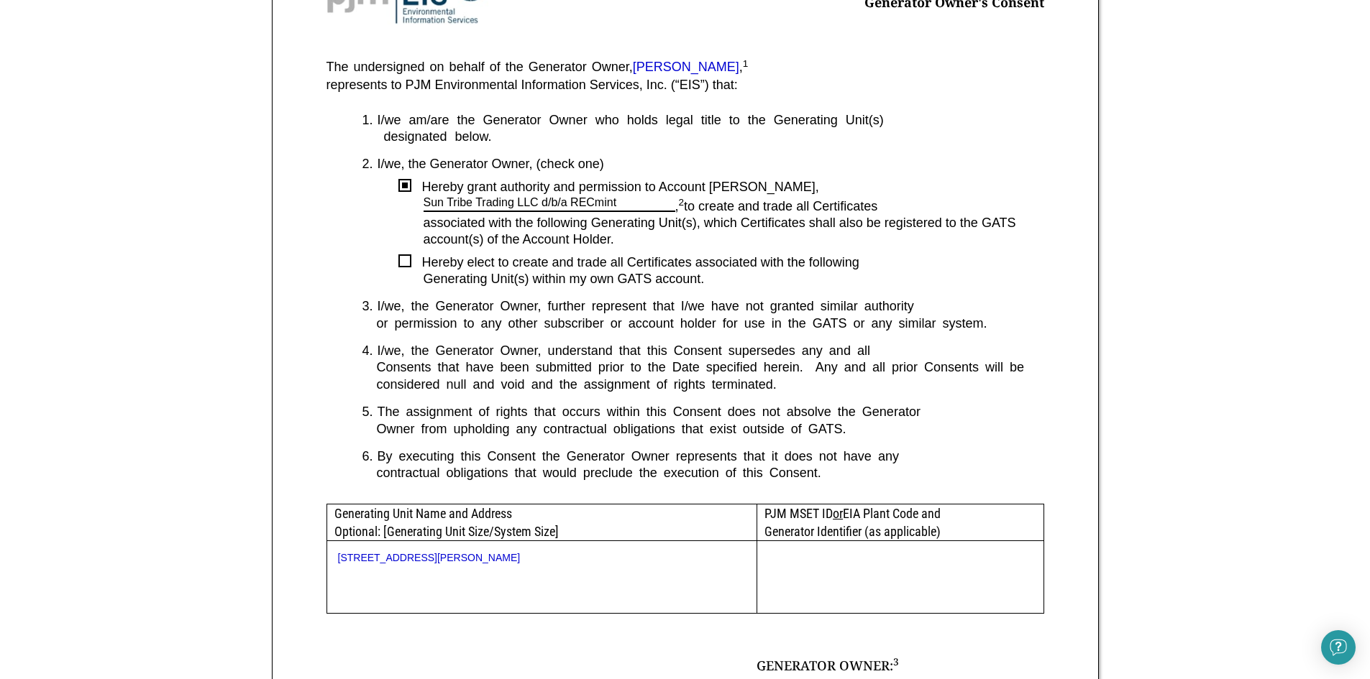
scroll to position [288, 0]
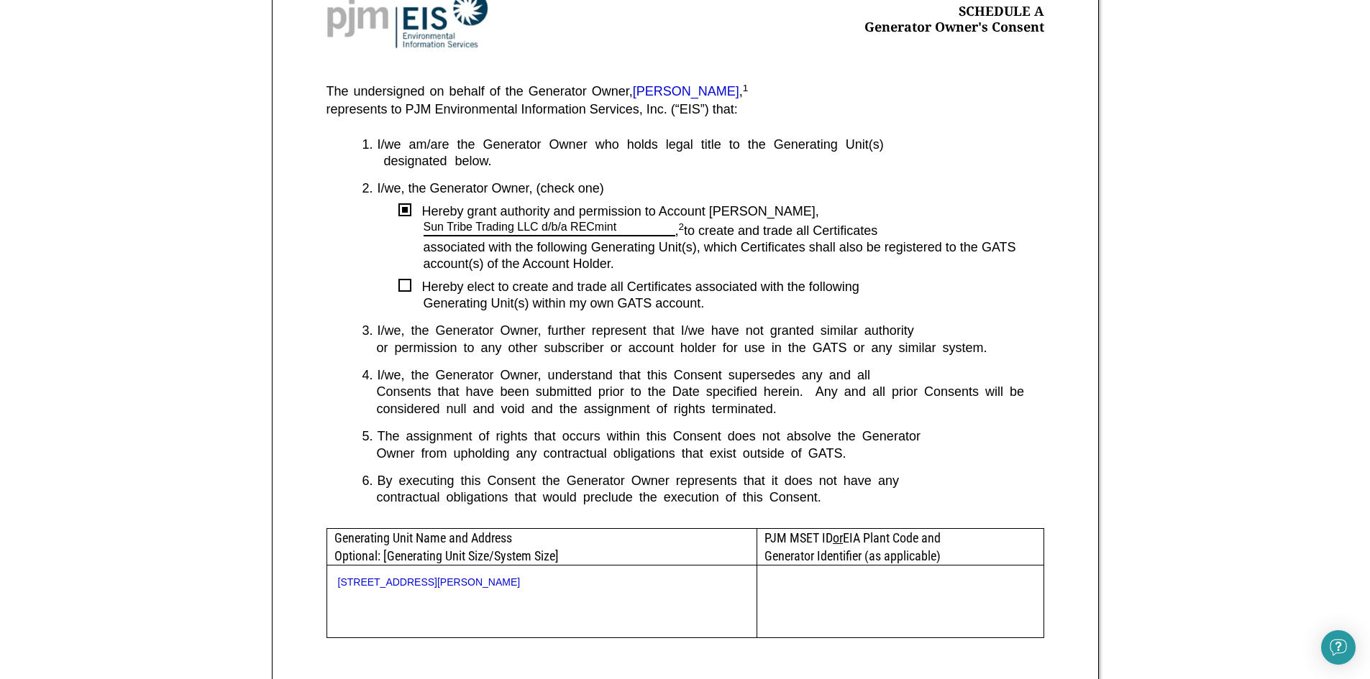
click at [407, 285] on div at bounding box center [404, 285] width 13 height 13
click at [432, 298] on div "Generating Unit(s) within my own GATS account." at bounding box center [733, 303] width 620 height 17
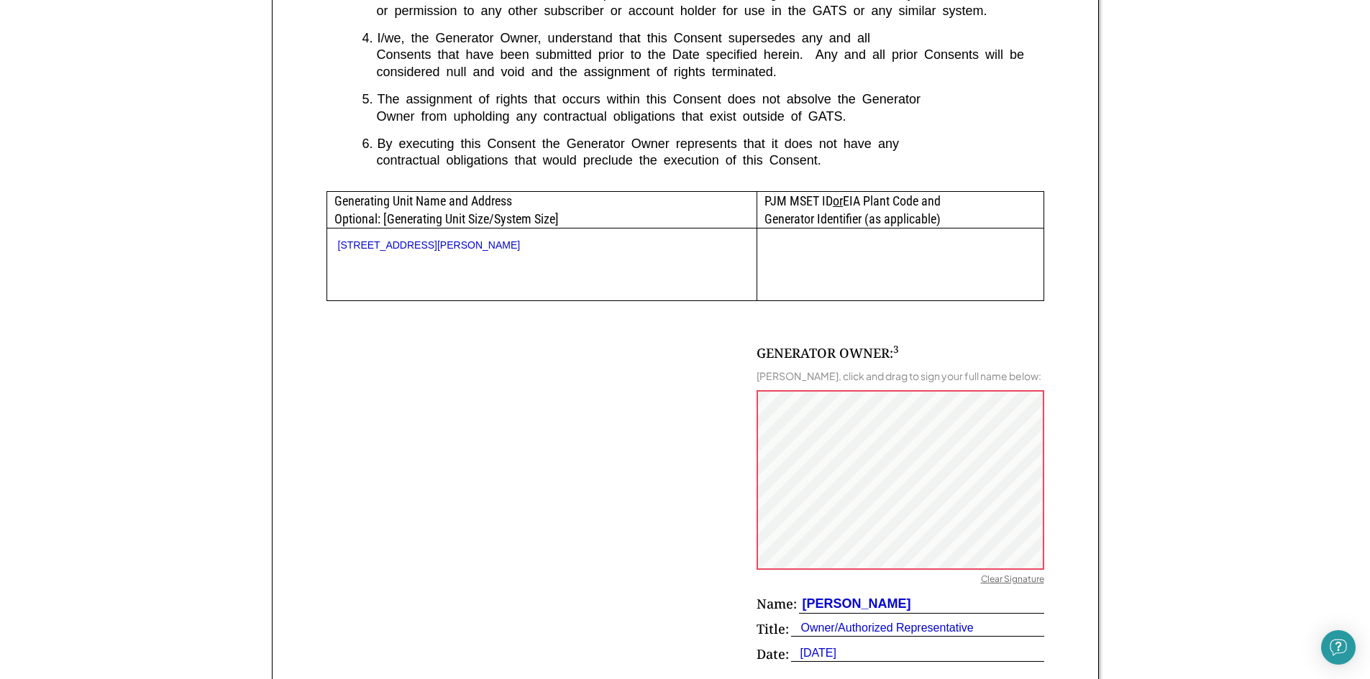
scroll to position [719, 0]
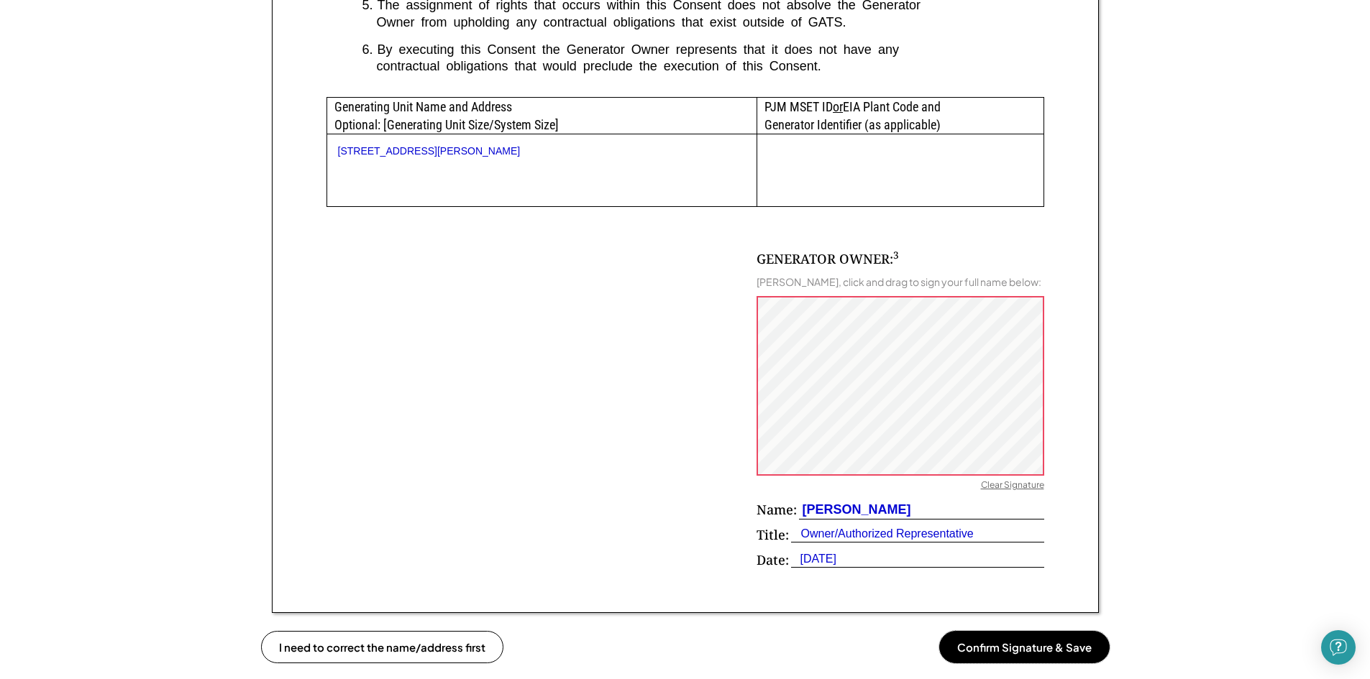
click at [1082, 661] on button "Confirm Signature & Save" at bounding box center [1024, 647] width 170 height 32
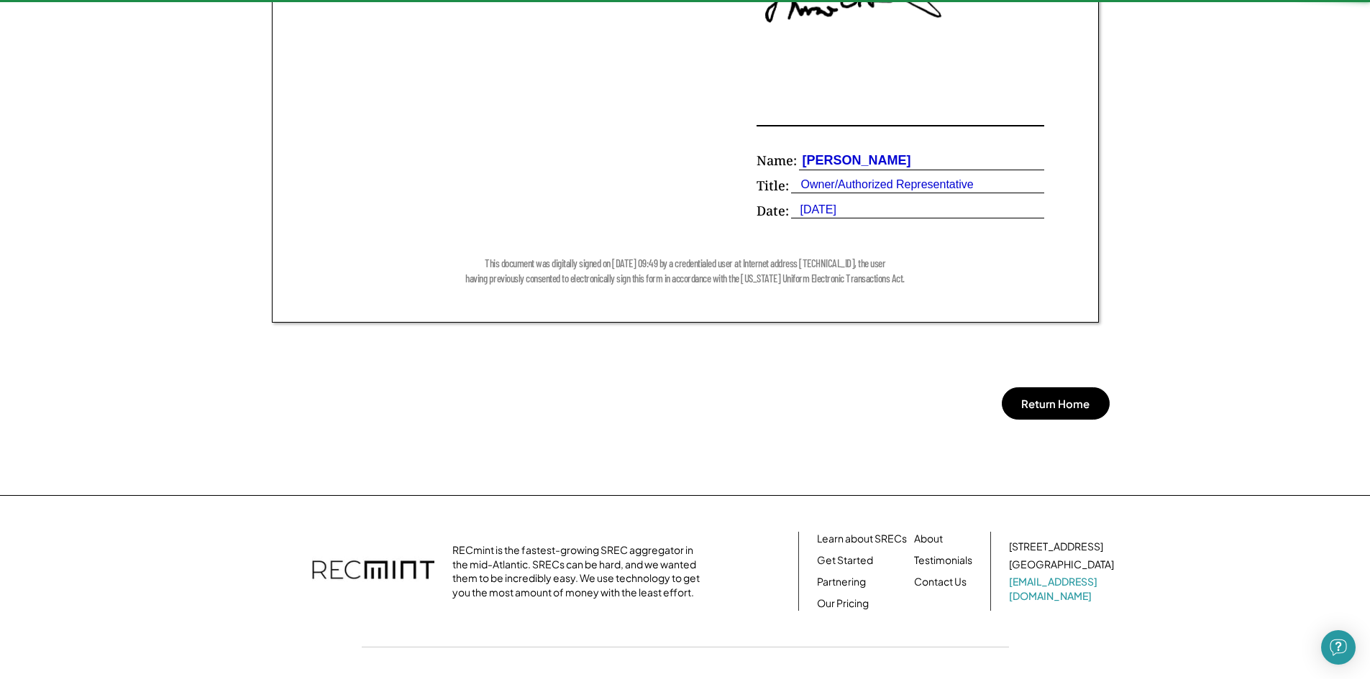
scroll to position [1078, 0]
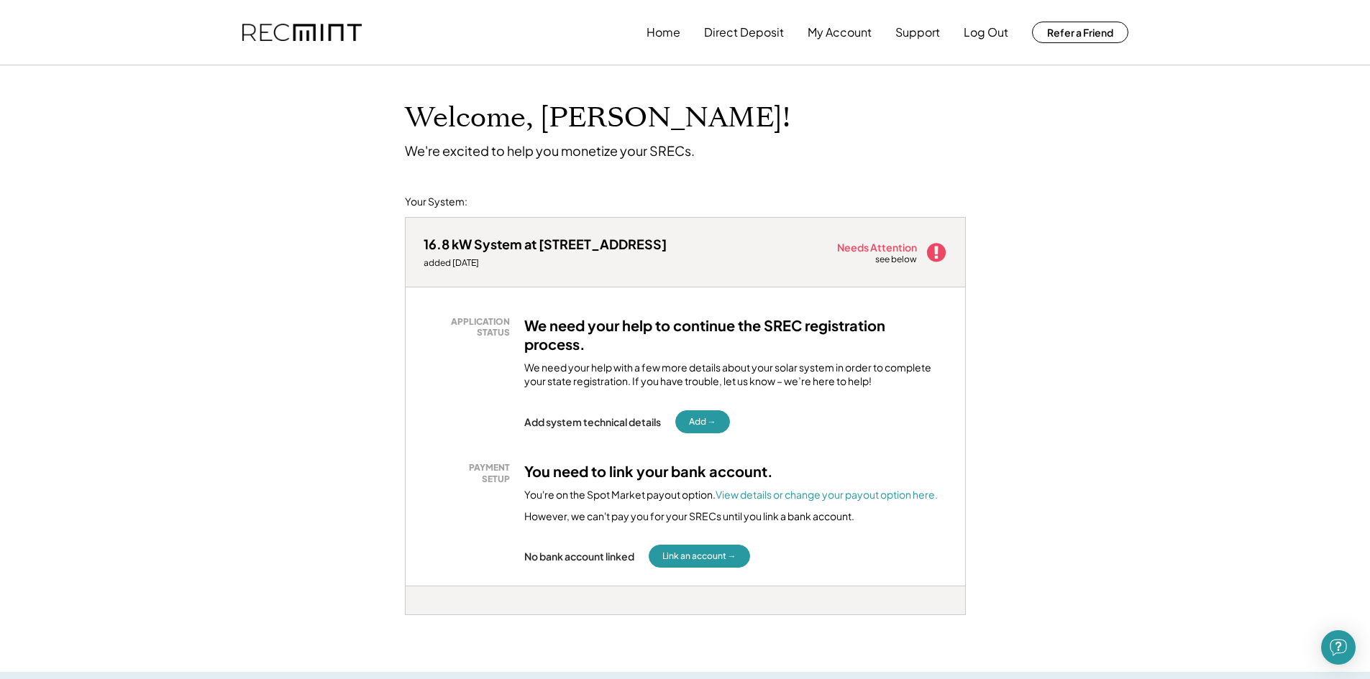
click at [592, 329] on h3 "We need your help to continue the SREC registration process." at bounding box center [735, 334] width 423 height 37
click at [592, 376] on div "We need your help with a few more details about your solar system in order to c…" at bounding box center [735, 375] width 423 height 28
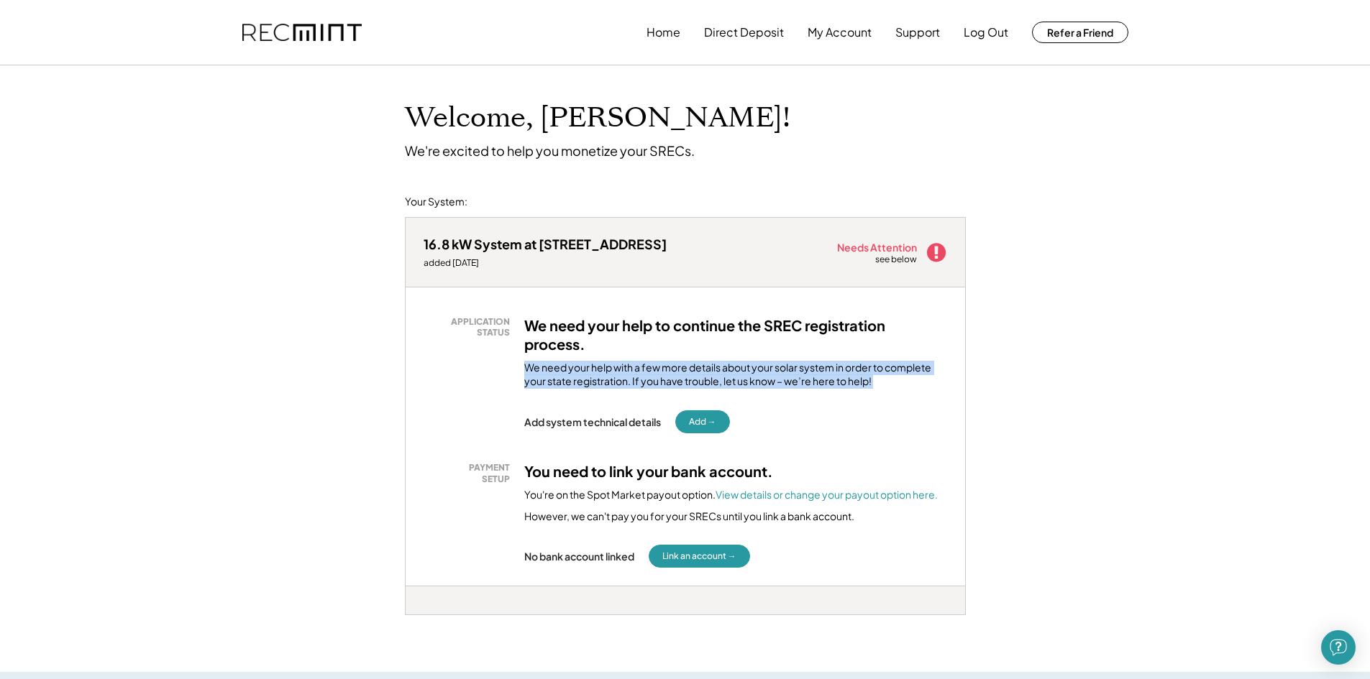
click at [592, 376] on div "We need your help with a few more details about your solar system in order to c…" at bounding box center [735, 375] width 423 height 28
click at [691, 421] on button "Add →" at bounding box center [702, 422] width 55 height 23
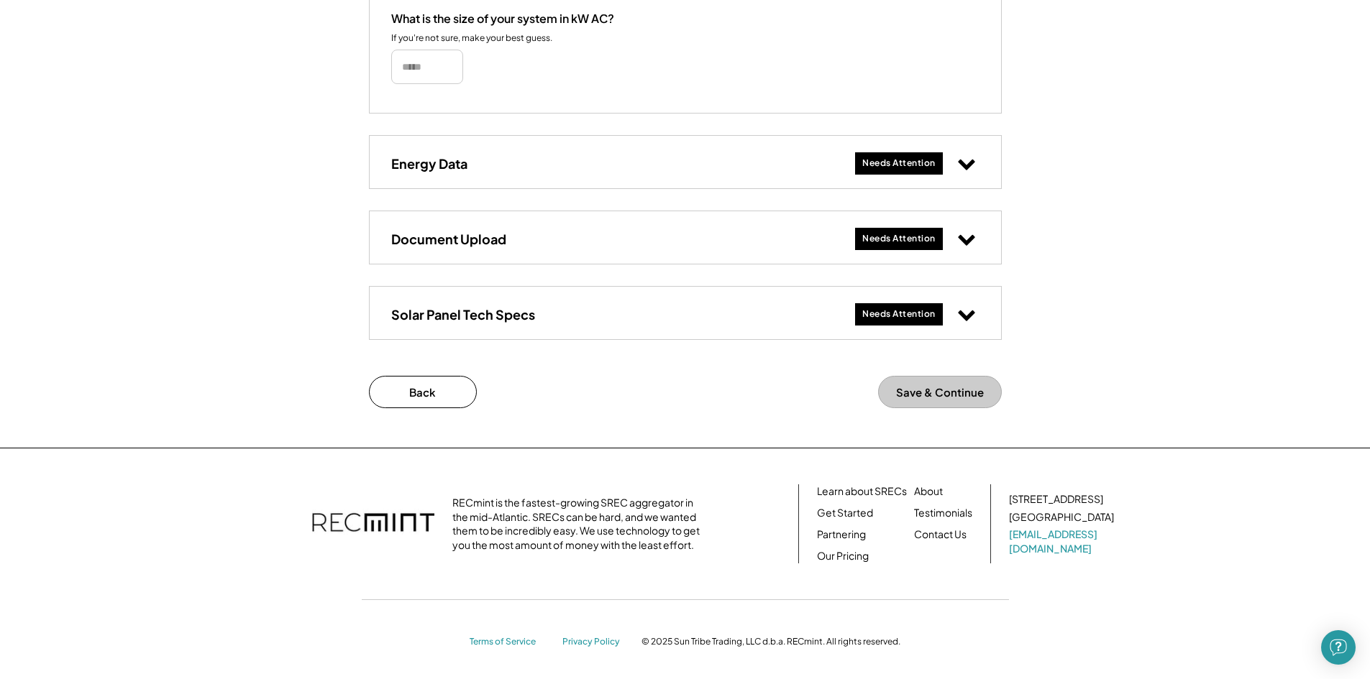
scroll to position [534, 0]
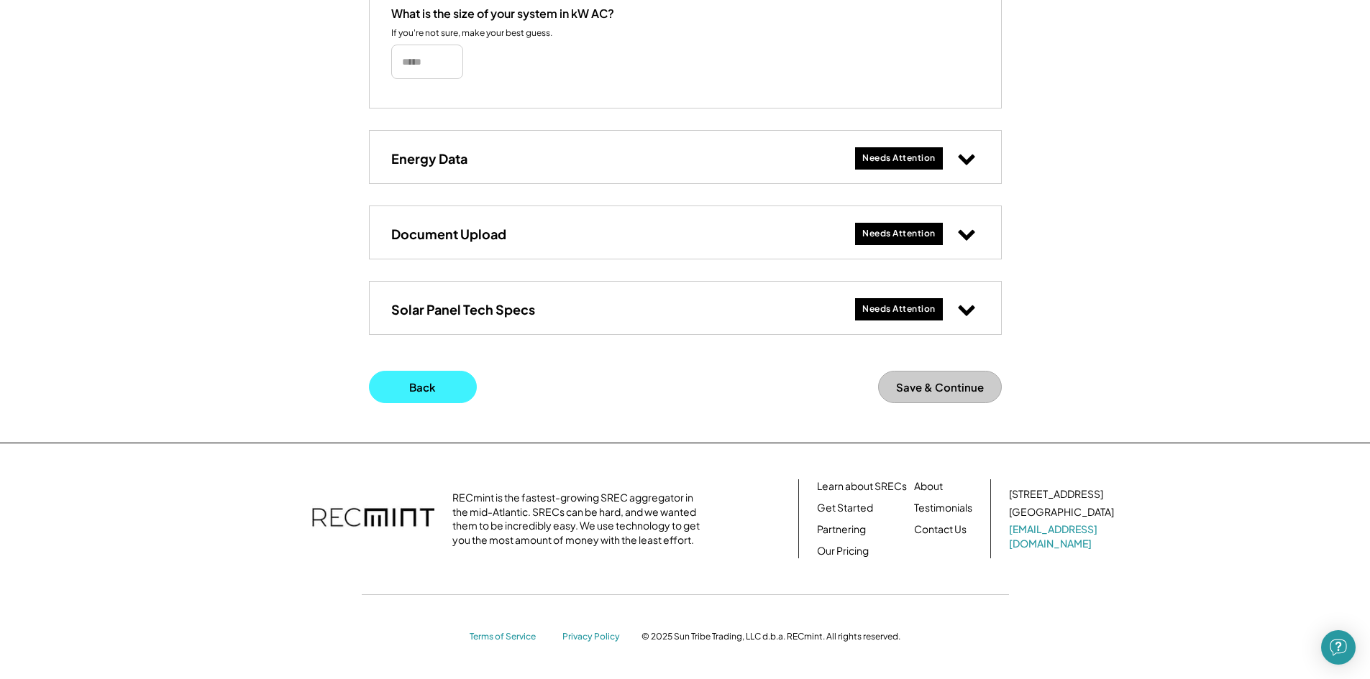
click at [424, 390] on button "Back" at bounding box center [423, 387] width 108 height 32
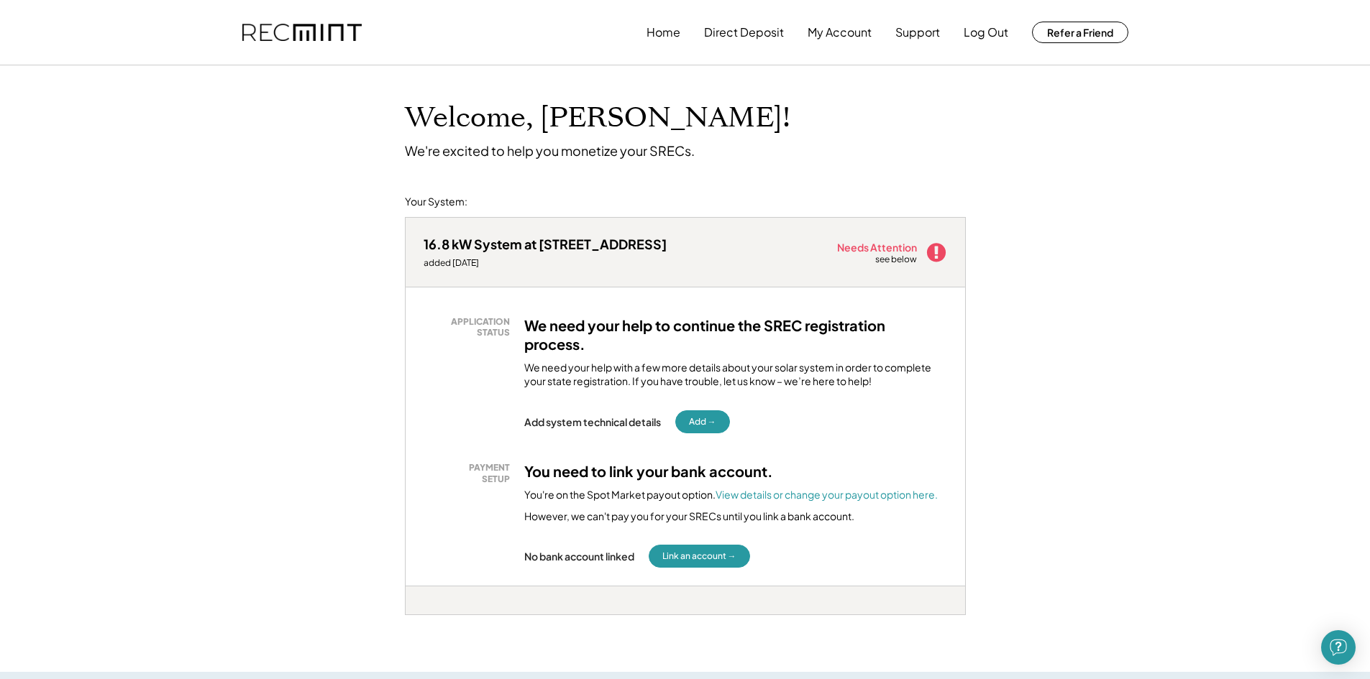
click at [567, 246] on div "16.8 kW System at [STREET_ADDRESS]" at bounding box center [544, 244] width 243 height 17
click at [623, 323] on h3 "We need your help to continue the SREC registration process." at bounding box center [735, 334] width 423 height 37
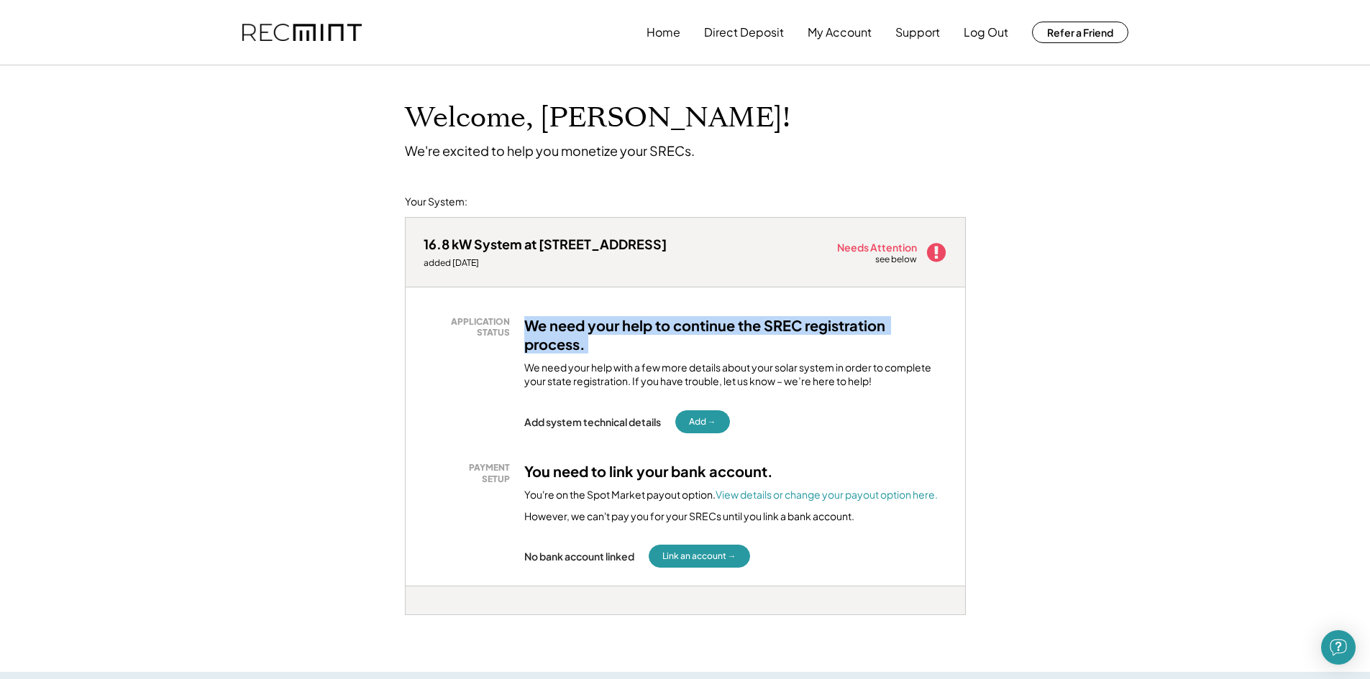
click at [623, 323] on h3 "We need your help to continue the SREC registration process." at bounding box center [735, 334] width 423 height 37
click at [904, 246] on div "Needs Attention" at bounding box center [877, 247] width 81 height 10
click at [844, 35] on button "My Account" at bounding box center [839, 32] width 64 height 29
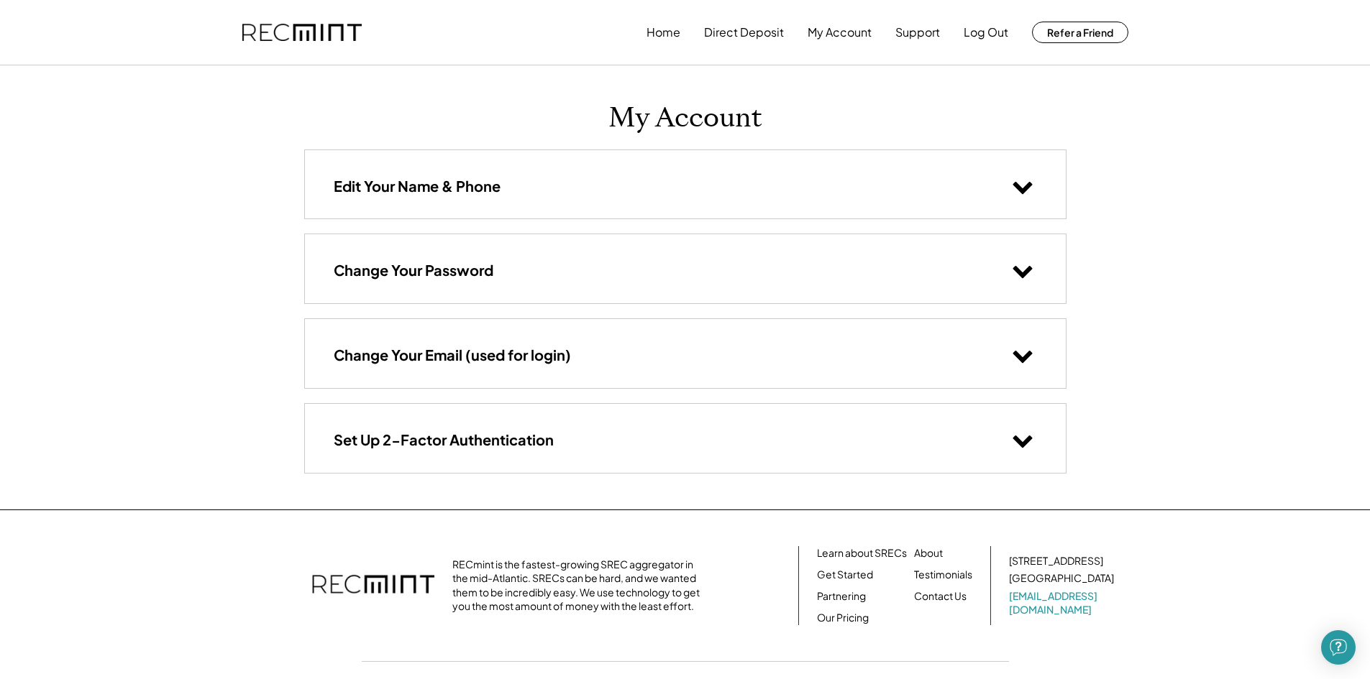
click at [446, 190] on h3 "Edit Your Name & Phone" at bounding box center [417, 186] width 167 height 19
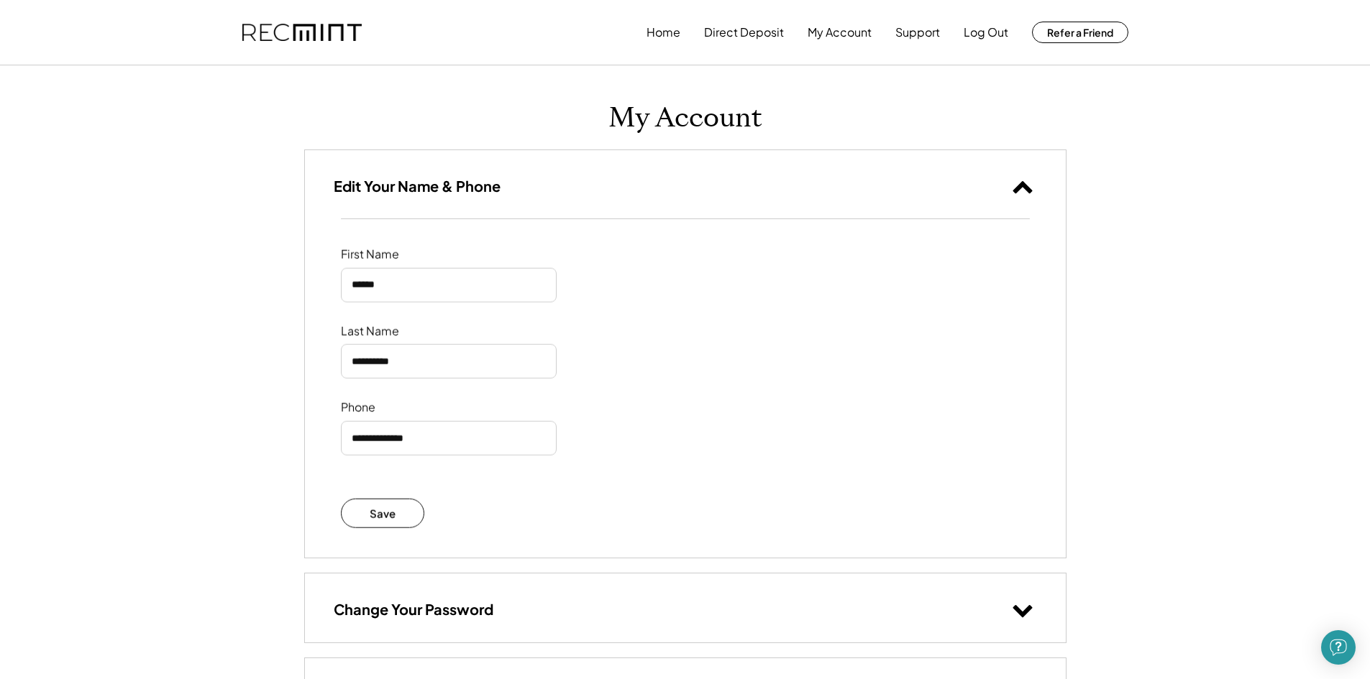
click at [446, 188] on h3 "Edit Your Name & Phone" at bounding box center [417, 186] width 167 height 19
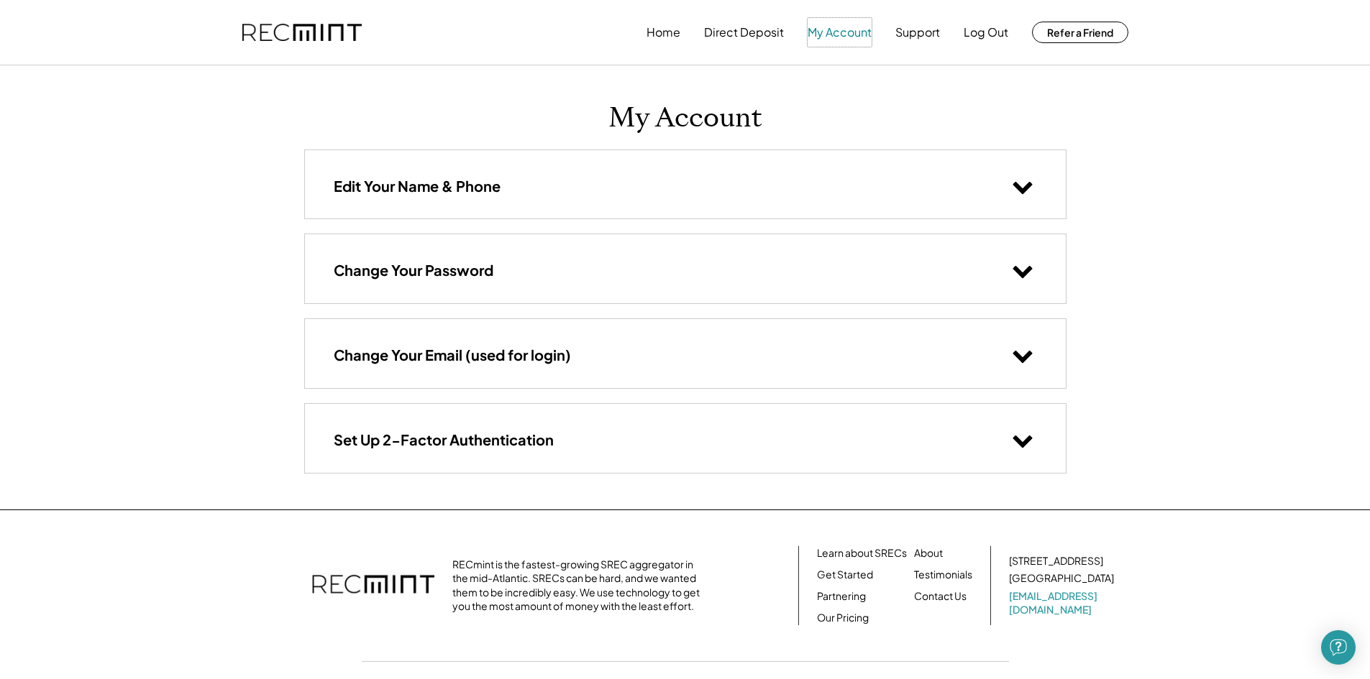
click at [864, 30] on button "My Account" at bounding box center [839, 32] width 64 height 29
click at [919, 27] on button "Support" at bounding box center [917, 32] width 45 height 29
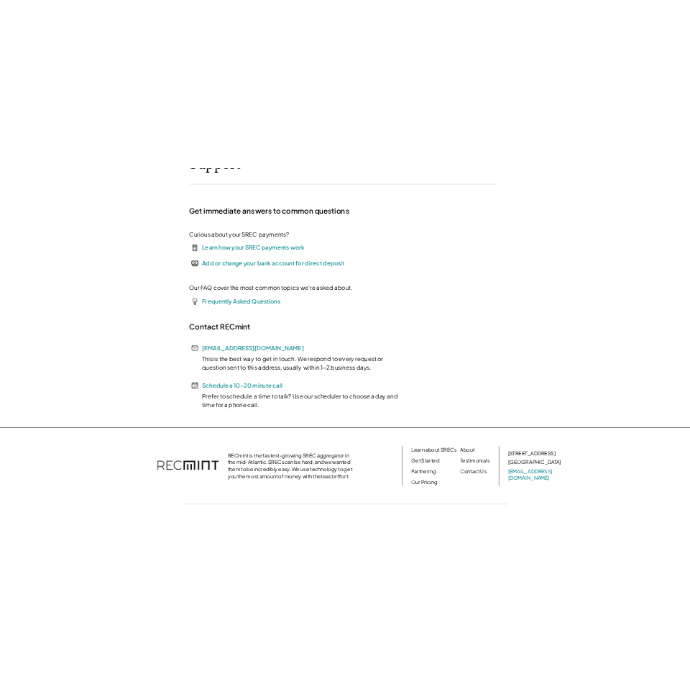
scroll to position [144, 0]
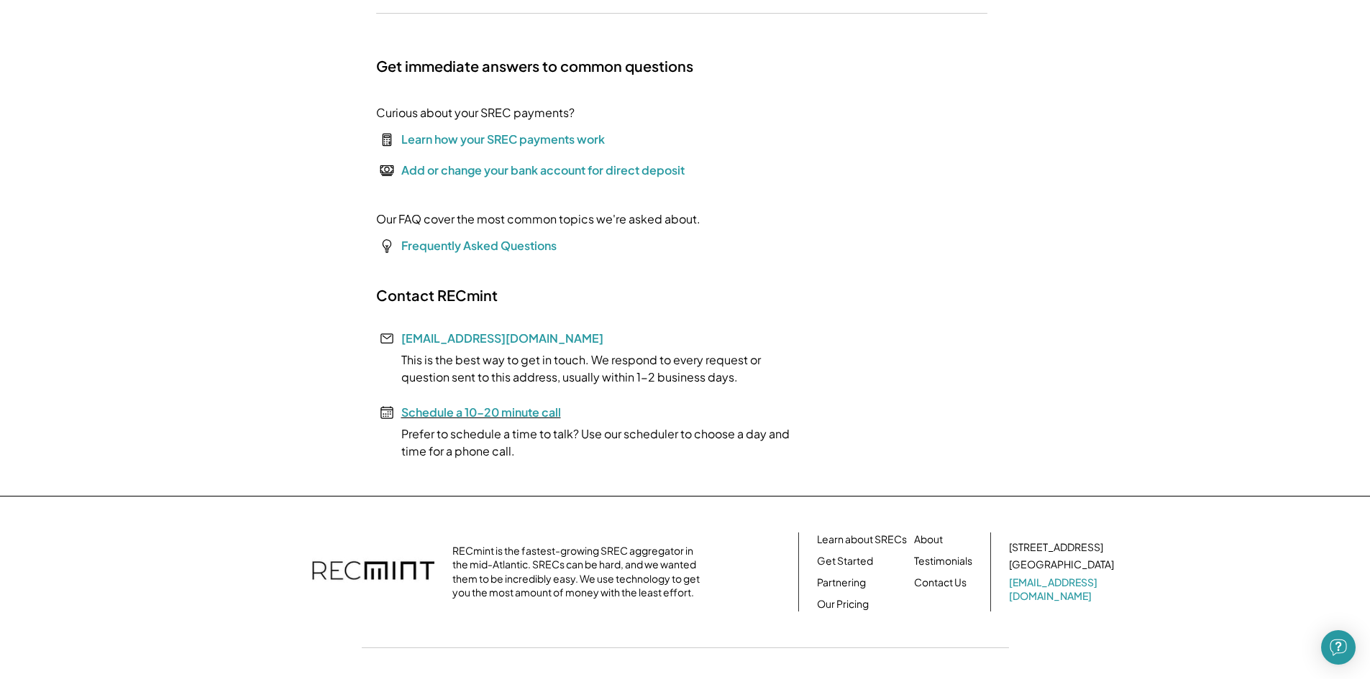
click at [523, 409] on font "Schedule a 10-20 minute call" at bounding box center [481, 412] width 160 height 15
